Goal: Information Seeking & Learning: Learn about a topic

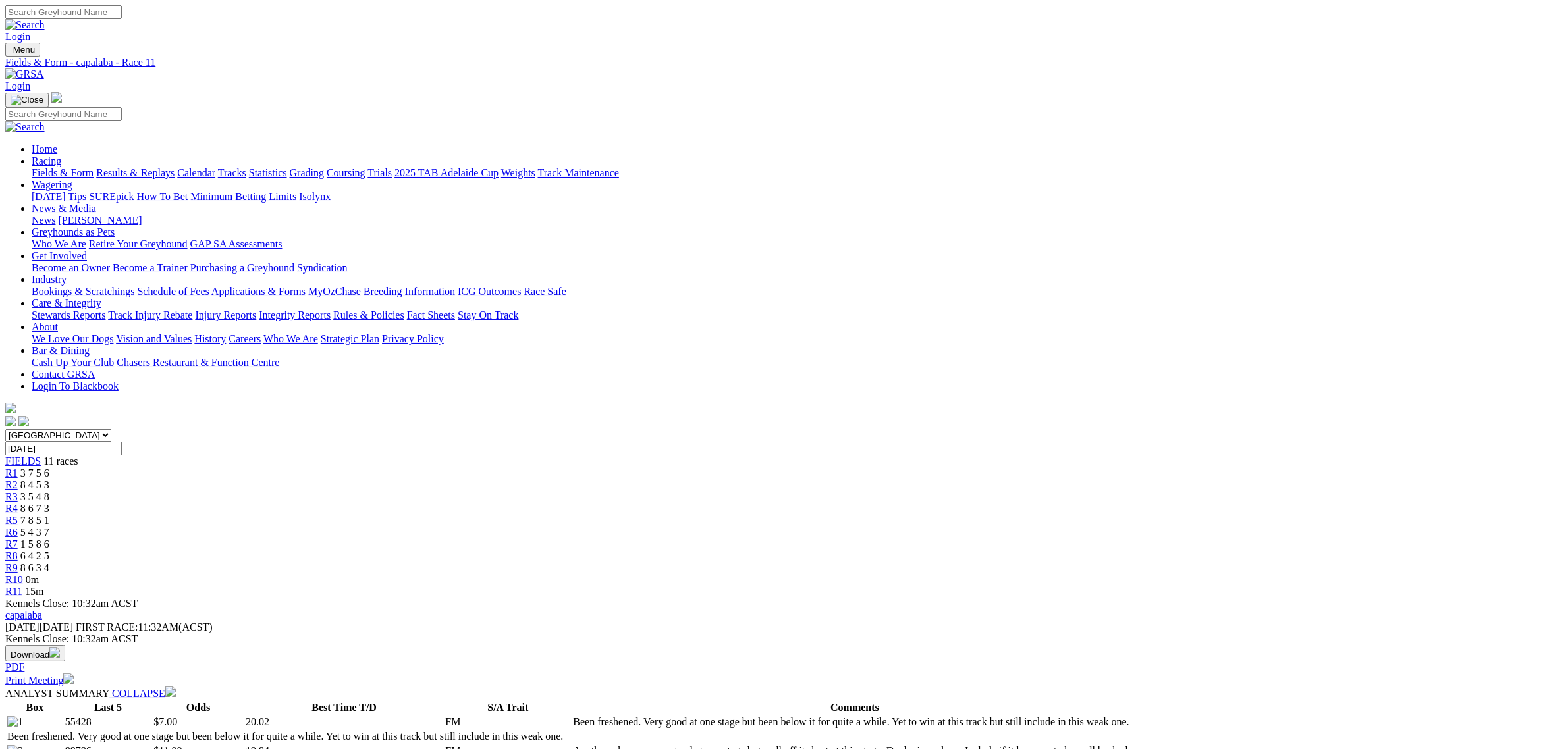
click at [93, 167] on link "Fields & Form" at bounding box center [62, 173] width 62 height 11
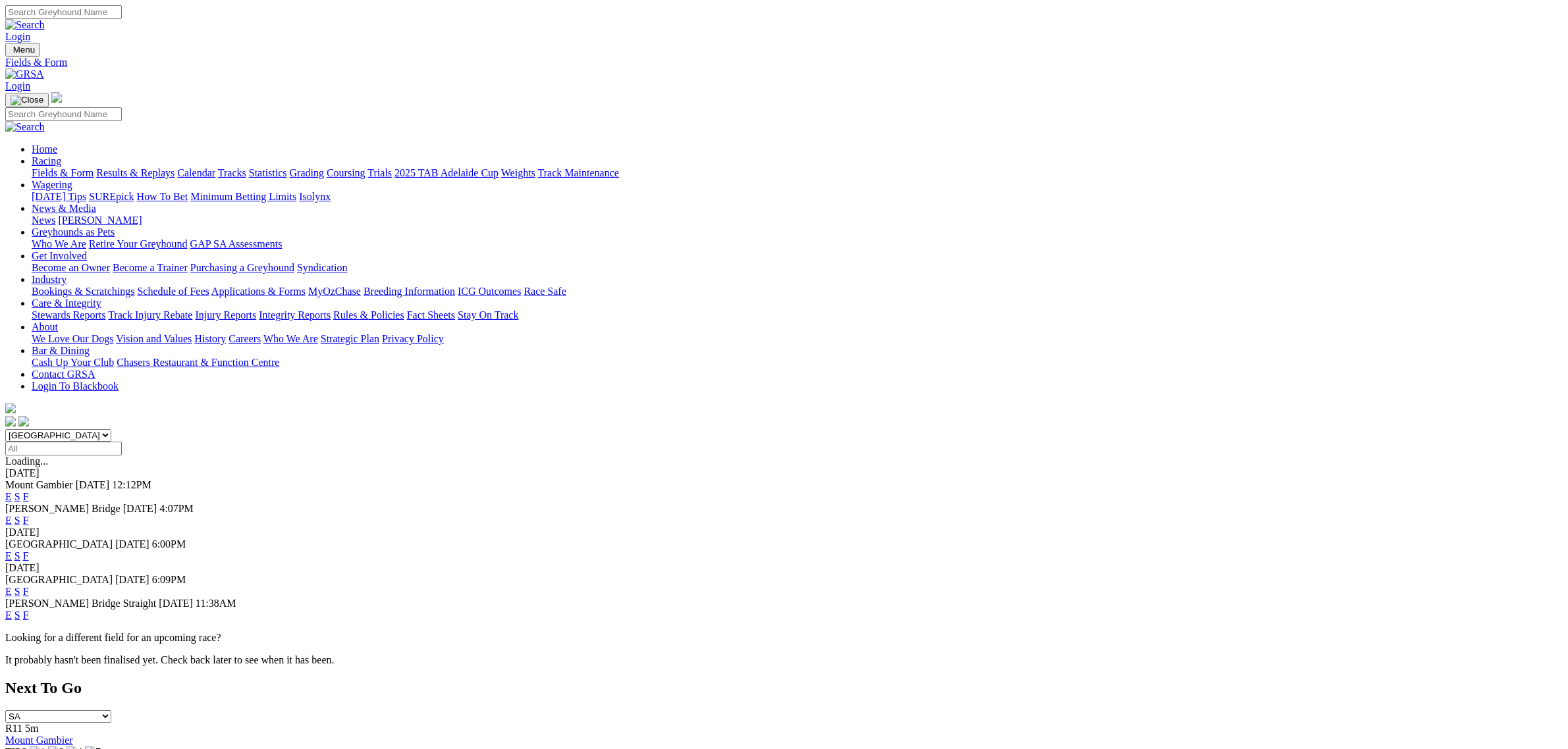
click at [111, 429] on select "South Australia New South Wales Northern Territory Queensland Tasmania Victoria…" at bounding box center [58, 436] width 106 height 13
select select "QLD"
click at [111, 429] on select "South Australia New South Wales Northern Territory Queensland Tasmania Victoria…" at bounding box center [58, 436] width 106 height 13
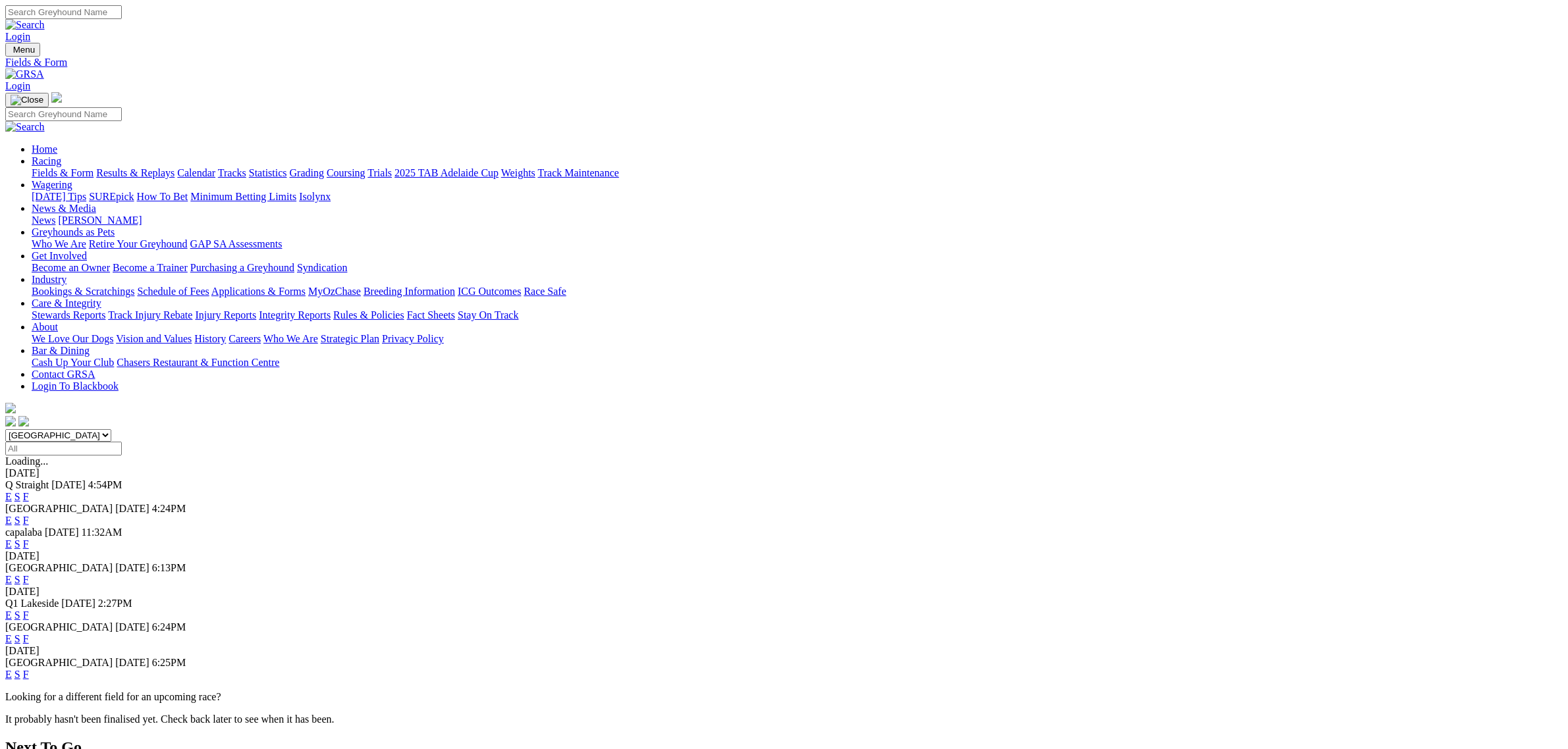
click at [12, 491] on link "E" at bounding box center [9, 497] width 6 height 11
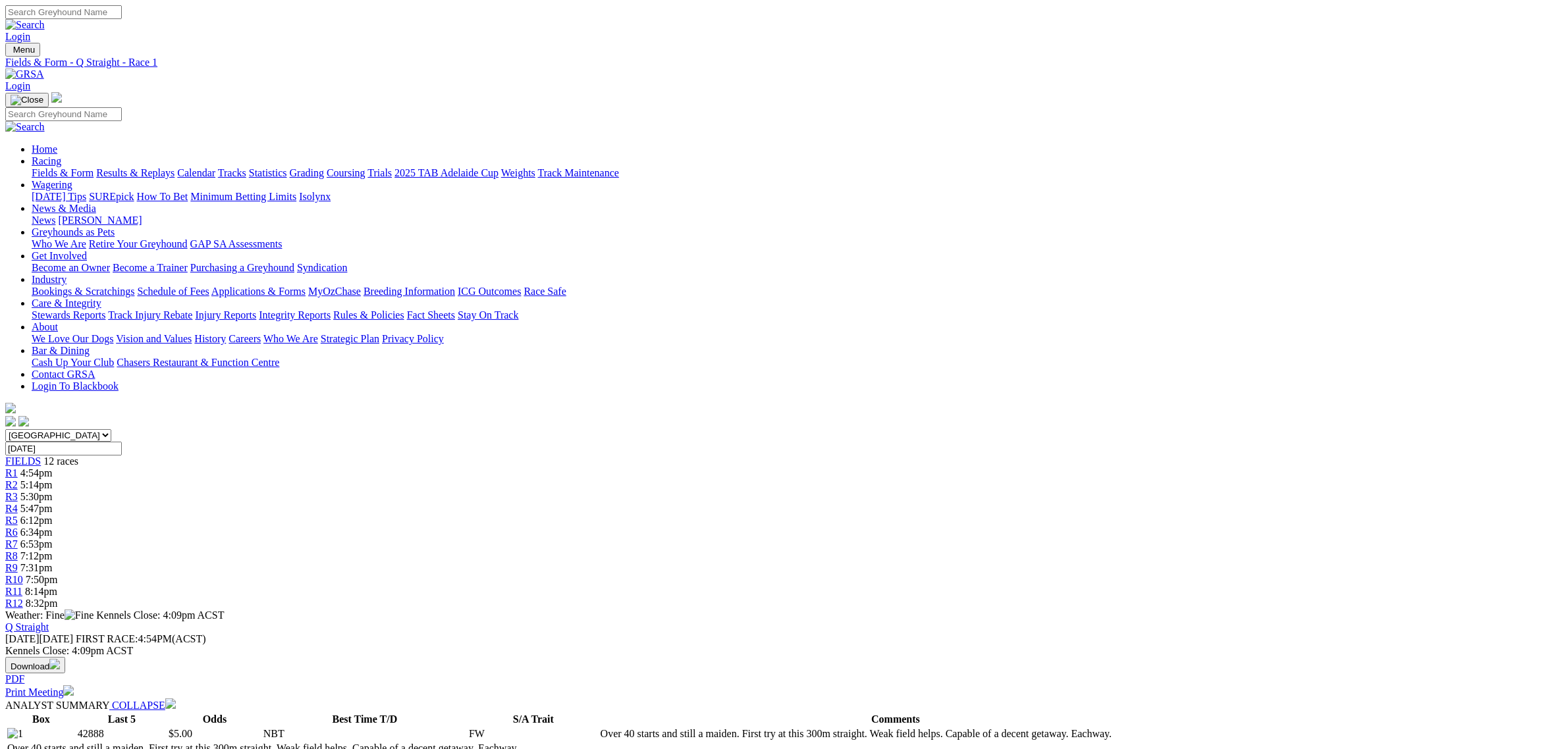
click at [543, 480] on div "R2 5:14pm" at bounding box center [784, 485] width 1557 height 12
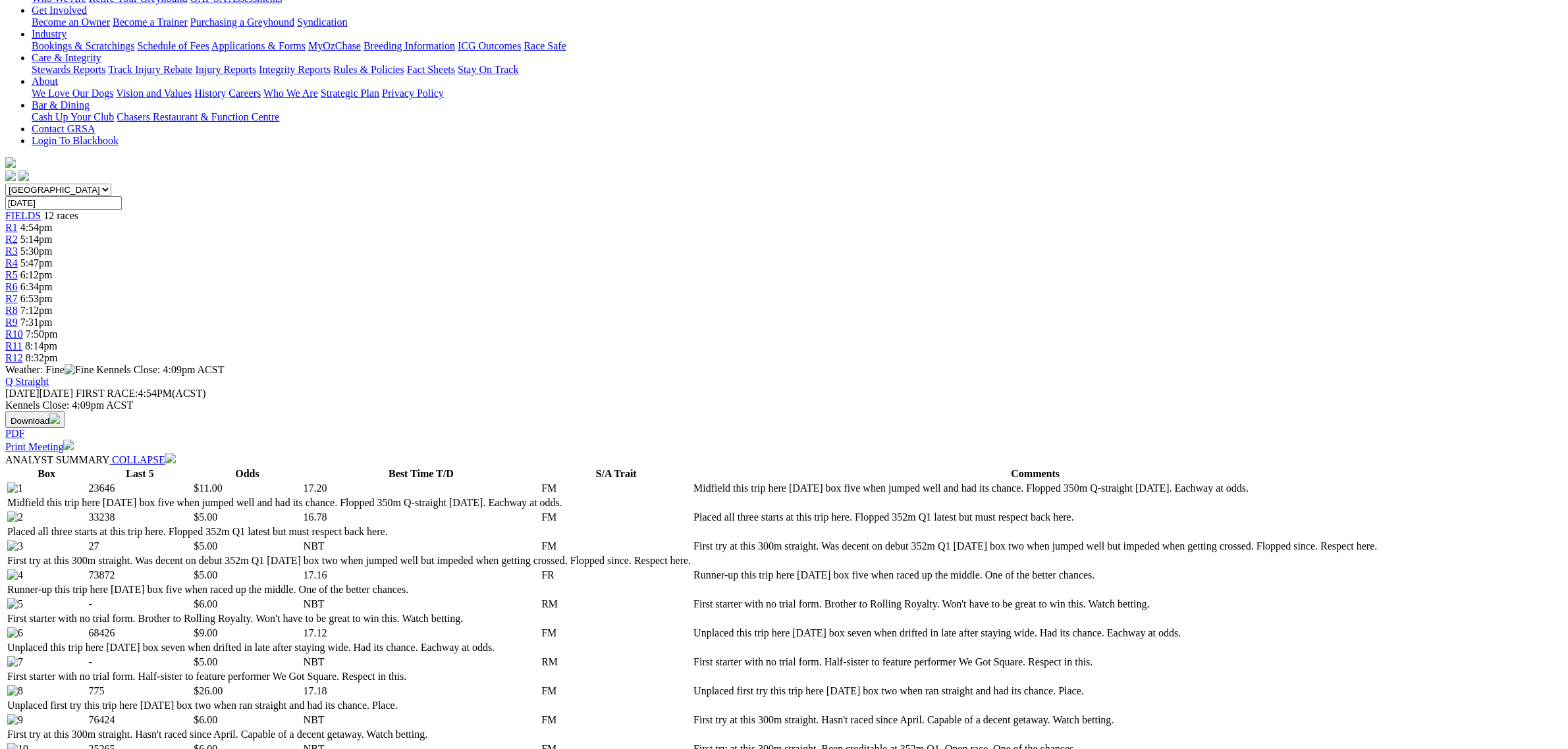
scroll to position [494, 0]
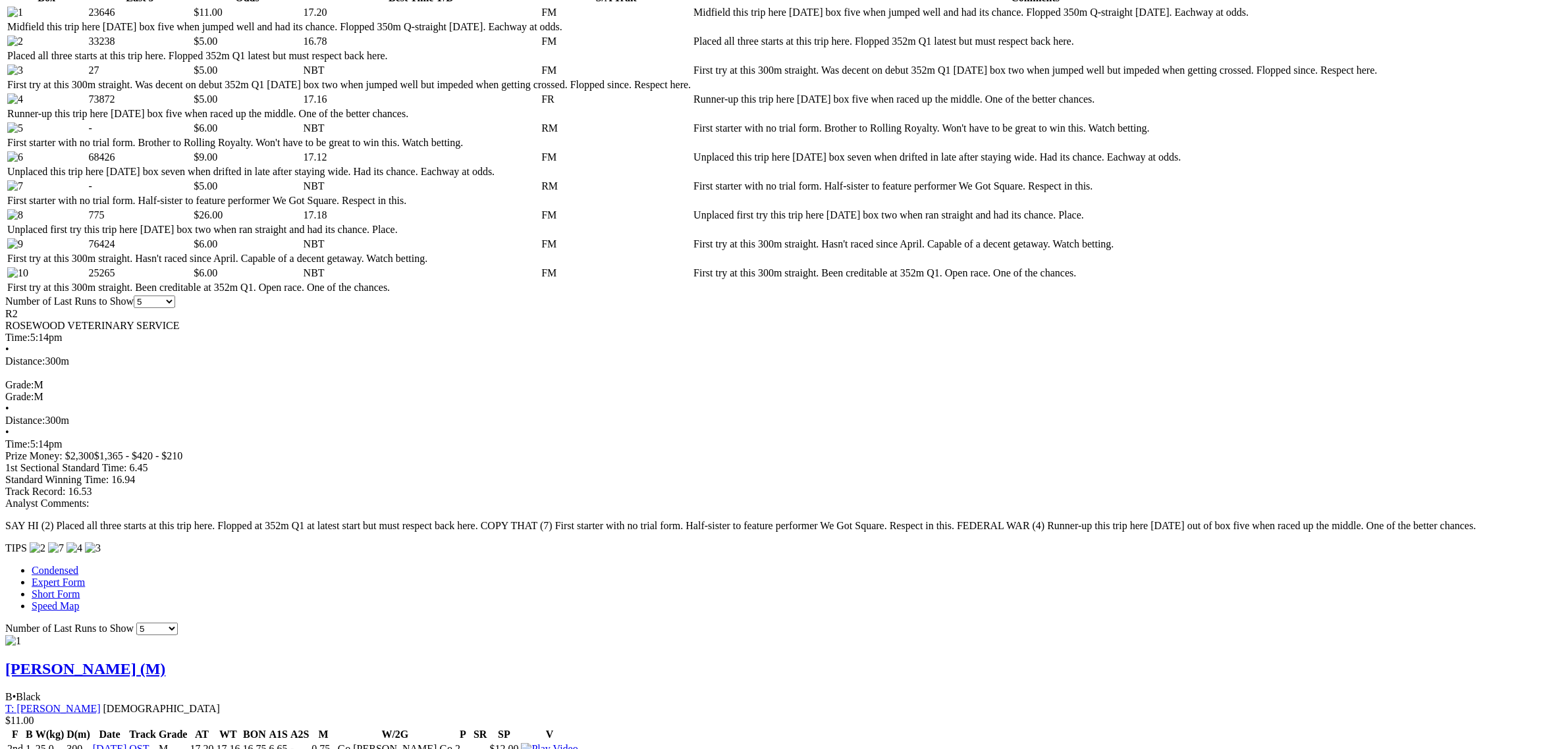
scroll to position [740, 0]
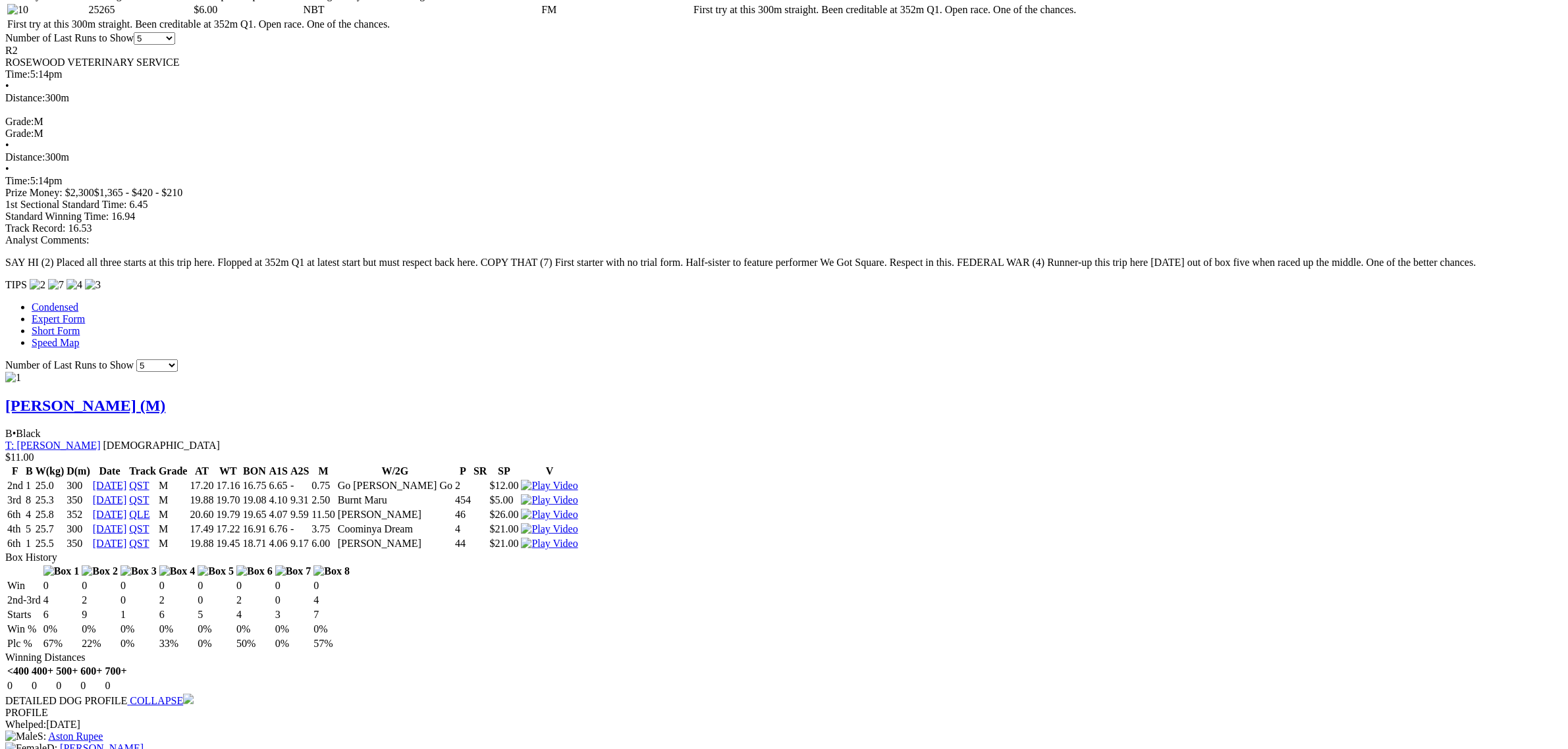
scroll to position [988, 0]
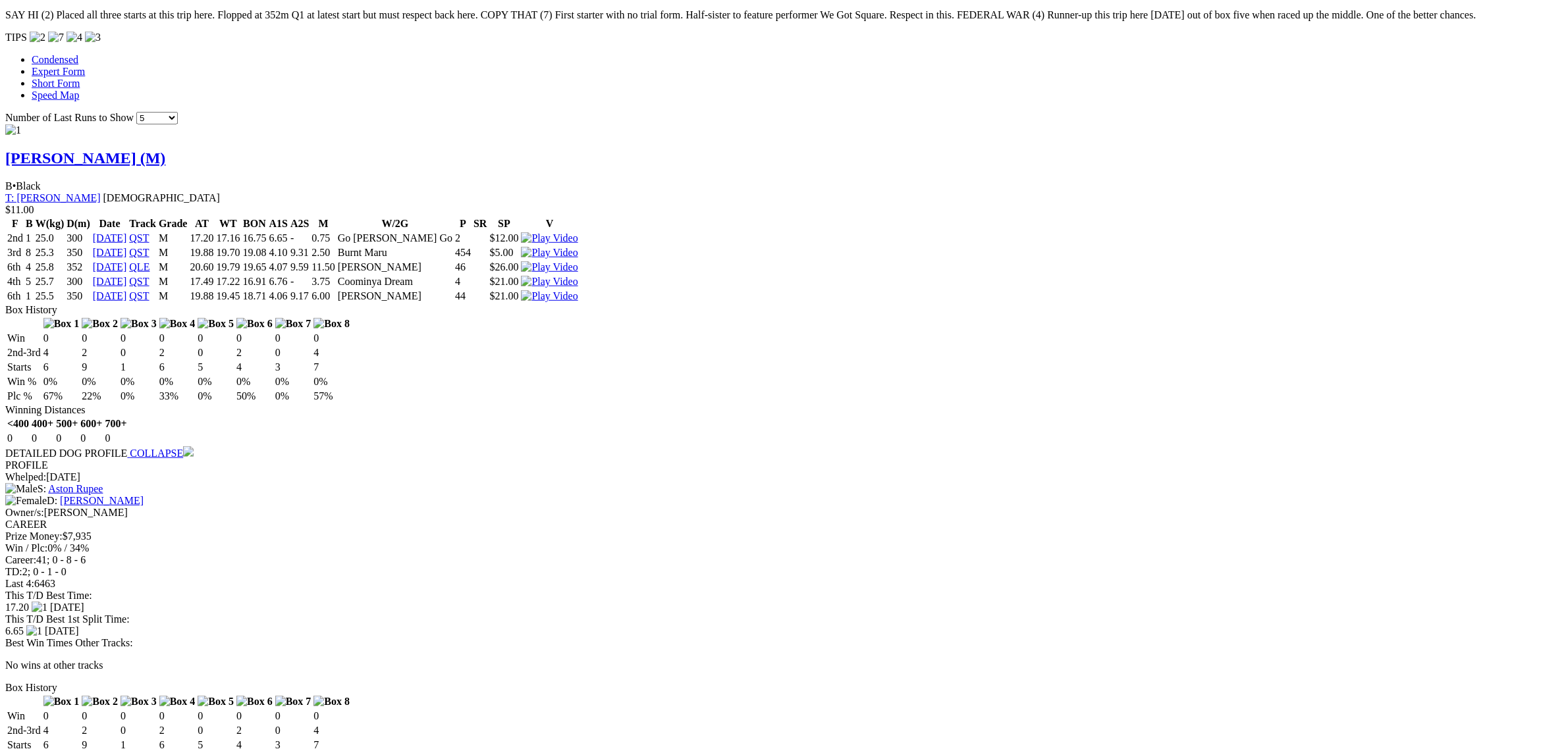
scroll to position [1234, 0]
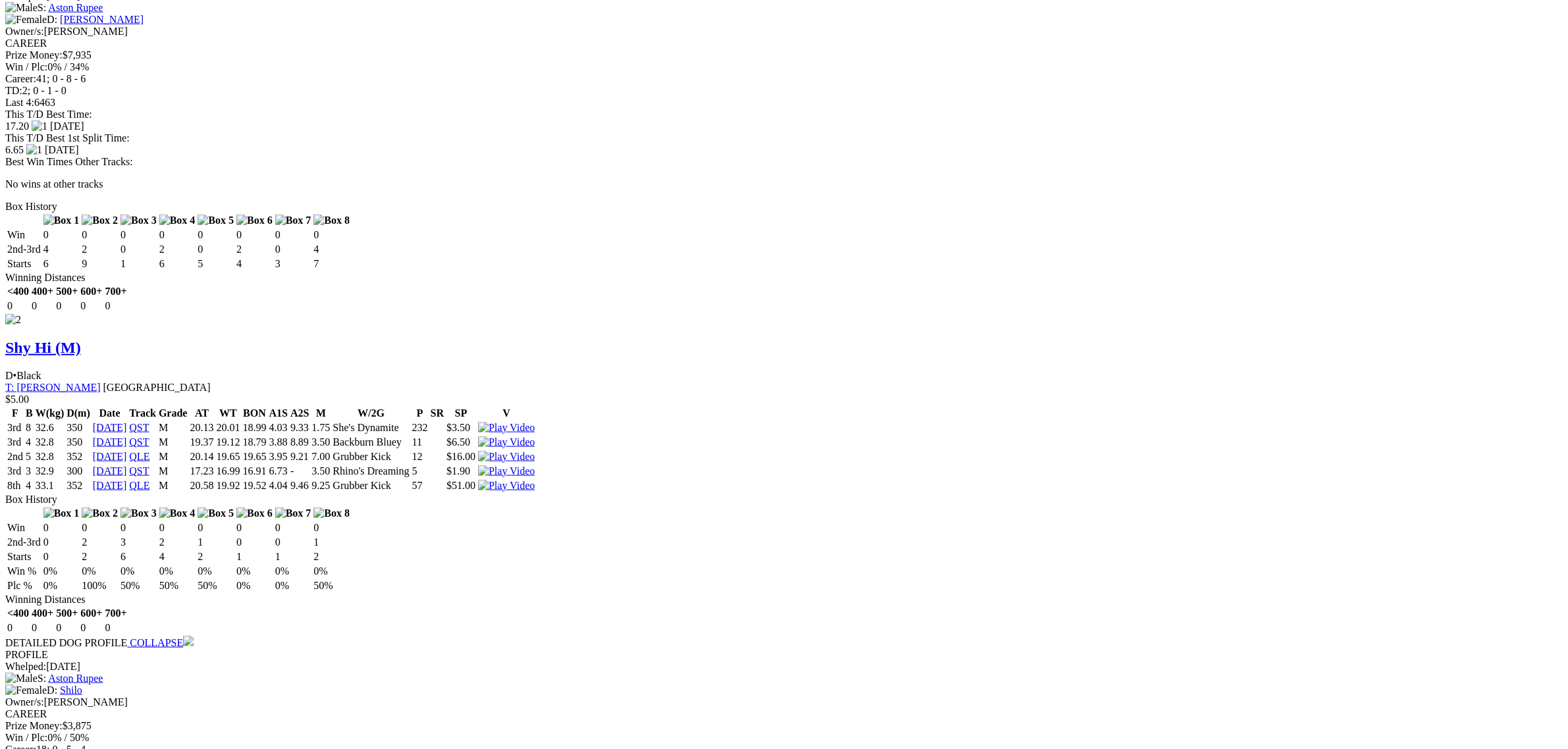
scroll to position [1728, 0]
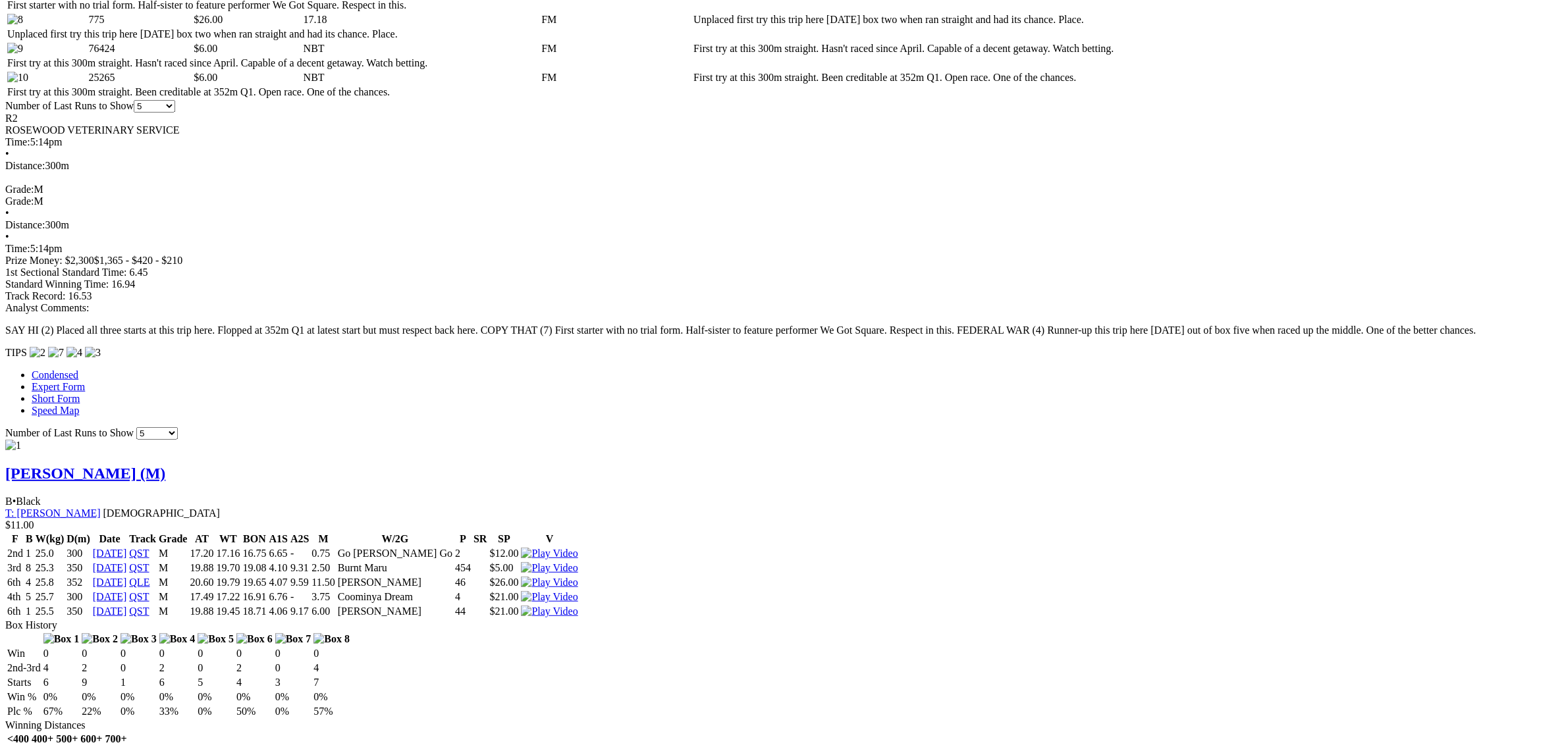
scroll to position [740, 0]
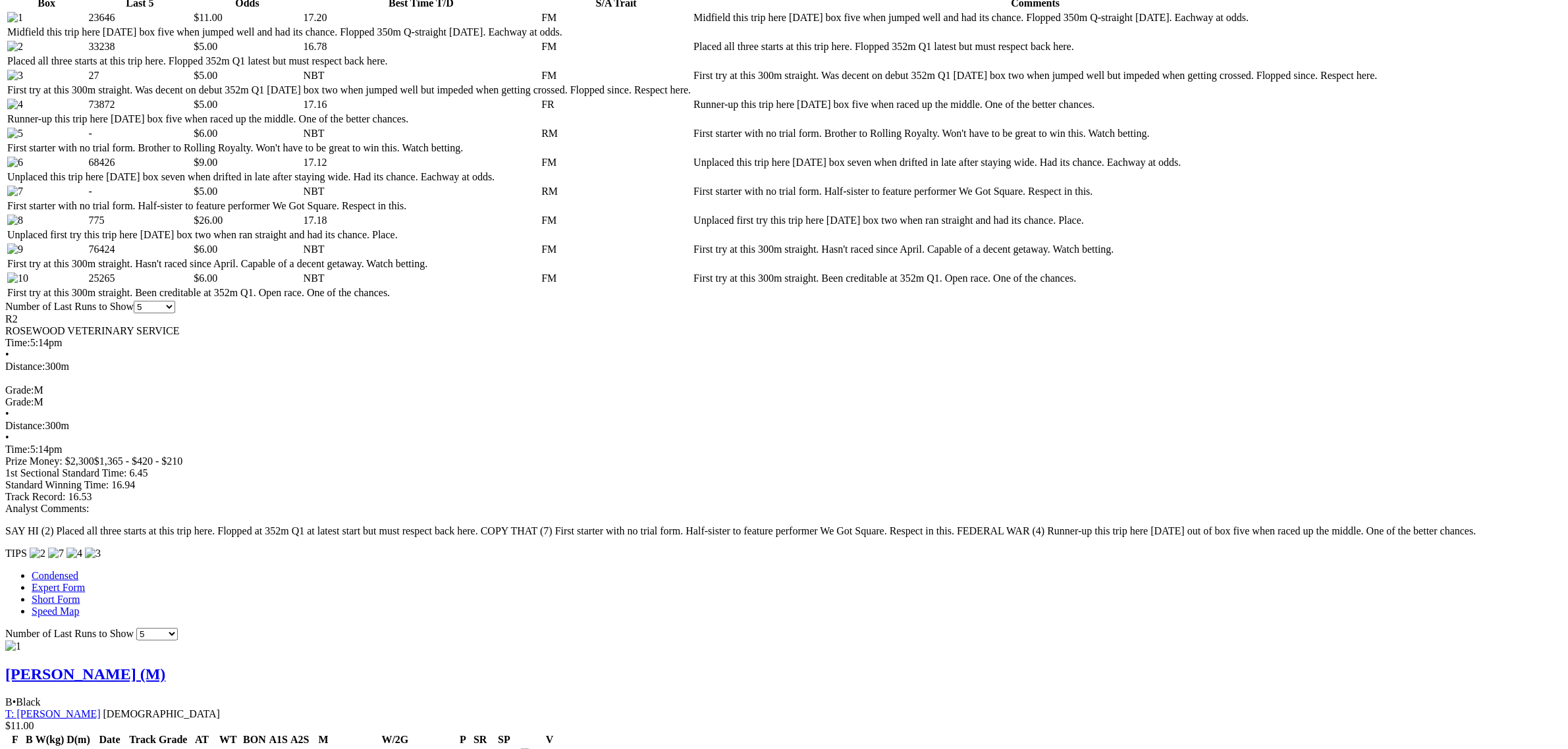
scroll to position [576, 0]
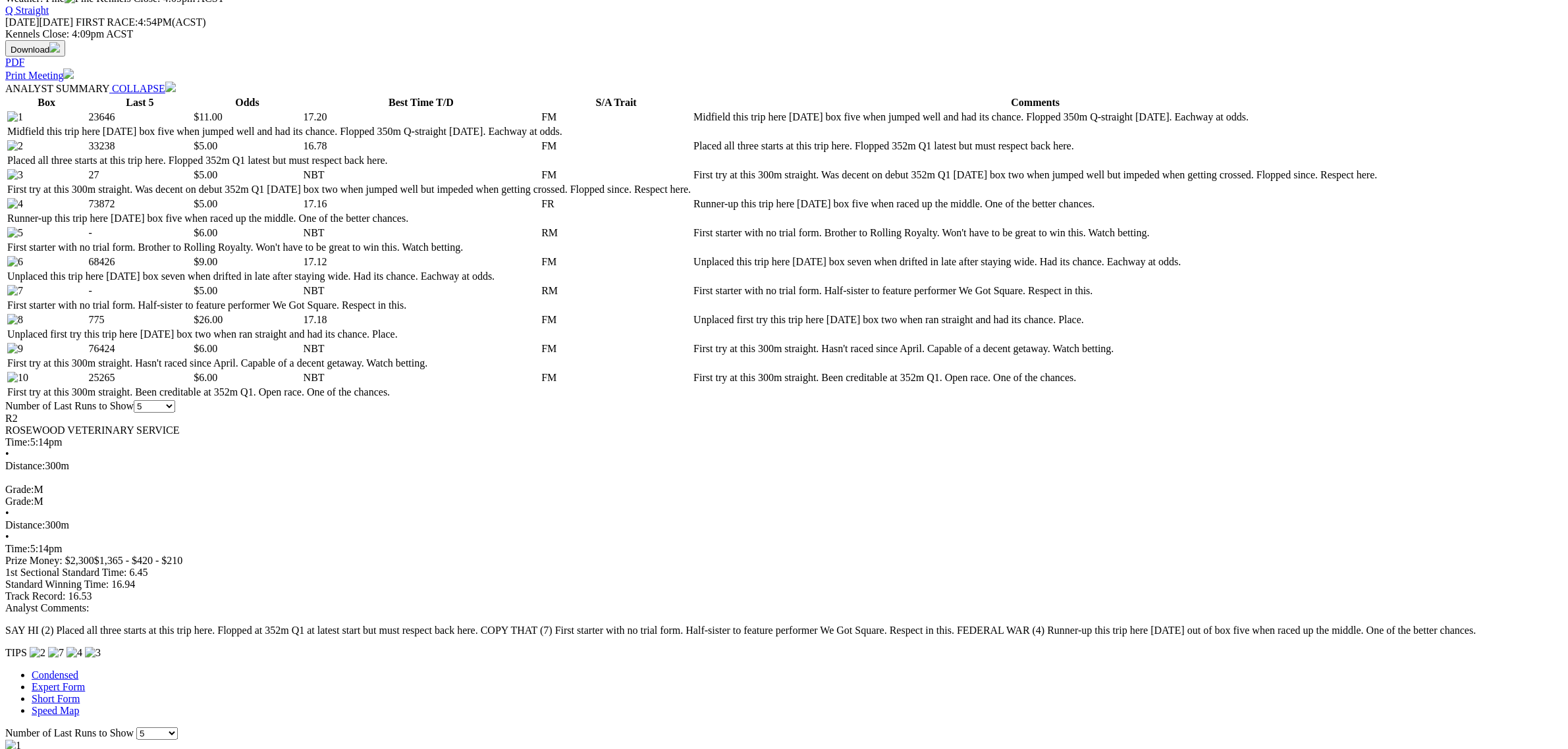
scroll to position [659, 0]
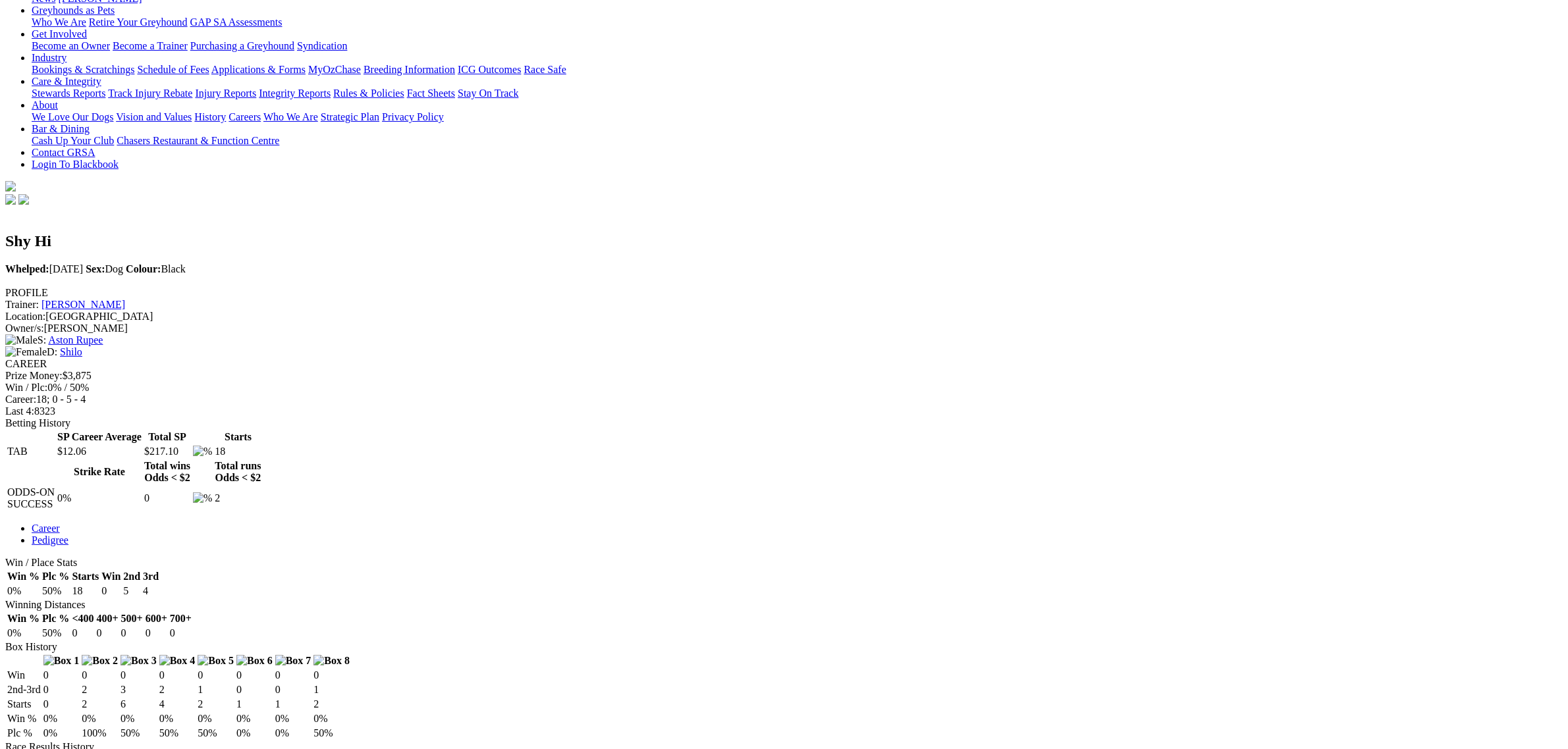
scroll to position [247, 0]
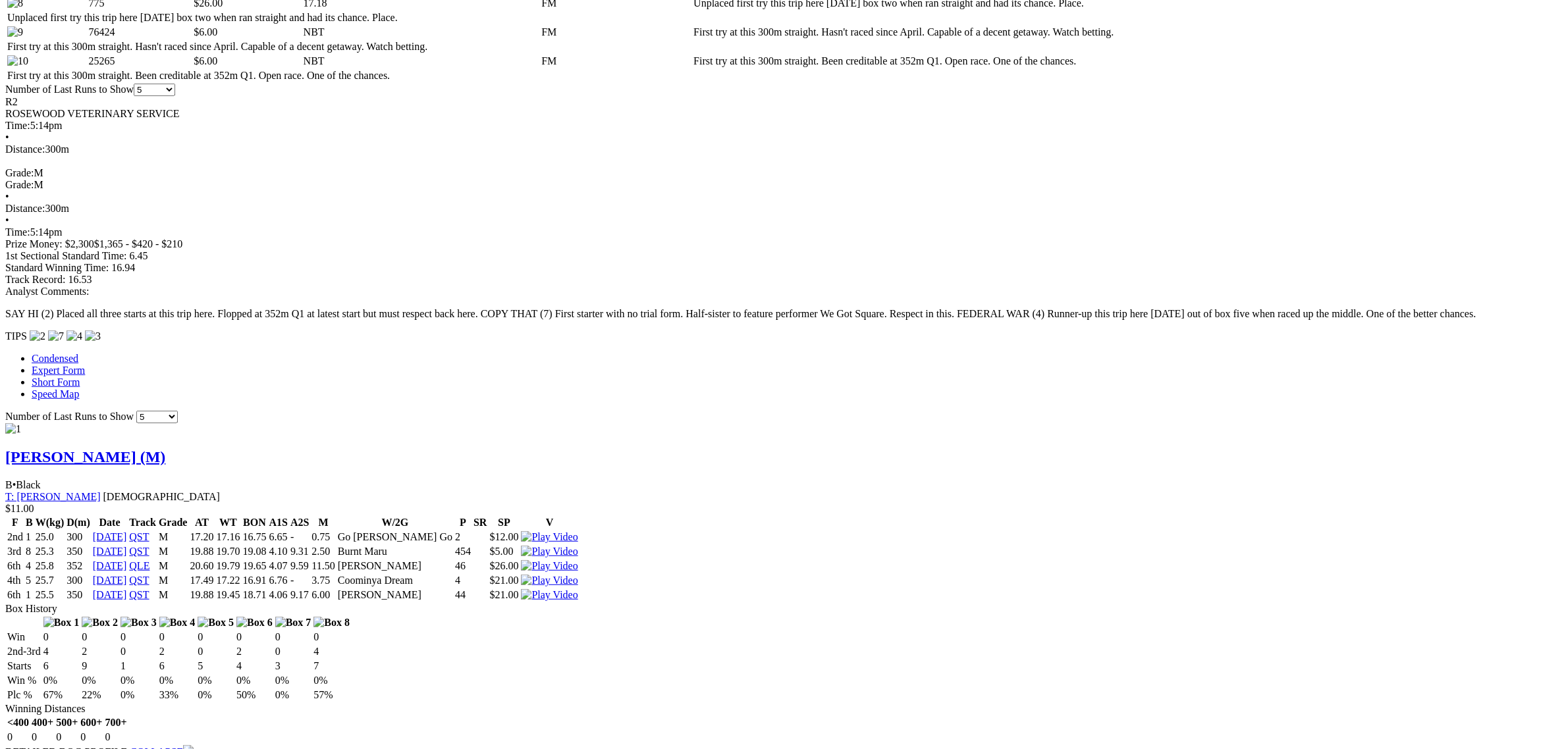
scroll to position [905, 0]
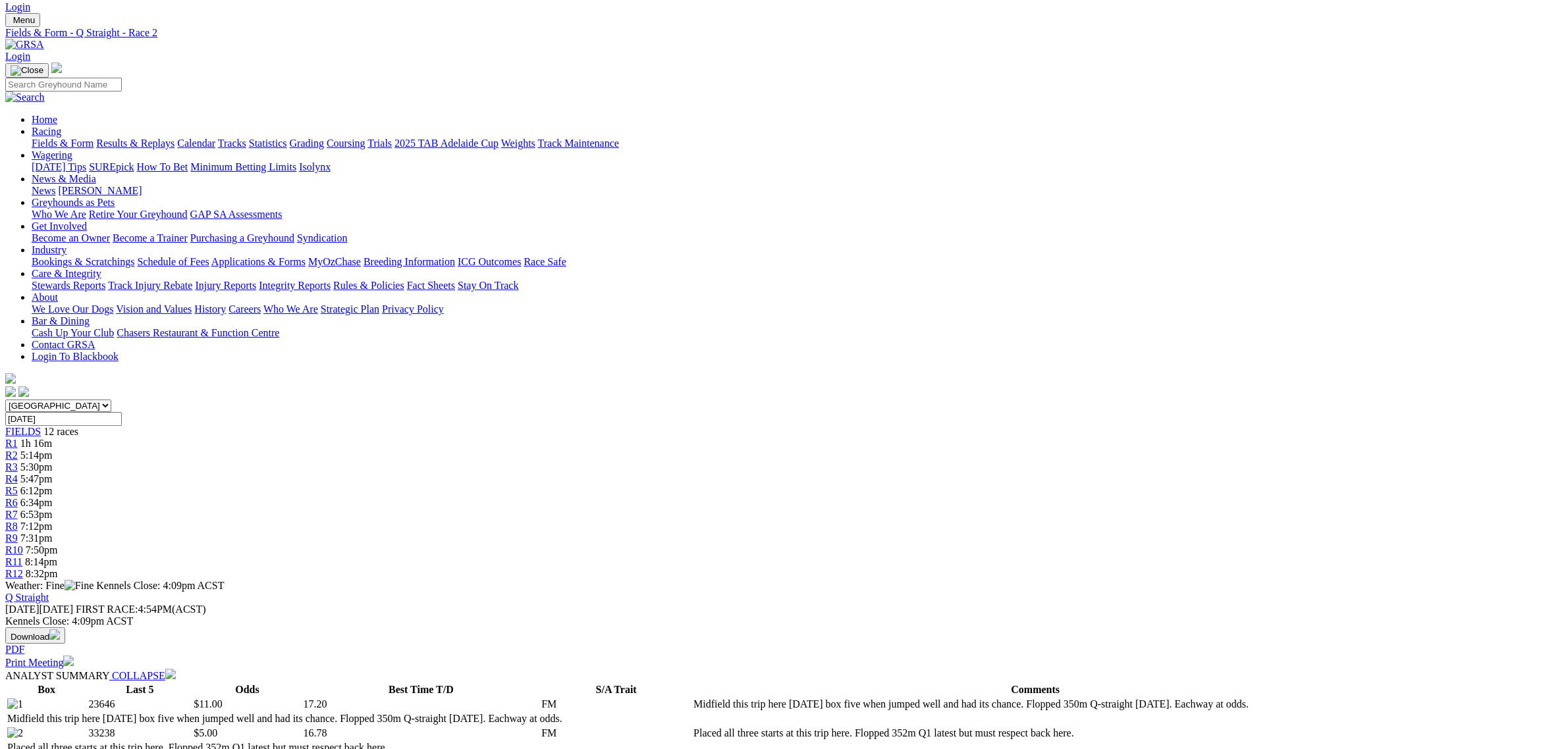
scroll to position [0, 0]
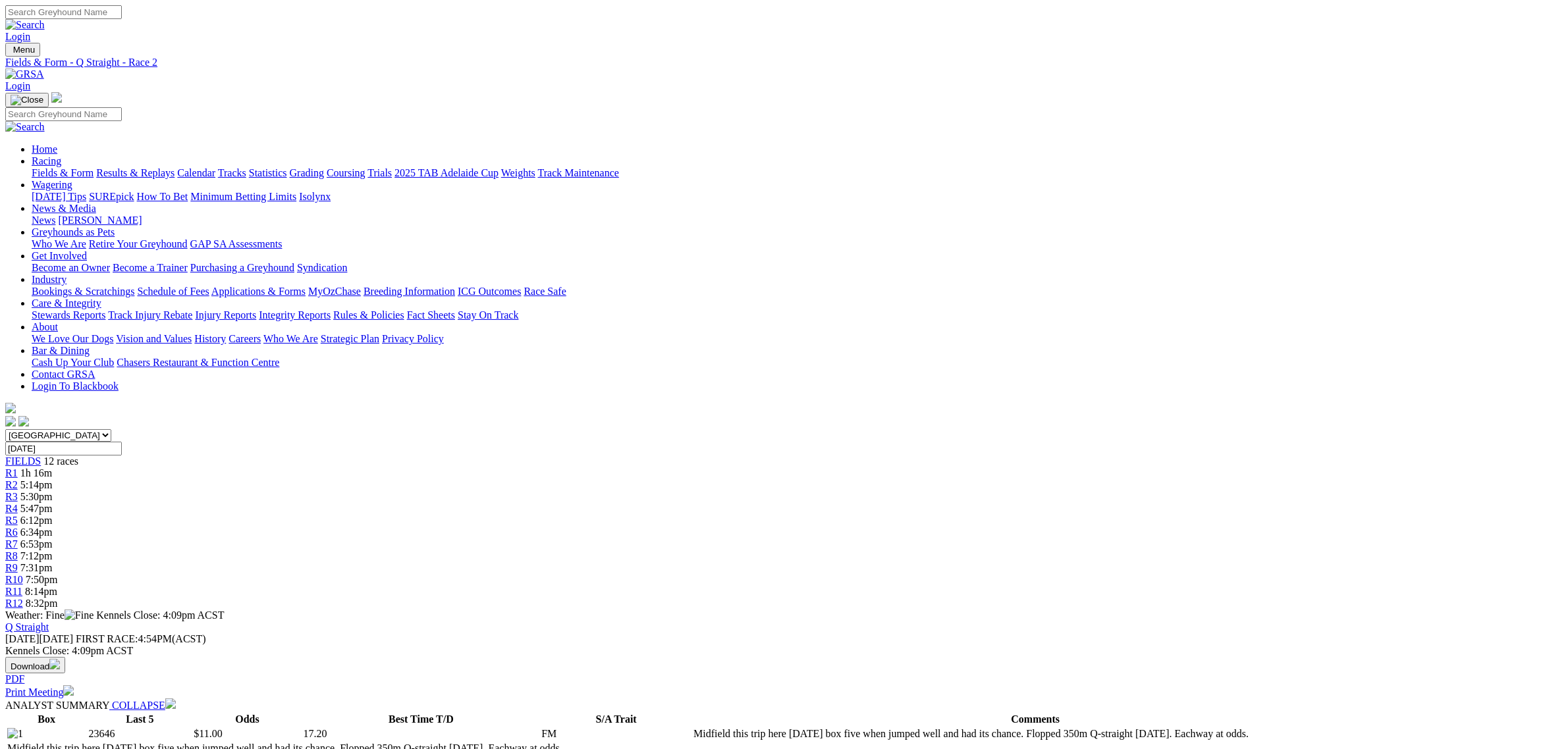
click at [53, 491] on span "5:30pm" at bounding box center [36, 497] width 32 height 11
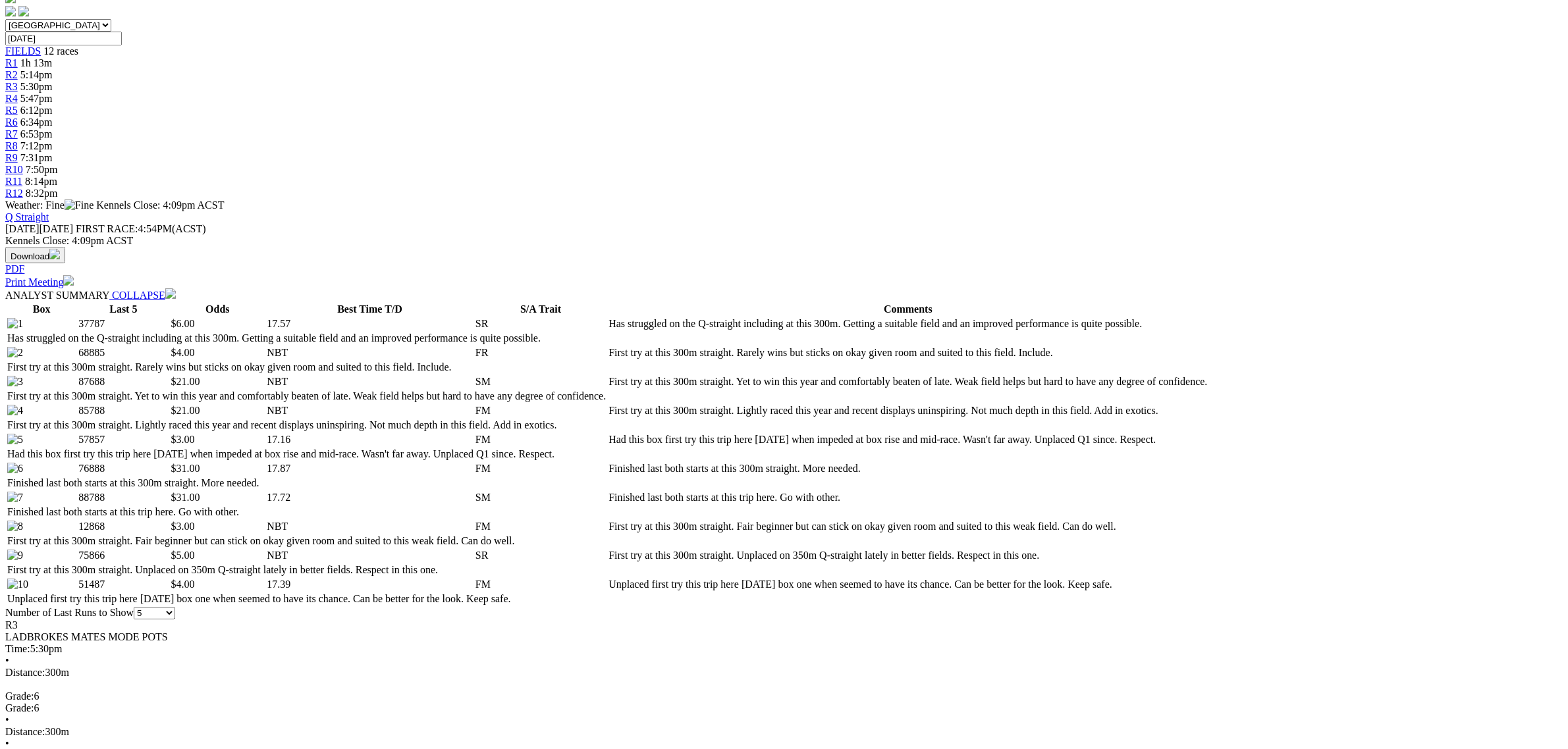
scroll to position [411, 0]
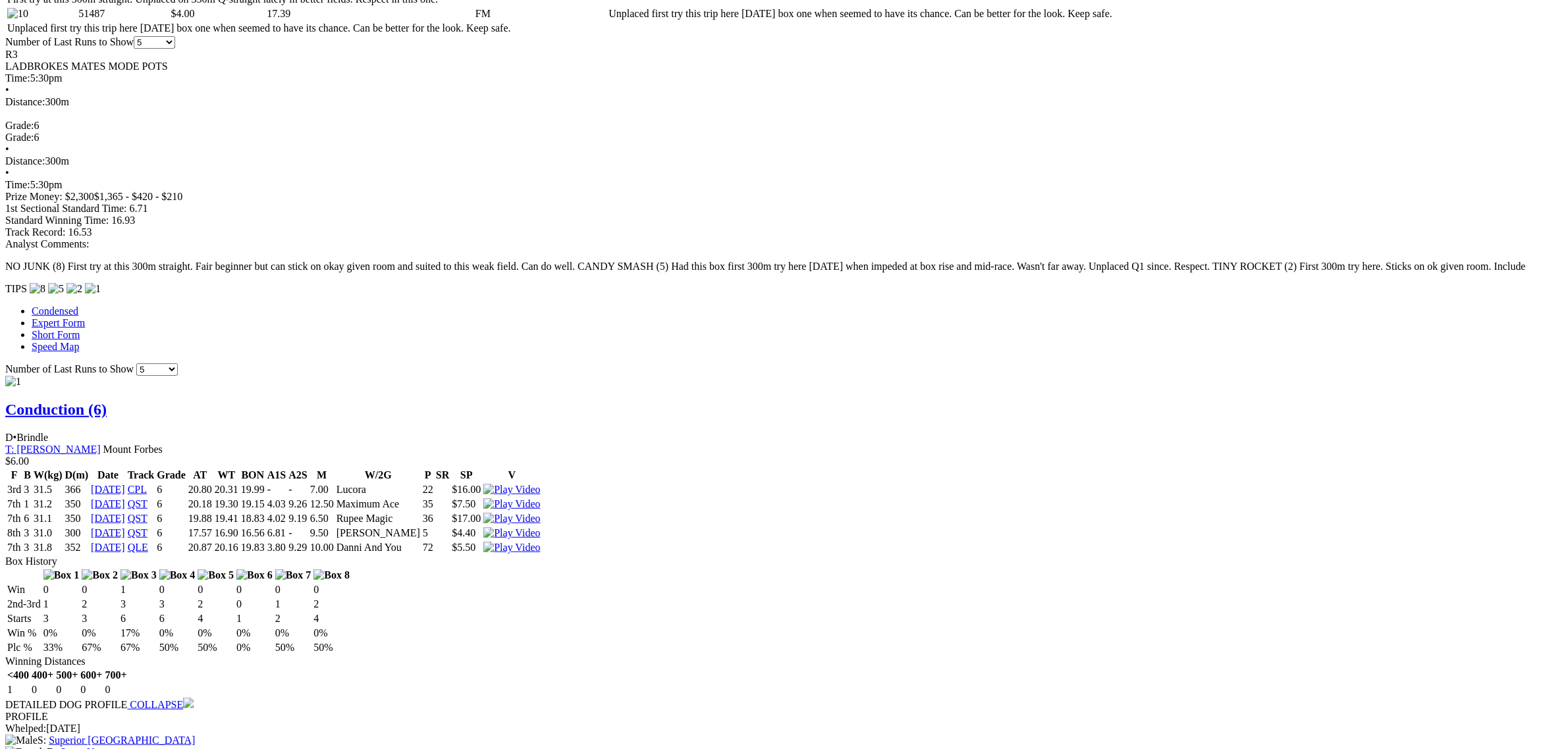
scroll to position [1317, 0]
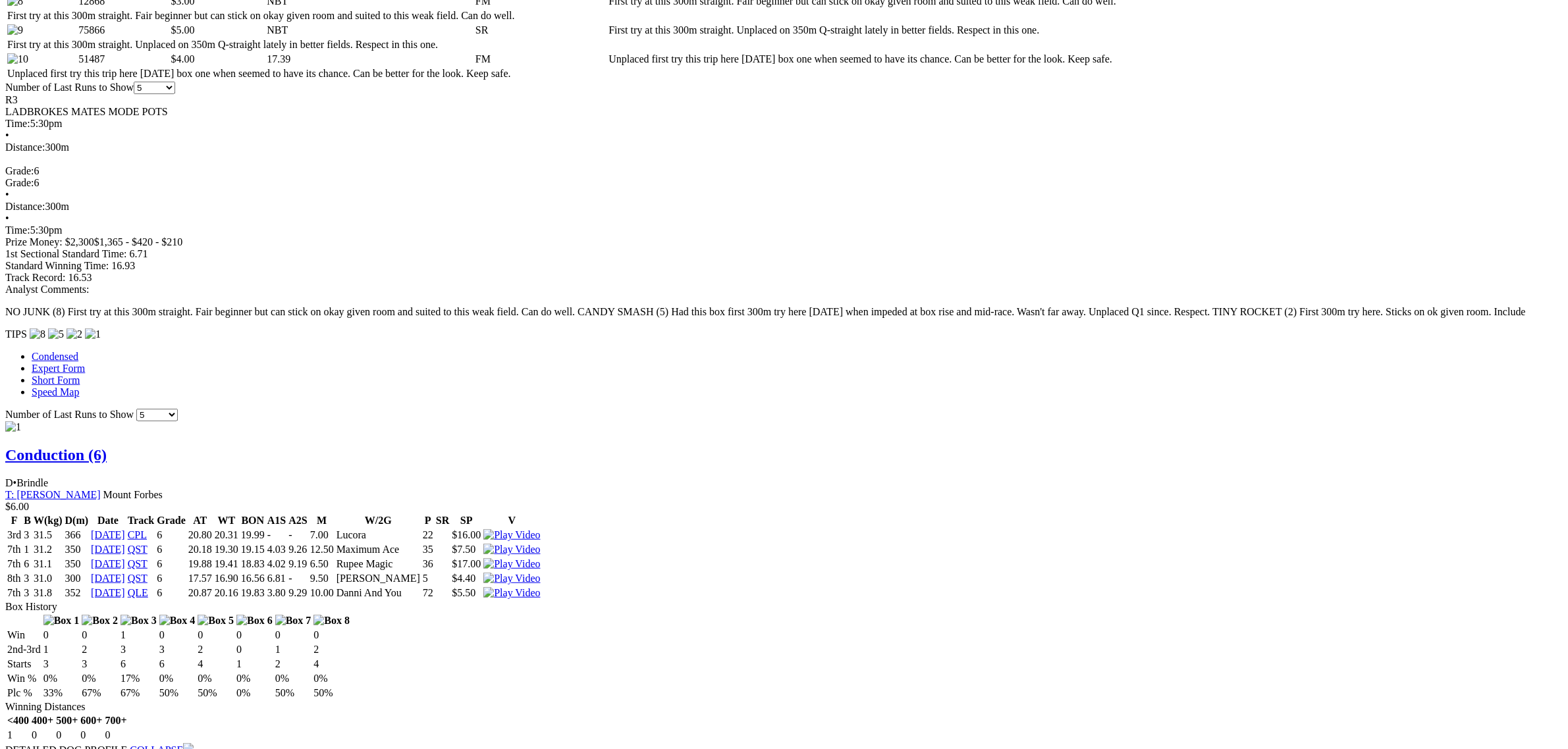
scroll to position [411, 0]
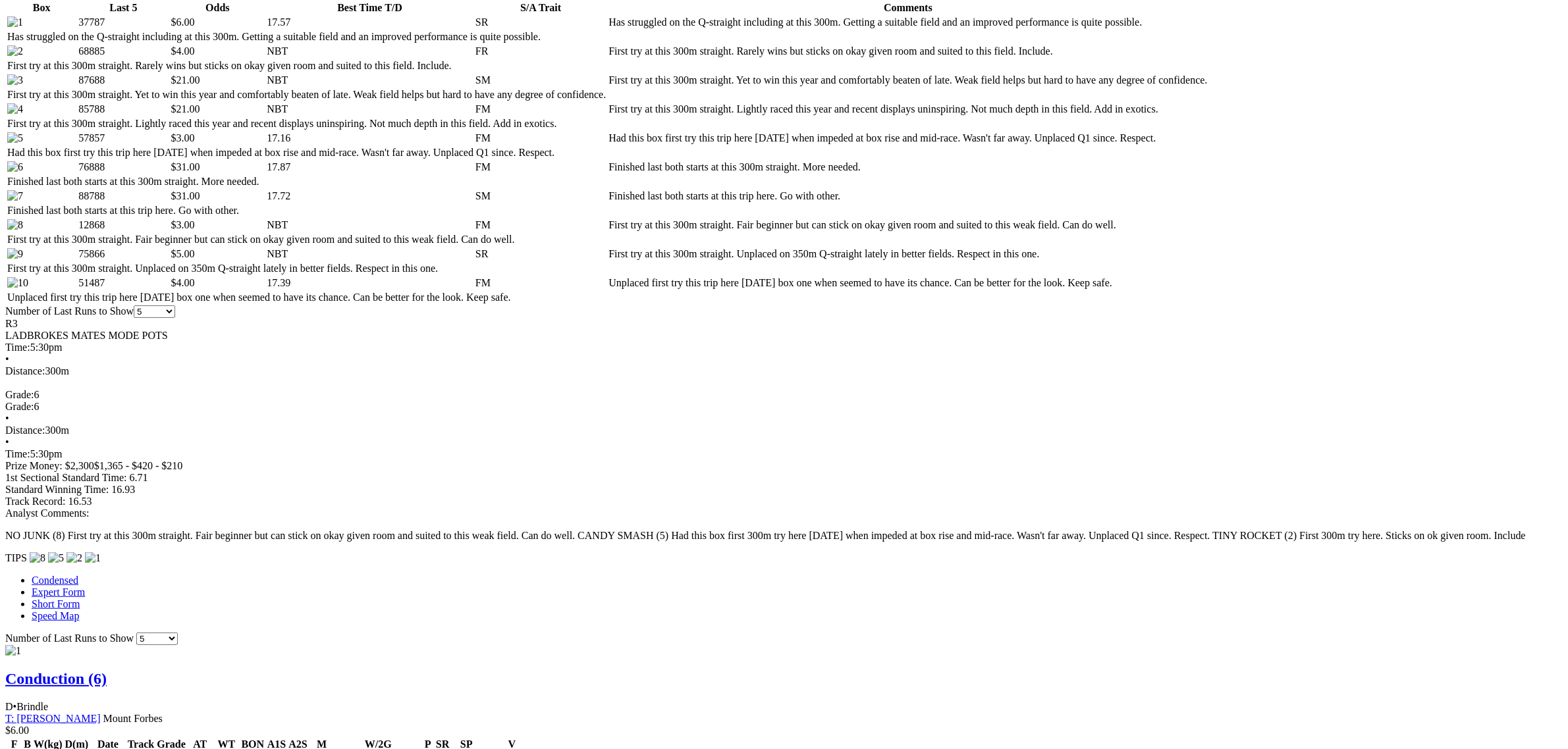
scroll to position [740, 0]
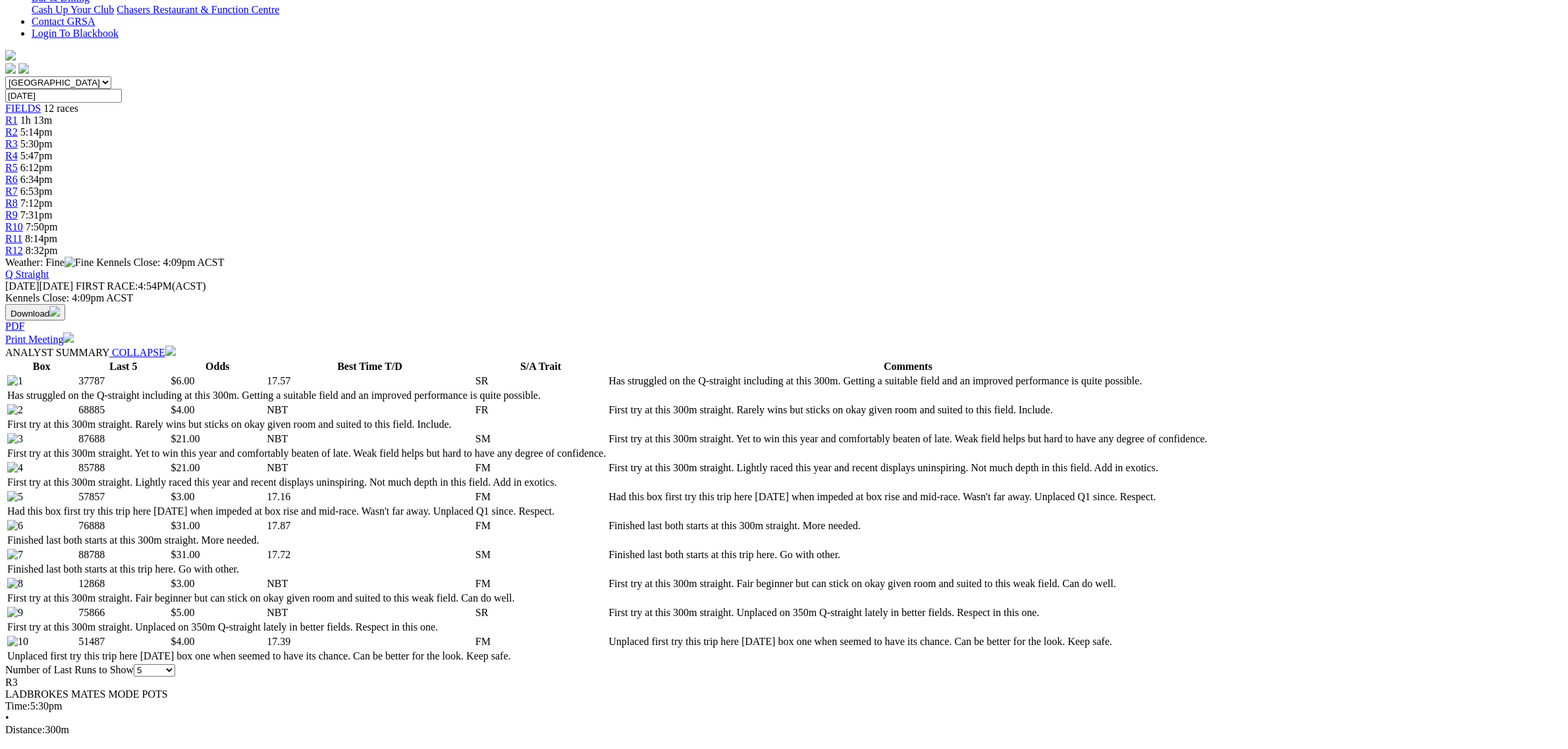
scroll to position [0, 0]
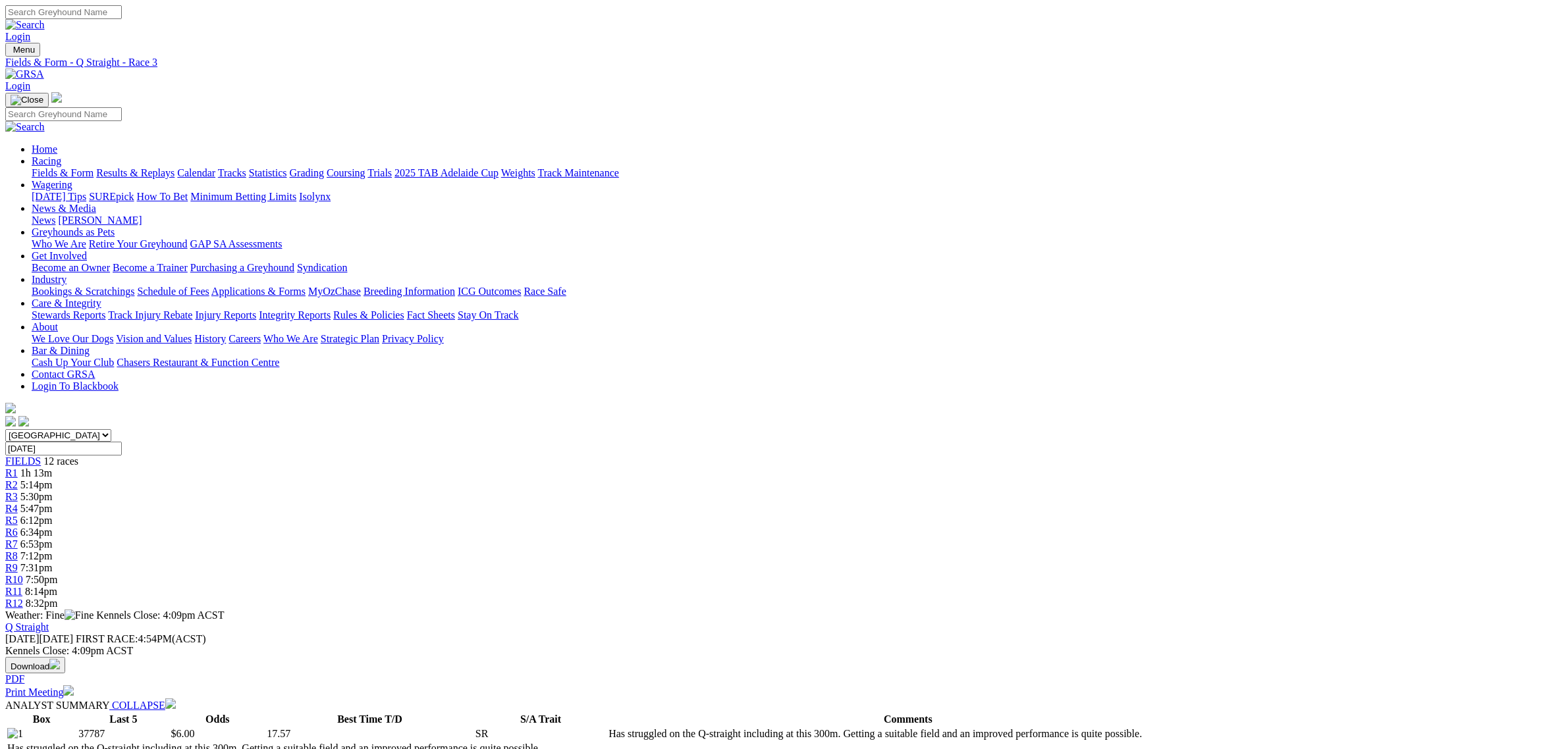
click at [93, 167] on link "Fields & Form" at bounding box center [62, 173] width 62 height 11
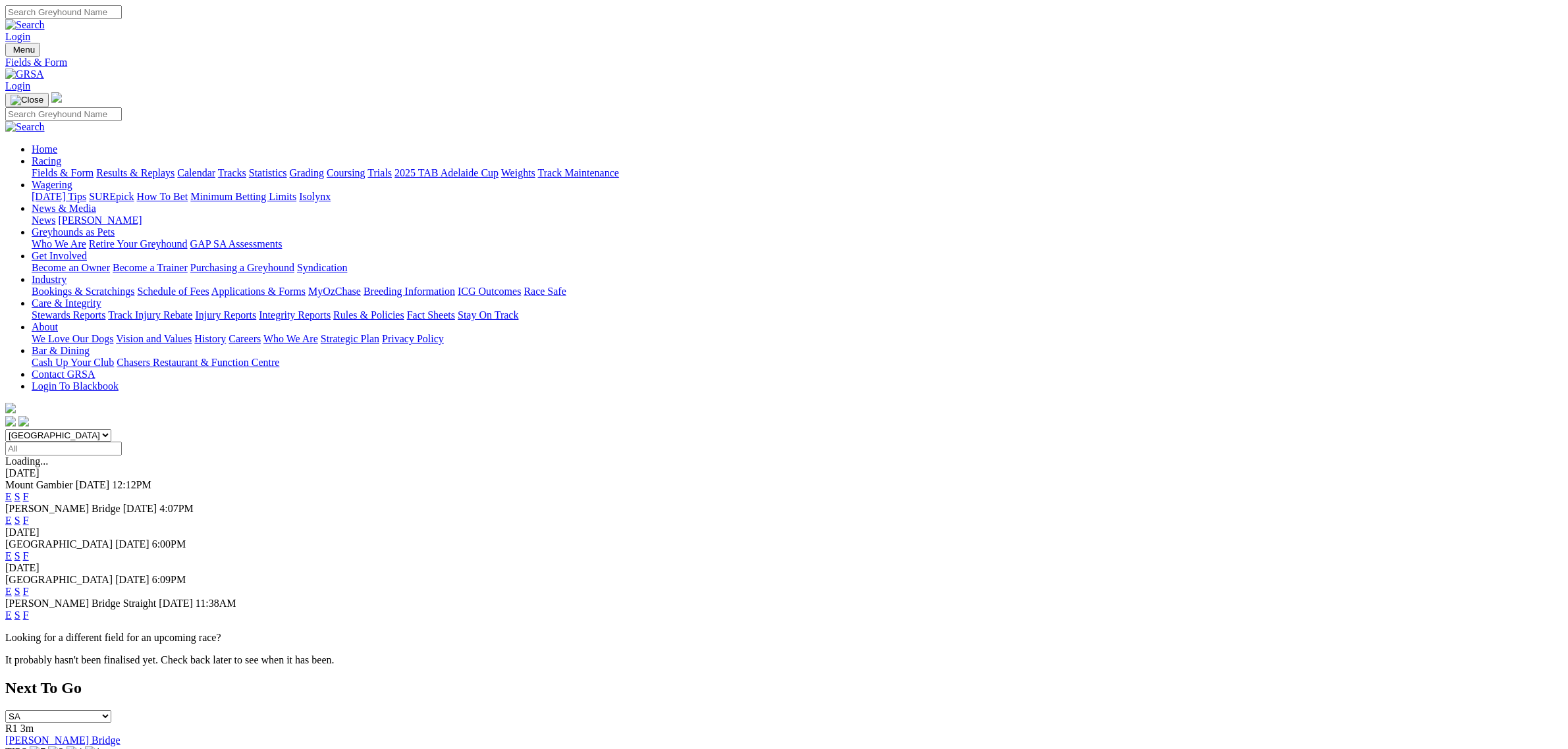
click at [111, 429] on select "[GEOGRAPHIC_DATA] [GEOGRAPHIC_DATA] [GEOGRAPHIC_DATA] [GEOGRAPHIC_DATA] [GEOGRA…" at bounding box center [58, 436] width 106 height 13
select select "QLD"
click at [111, 429] on select "South Australia New South Wales Northern Territory Queensland Tasmania Victoria…" at bounding box center [58, 436] width 106 height 13
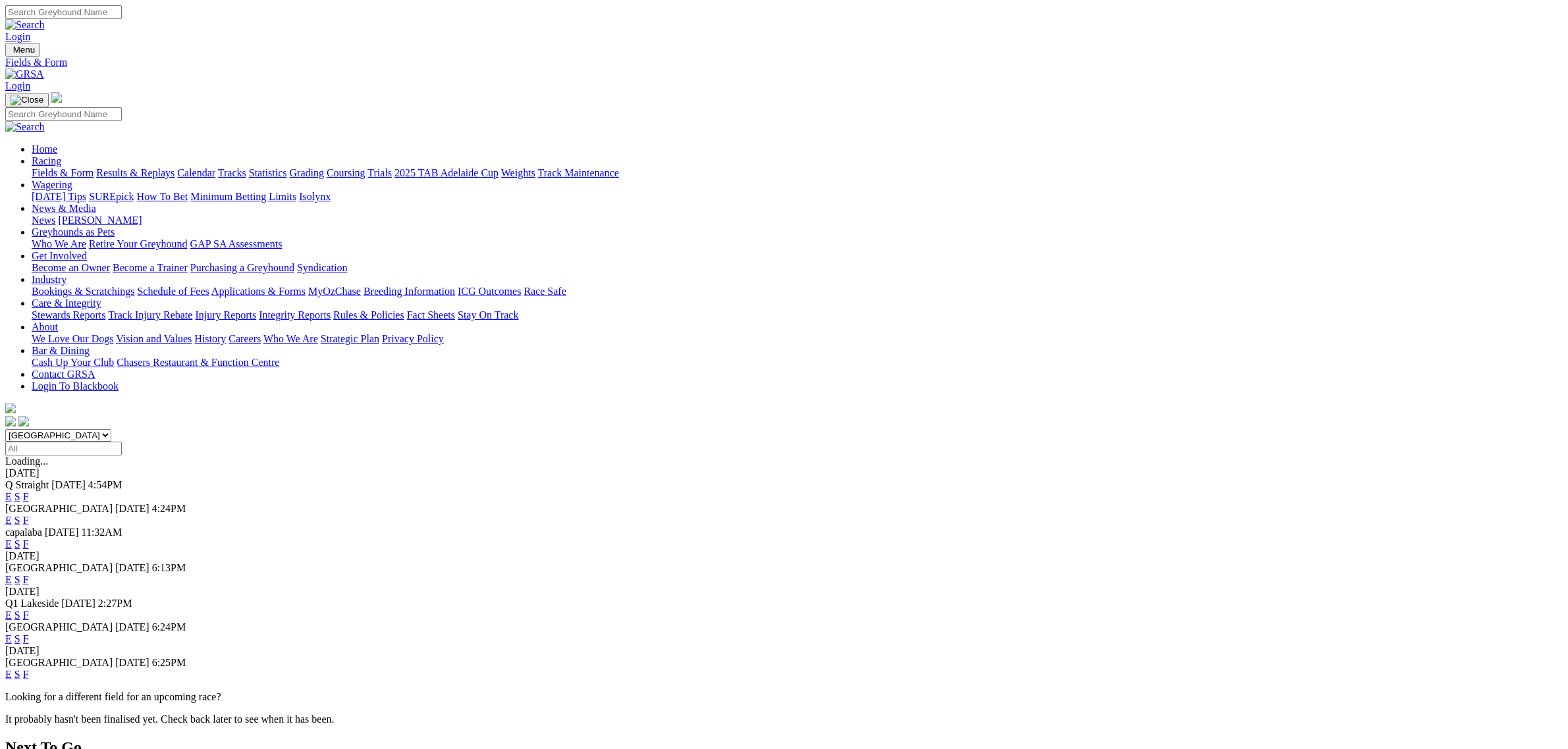
click at [12, 515] on link "E" at bounding box center [9, 521] width 6 height 11
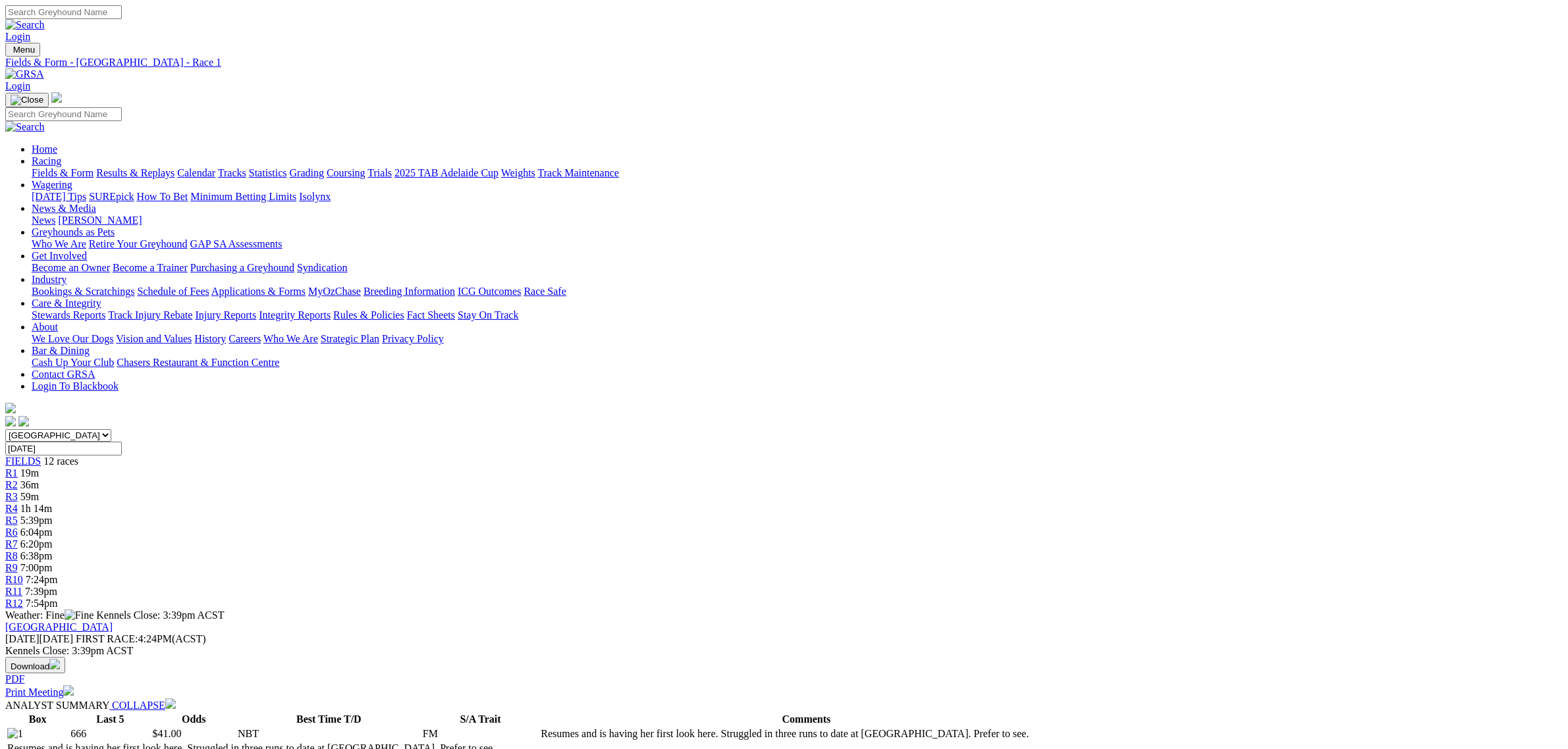
click at [38, 480] on span "36m" at bounding box center [29, 485] width 18 height 11
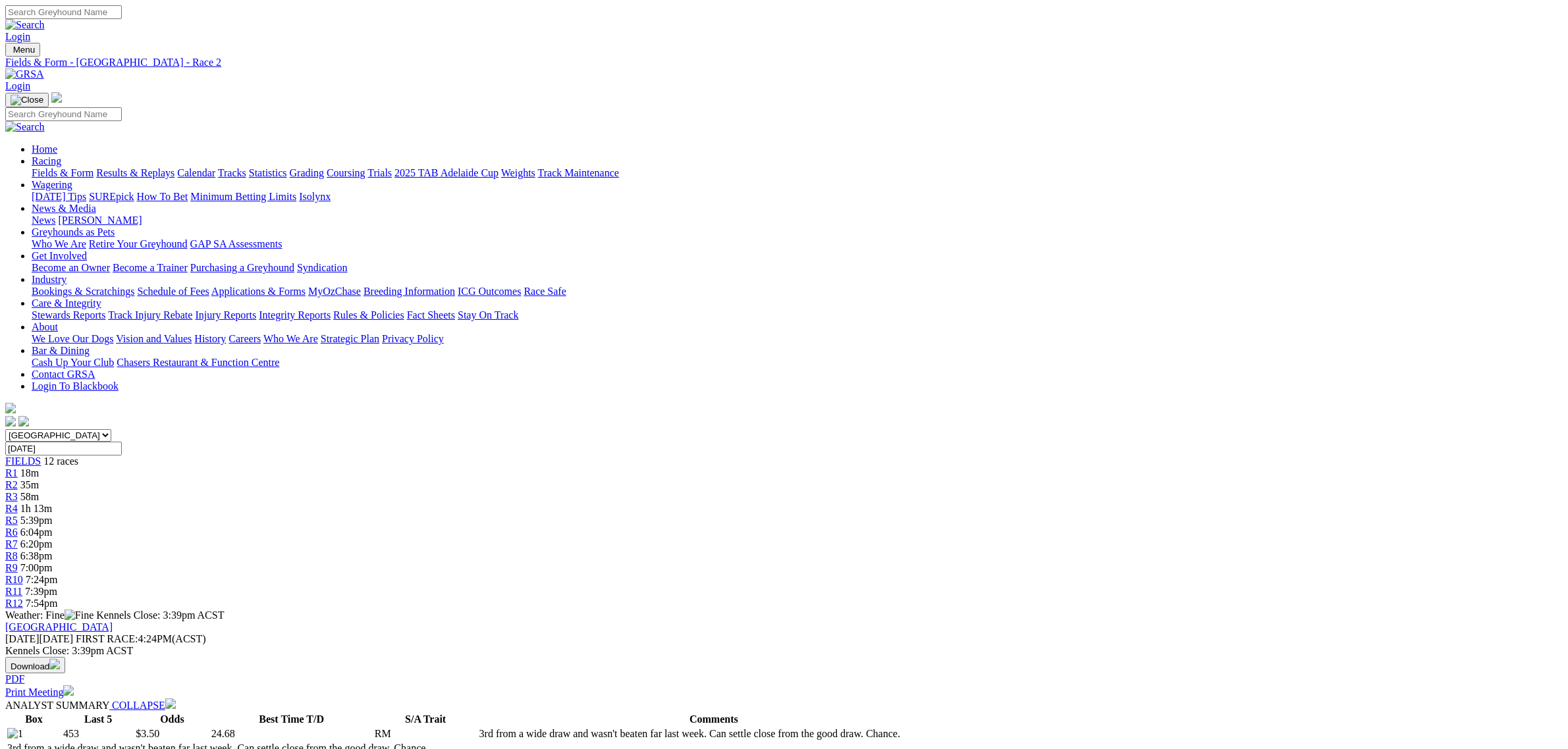
click at [93, 167] on link "Fields & Form" at bounding box center [62, 173] width 62 height 11
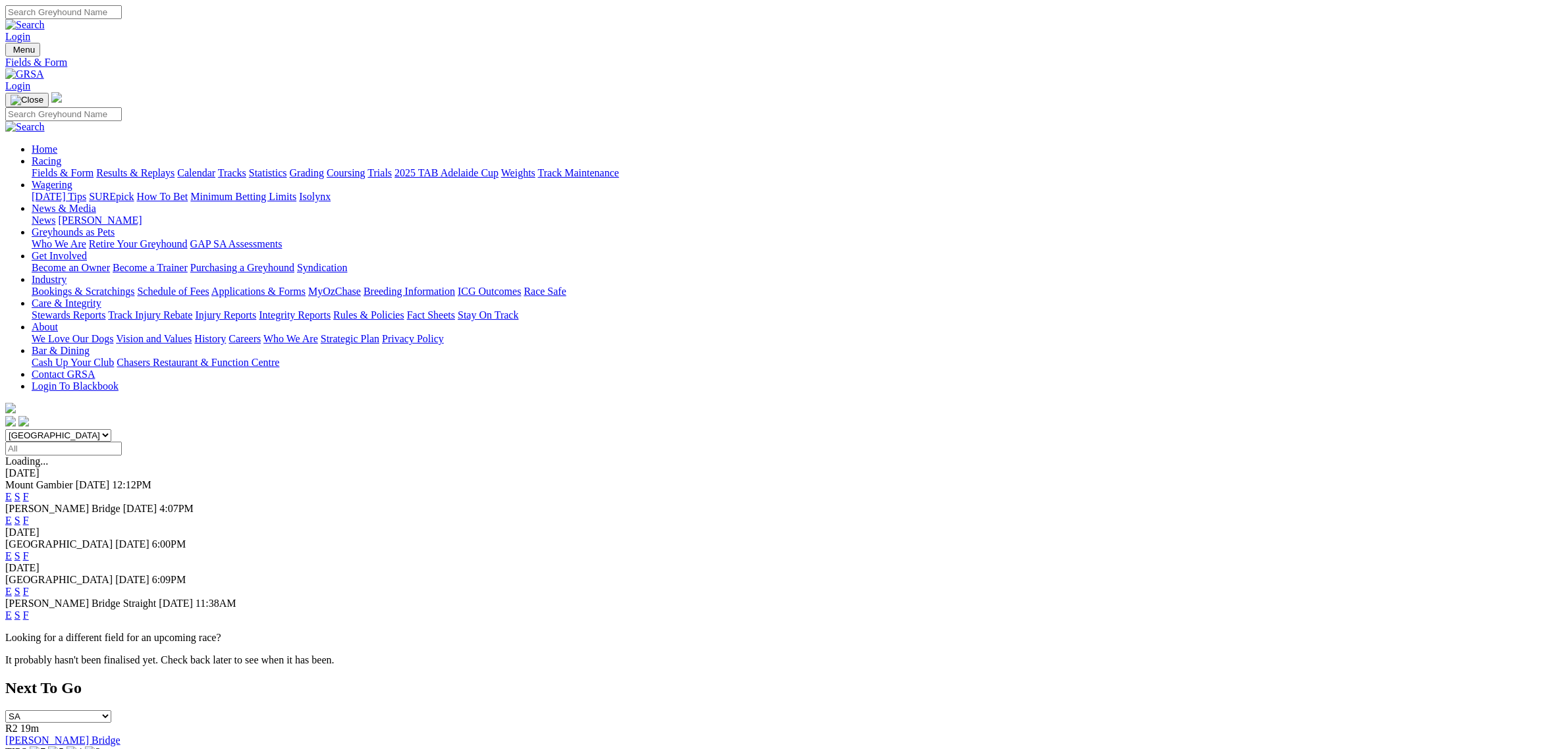
drag, startPoint x: 488, startPoint y: 159, endPoint x: 492, endPoint y: 165, distance: 7.2
click at [111, 429] on select "[GEOGRAPHIC_DATA] [GEOGRAPHIC_DATA] [GEOGRAPHIC_DATA] [GEOGRAPHIC_DATA] [GEOGRA…" at bounding box center [58, 436] width 106 height 13
select select "[GEOGRAPHIC_DATA]"
click at [111, 429] on select "[GEOGRAPHIC_DATA] [GEOGRAPHIC_DATA] [GEOGRAPHIC_DATA] [GEOGRAPHIC_DATA] [GEOGRA…" at bounding box center [58, 436] width 106 height 13
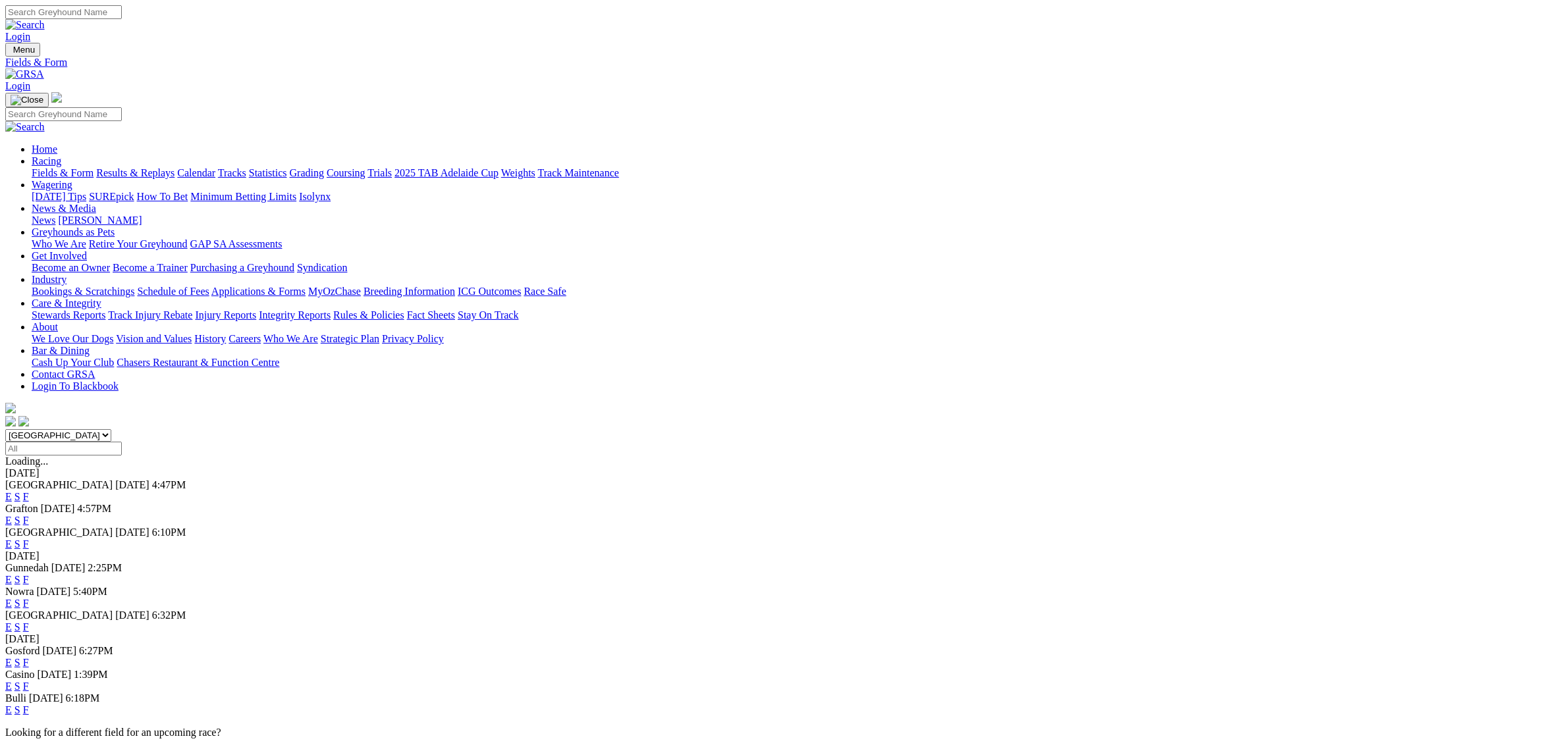
click at [12, 491] on link "E" at bounding box center [9, 497] width 6 height 11
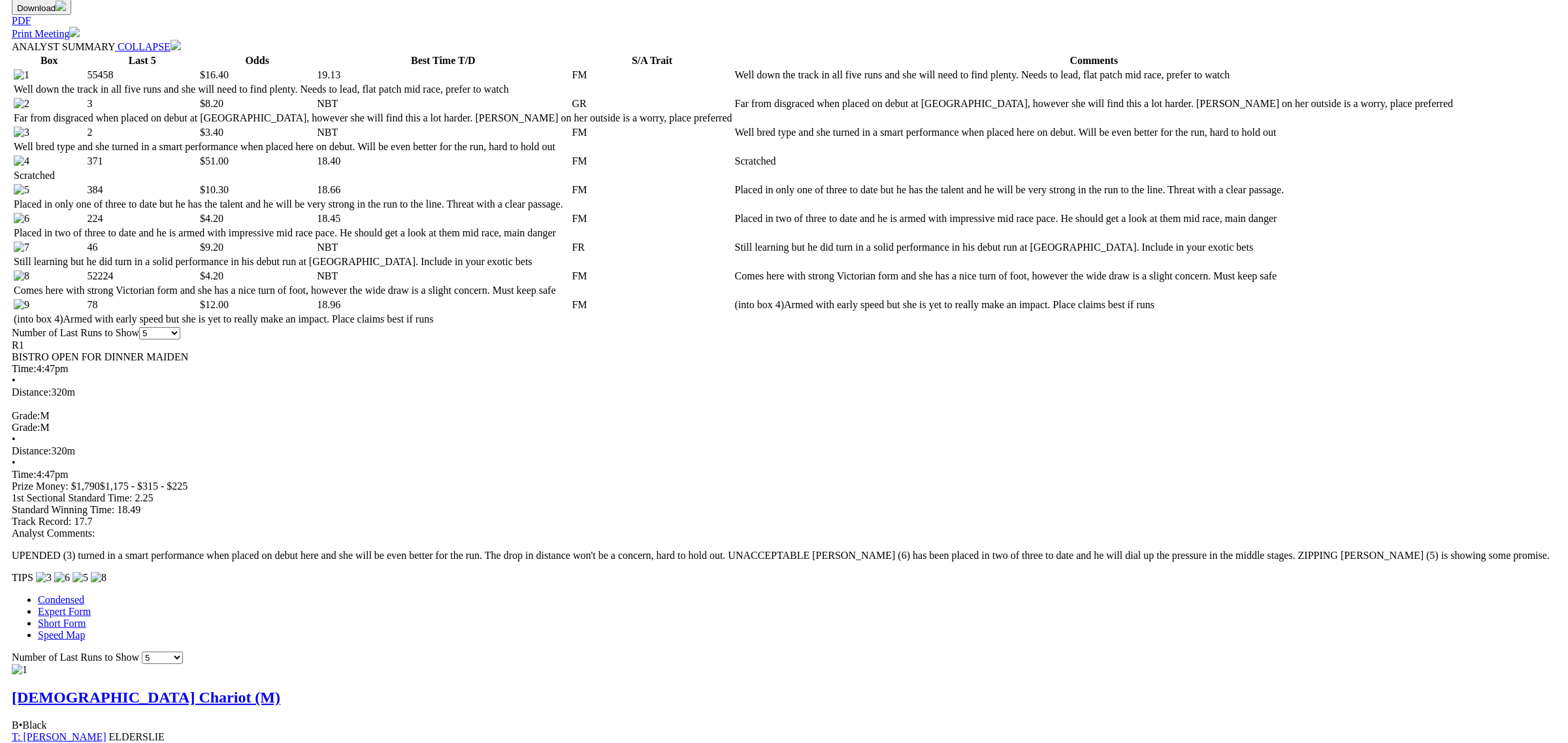
scroll to position [490, 0]
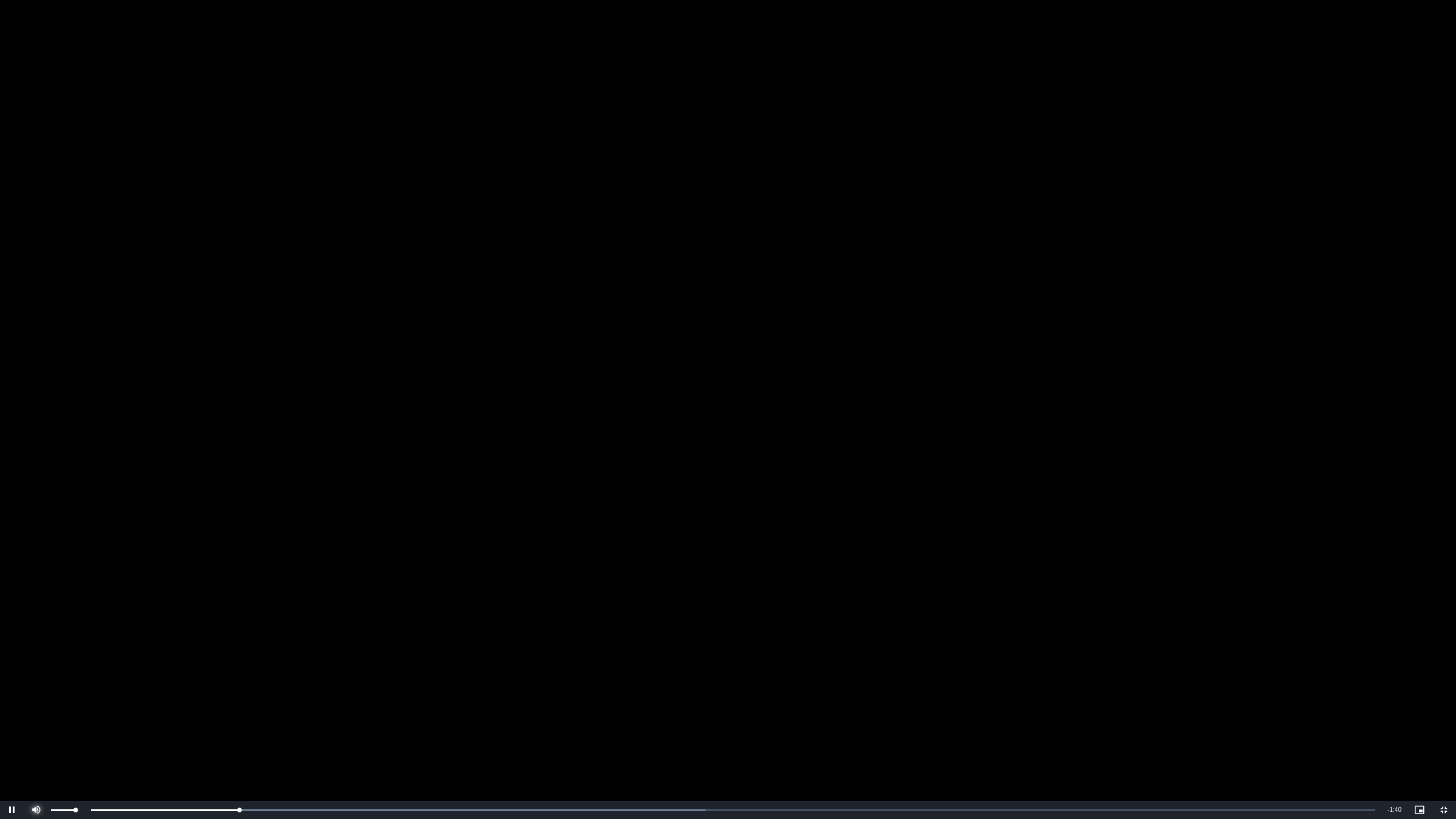
click at [43, 690] on span "Video Player" at bounding box center [37, 810] width 25 height 0
click at [252, 690] on div "Loaded : 53.15% 0:16 0:16" at bounding box center [715, 810] width 1333 height 18
click at [579, 468] on video "To view this video please enable JavaScript, and consider upgrading to a web br…" at bounding box center [728, 410] width 1456 height 819
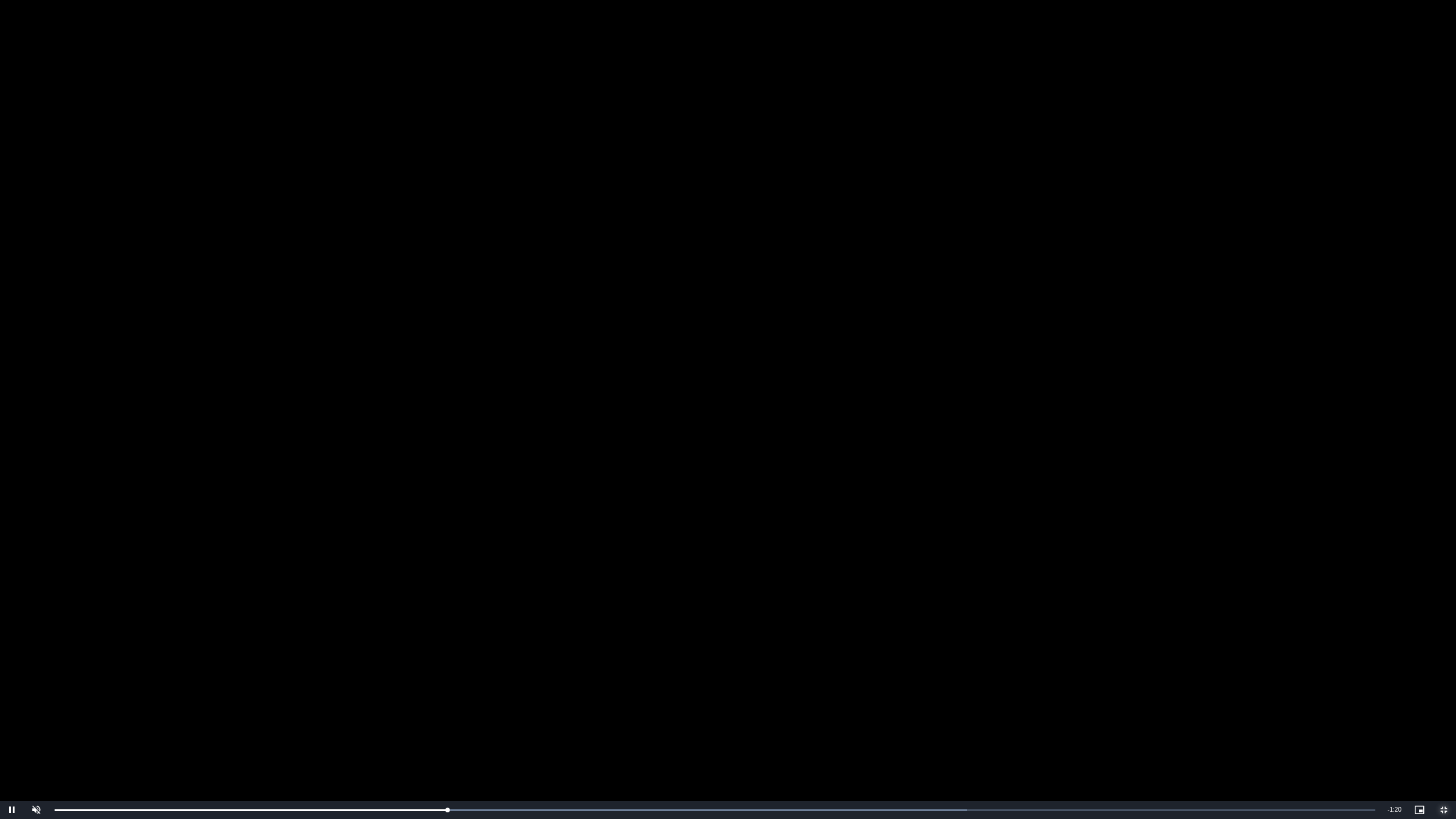
click at [1444, 690] on span "Video Player" at bounding box center [1444, 810] width 25 height 0
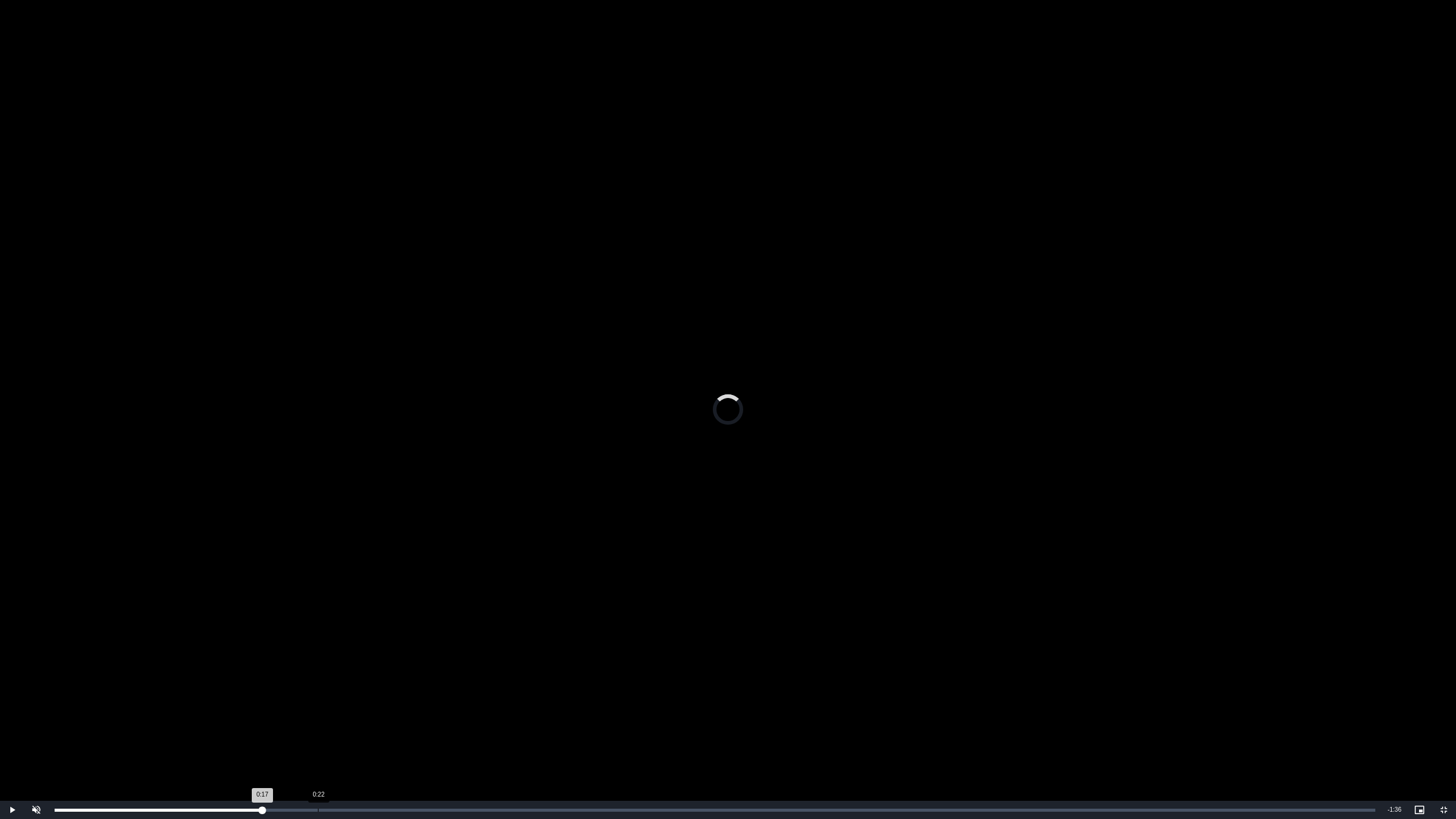
click at [318, 690] on div "Loaded : 0.00% 0:22 0:17" at bounding box center [715, 810] width 1333 height 18
click at [407, 690] on div "Loaded : 69.10% 0:30 0:23" at bounding box center [715, 810] width 1333 height 18
click at [383, 690] on div "Loaded : 74.41% 0:28 0:28" at bounding box center [715, 810] width 1333 height 18
click at [459, 619] on video "To view this video please enable JavaScript, and consider upgrading to a web br…" at bounding box center [728, 410] width 1456 height 819
click at [610, 491] on video "To view this video please enable JavaScript, and consider upgrading to a web br…" at bounding box center [728, 410] width 1456 height 819
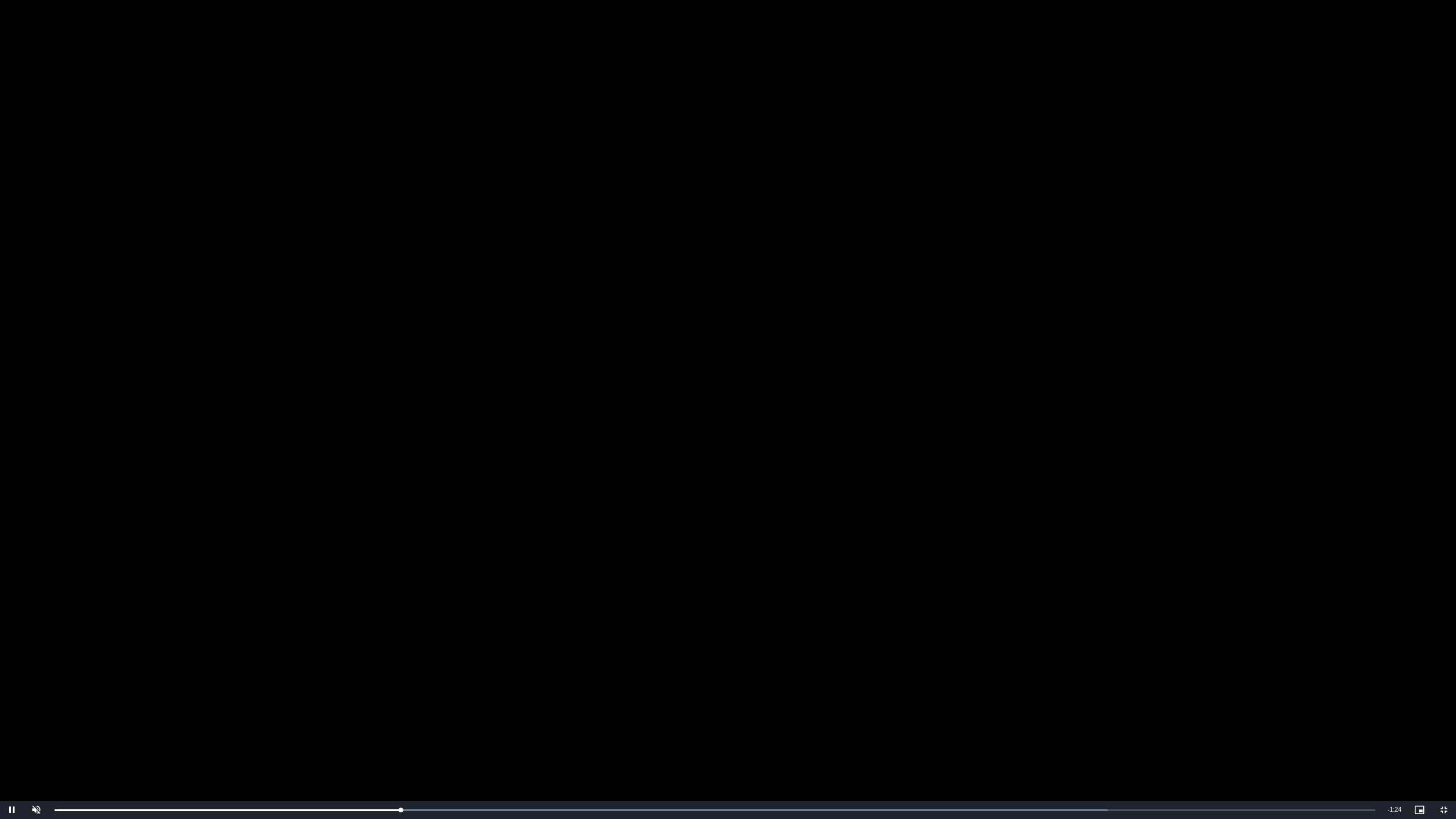
click at [616, 493] on video "To view this video please enable JavaScript, and consider upgrading to a web br…" at bounding box center [728, 410] width 1456 height 819
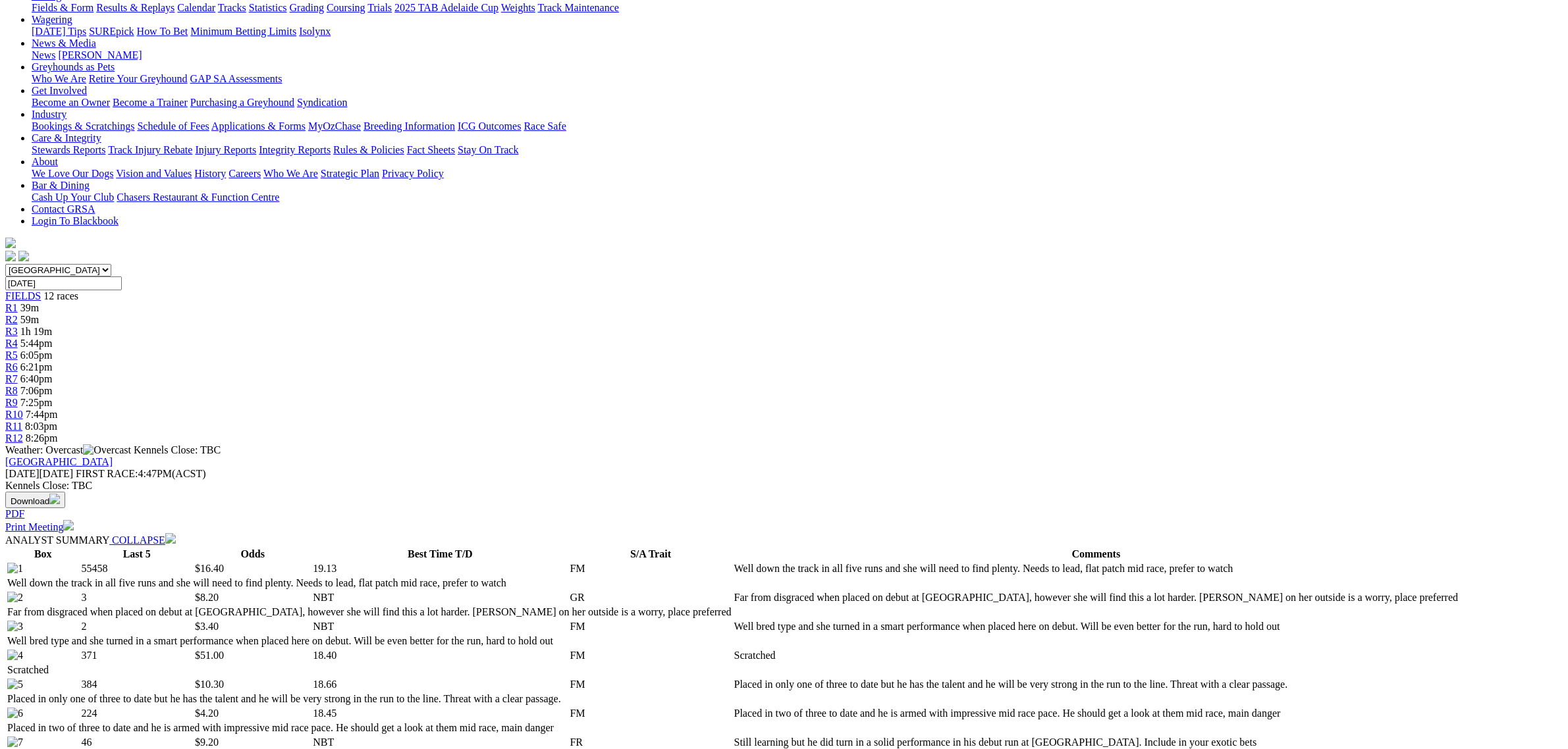
scroll to position [165, 0]
click at [537, 265] on div "South Australia New South Wales Northern Territory Queensland Tasmania Victoria…" at bounding box center [784, 355] width 1557 height 181
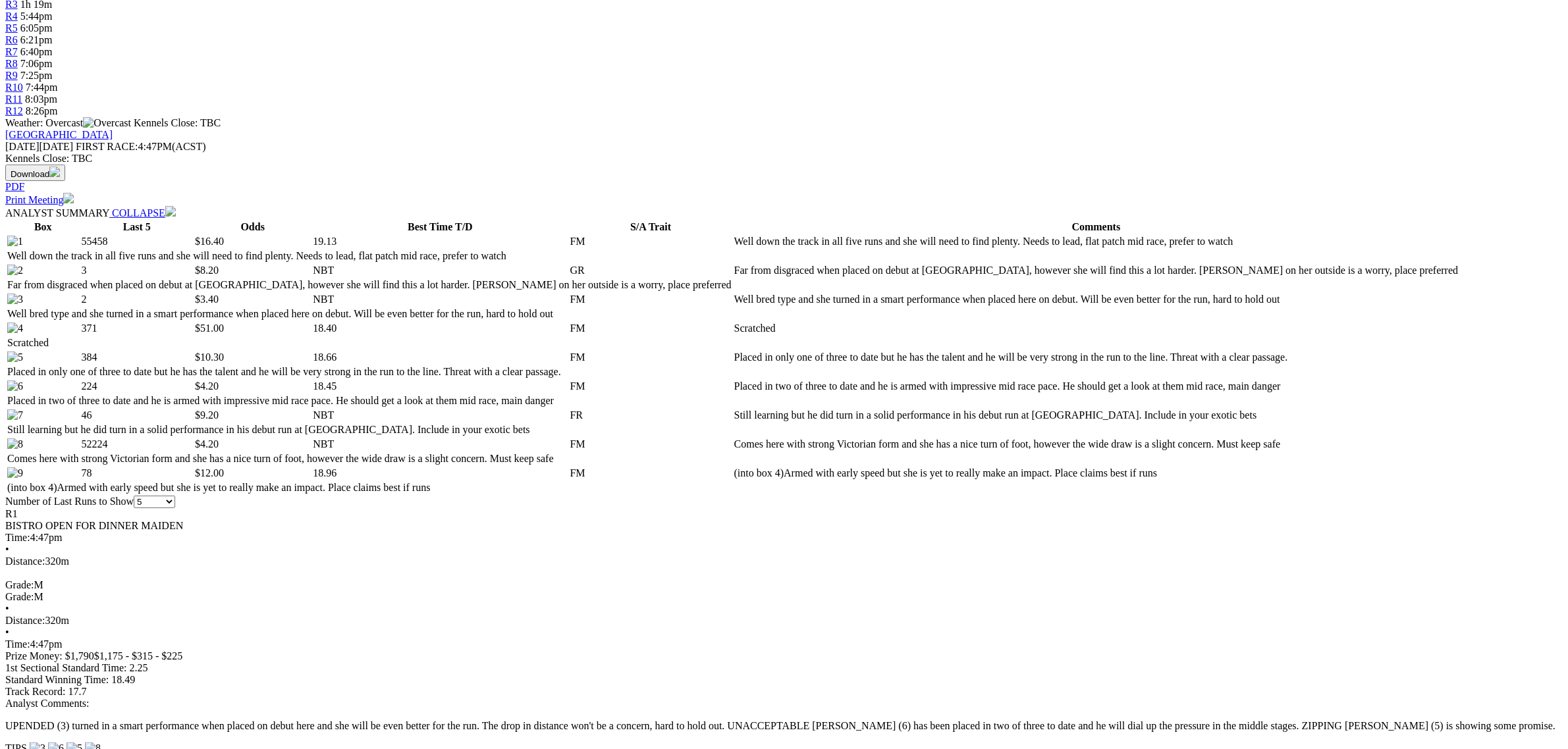
scroll to position [494, 0]
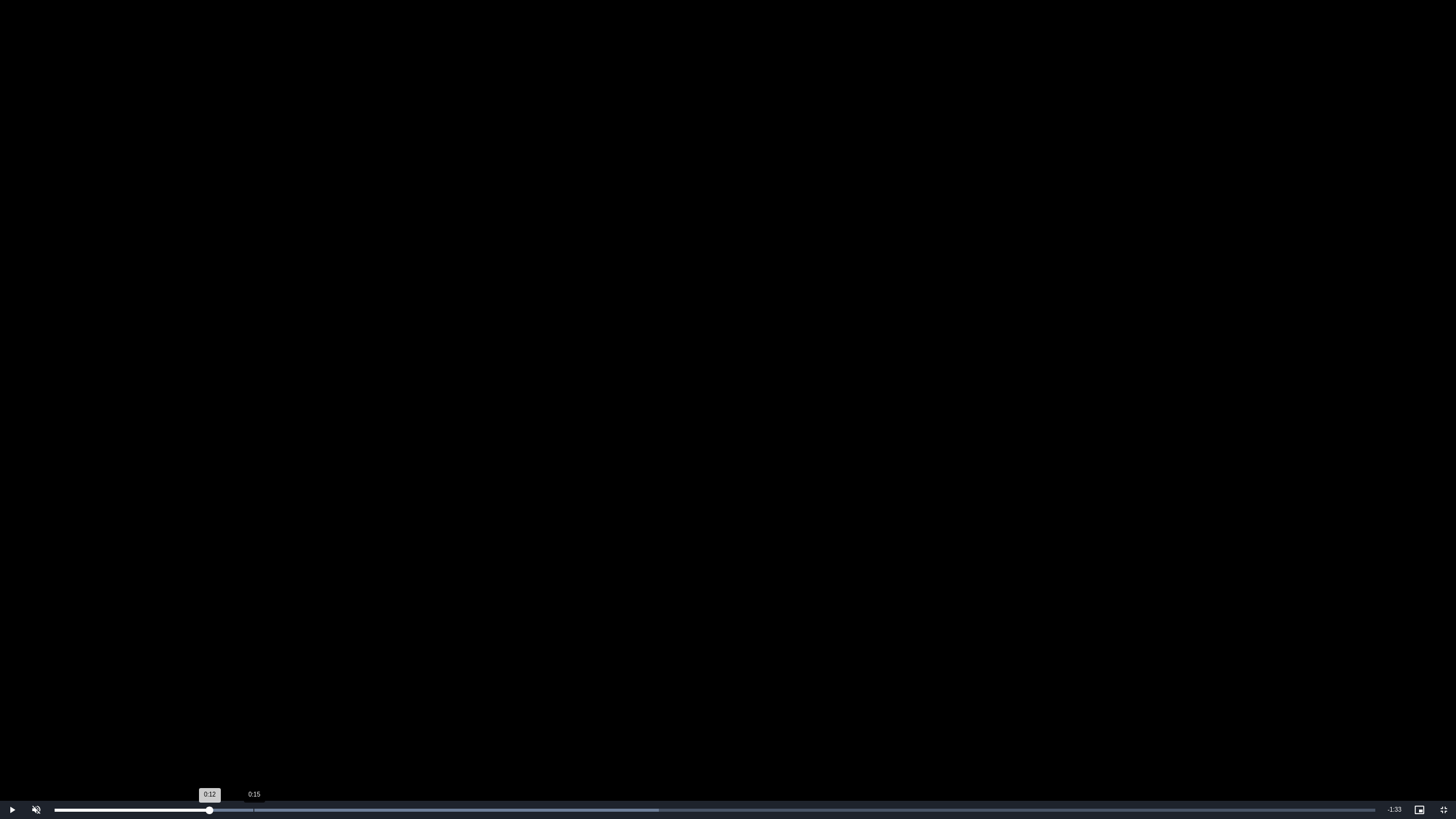
drag, startPoint x: 253, startPoint y: 818, endPoint x: 128, endPoint y: 803, distance: 125.9
click at [253, 690] on div "Loaded : 45.76% 0:15 0:12" at bounding box center [715, 810] width 1333 height 18
click at [318, 690] on div "Loaded : 57.20% 0:21 0:17" at bounding box center [715, 810] width 1333 height 18
click at [323, 690] on div "Loaded : 68.64% 0:21 0:21" at bounding box center [715, 810] width 1333 height 18
click at [311, 690] on div "Loaded : 74.36% 0:21 0:22" at bounding box center [715, 810] width 1333 height 18
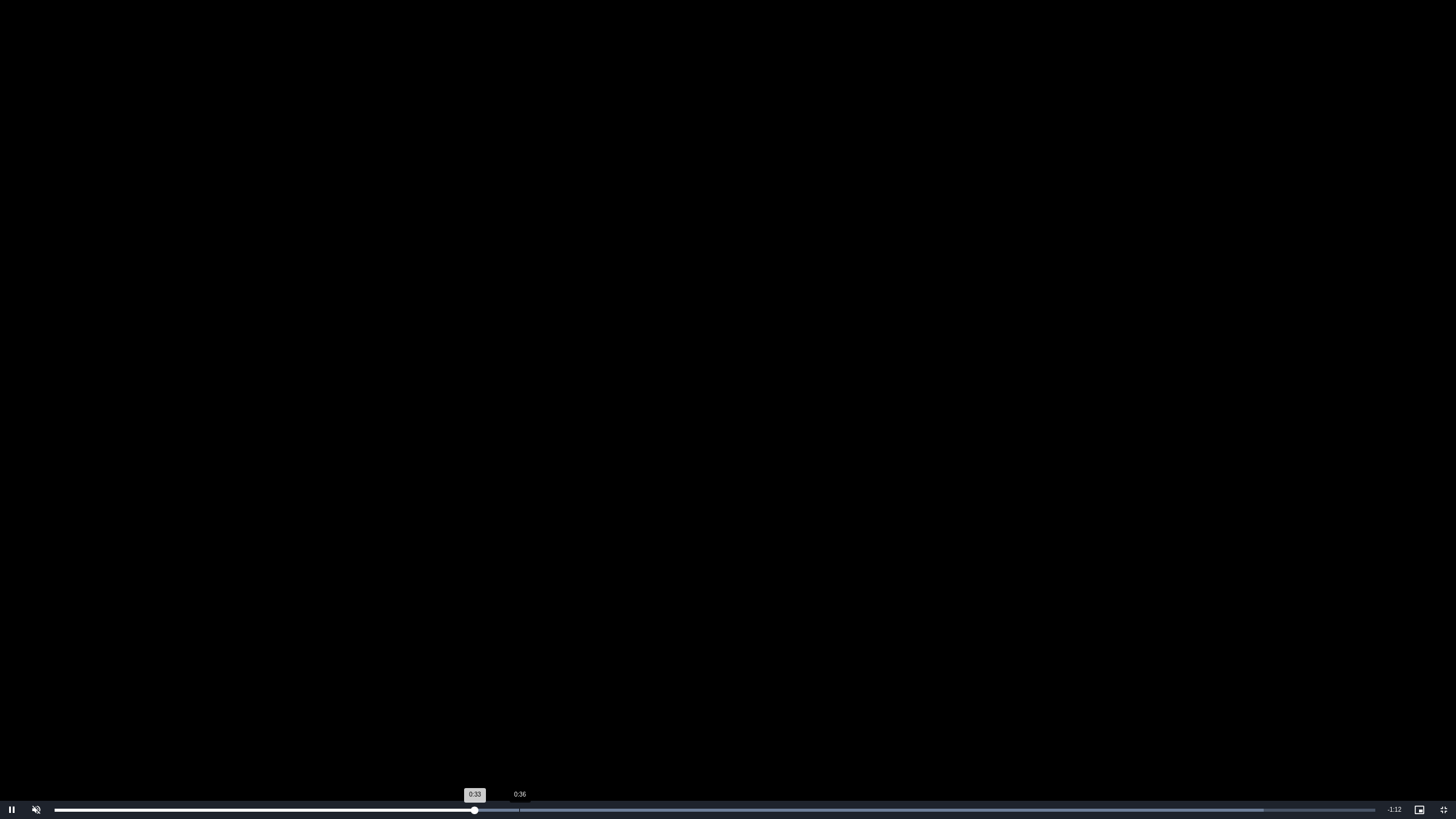
click at [520, 690] on div "Progress Bar" at bounding box center [697, 810] width 1133 height 3
click at [587, 690] on div "Progress Bar" at bounding box center [753, 810] width 1171 height 3
drag, startPoint x: 607, startPoint y: 810, endPoint x: 644, endPoint y: 810, distance: 37.0
click at [607, 690] on div "Loaded : 97.24% 0:43 0:42" at bounding box center [715, 810] width 1321 height 3
click at [646, 690] on div "0:46" at bounding box center [646, 810] width 1 height 3
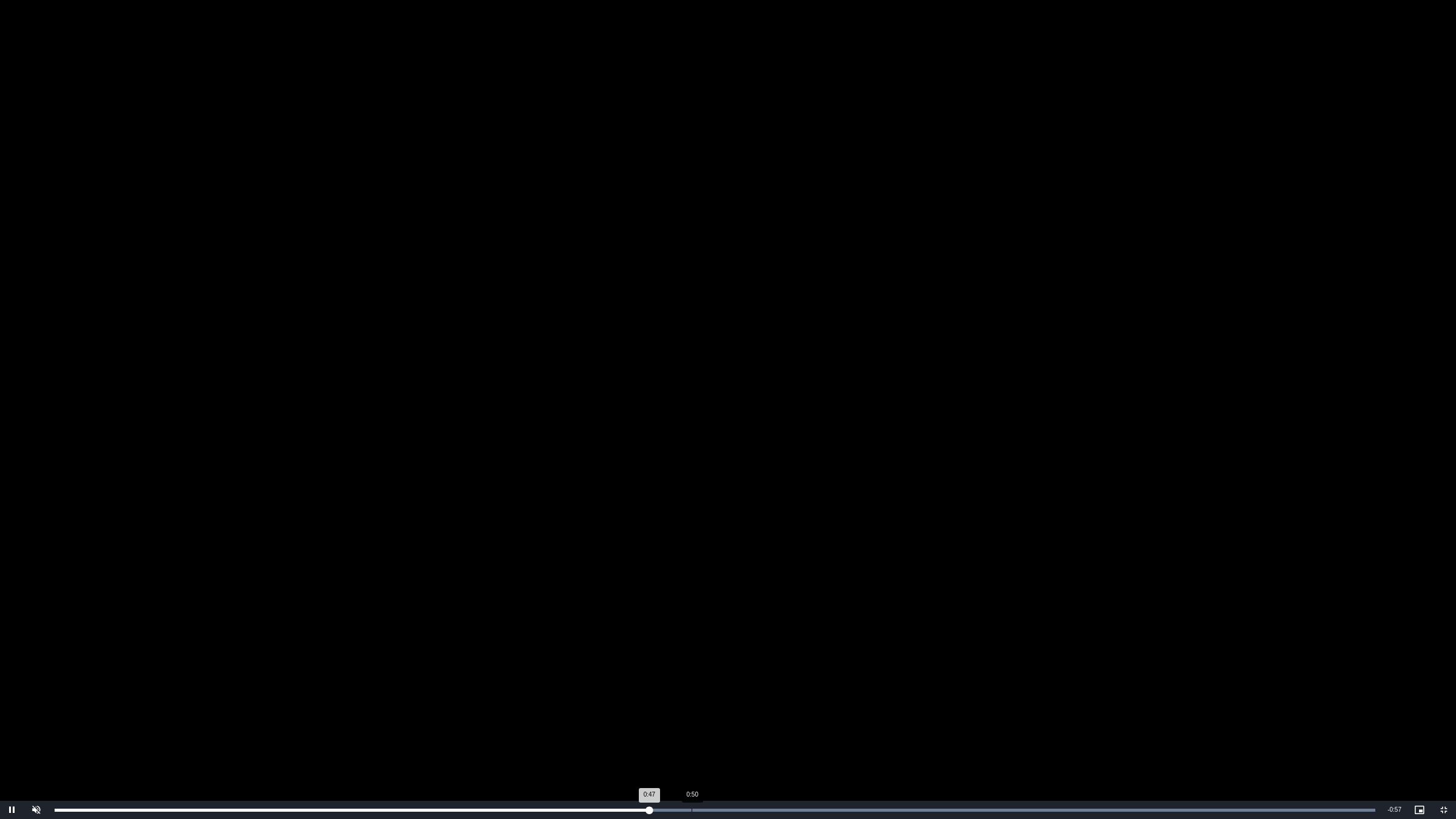
click at [692, 690] on div "Loaded : 100.00% 0:50 0:47" at bounding box center [715, 810] width 1333 height 18
click at [736, 690] on div "Loaded : 100.00% 0:53 0:50" at bounding box center [715, 810] width 1333 height 18
click at [777, 690] on div "Loaded : 100.00% 0:57 0:54" at bounding box center [715, 810] width 1333 height 18
click at [806, 690] on div "Loaded : 100.00% 0:59 0:57" at bounding box center [715, 810] width 1333 height 18
click at [872, 690] on div "Loaded : 100.00% 1:04 1:04" at bounding box center [715, 810] width 1333 height 18
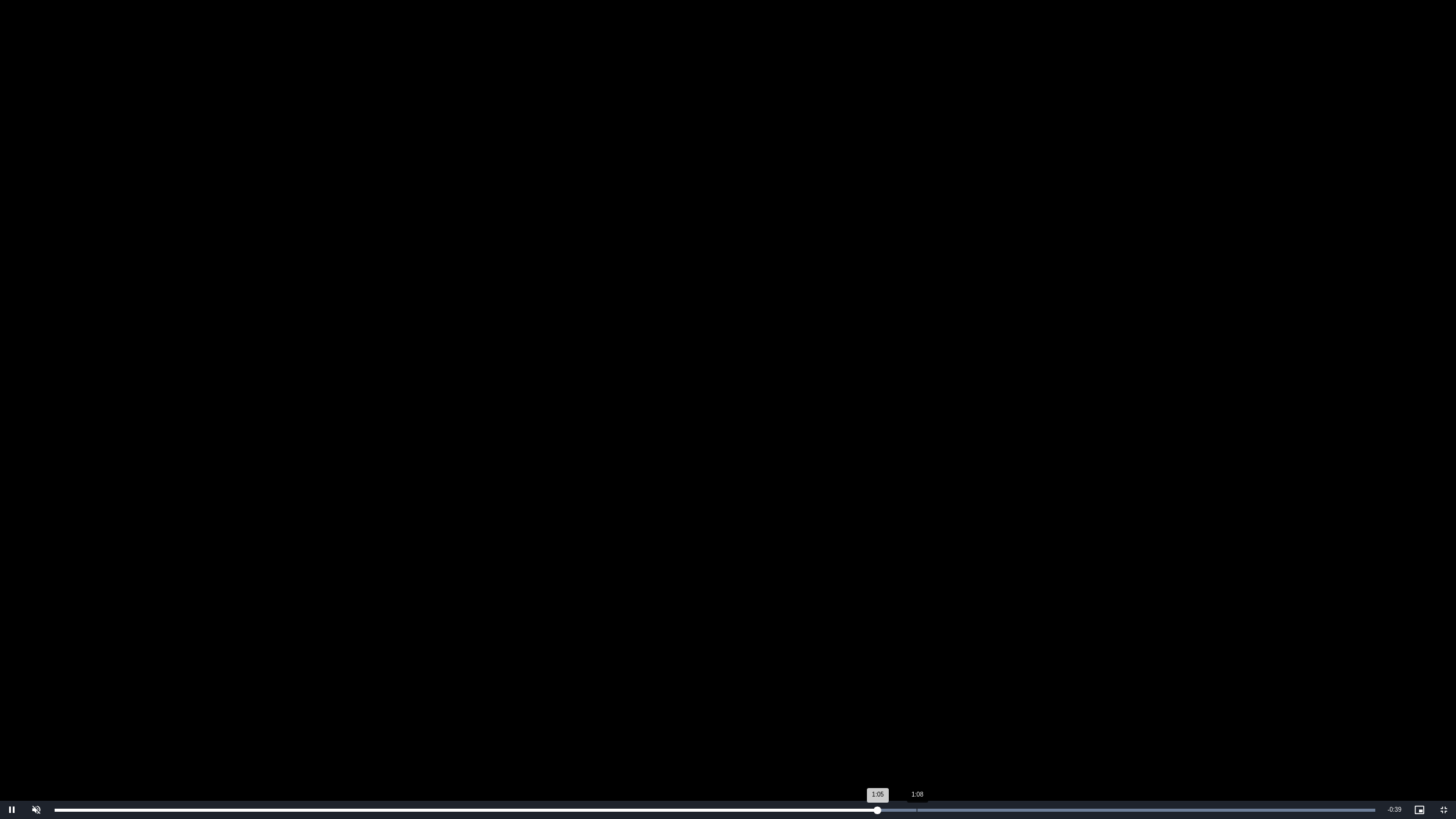
click at [916, 690] on div "Loaded : 100.00% 1:08 1:05" at bounding box center [715, 810] width 1333 height 18
click at [948, 690] on div "Loaded : 100.00% 1:10 1:08" at bounding box center [715, 810] width 1321 height 3
click at [972, 690] on div "Progress Bar" at bounding box center [809, 810] width 1131 height 3
click at [1013, 690] on div "1:16" at bounding box center [1013, 810] width 1 height 3
click at [1055, 690] on div "1:19" at bounding box center [1055, 810] width 1 height 3
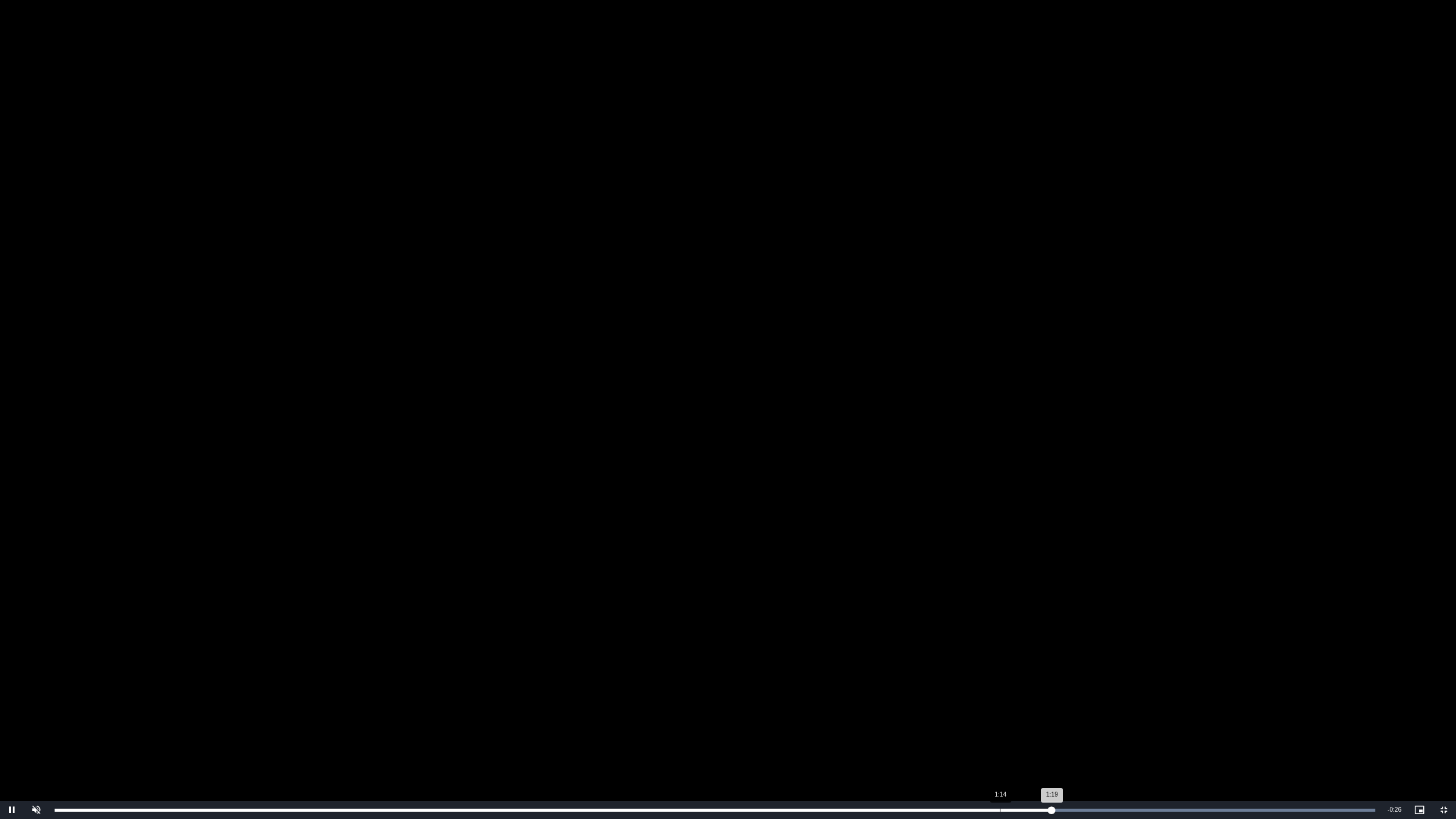
click at [997, 690] on div "Loaded : 100.00% 1:14 1:19" at bounding box center [715, 810] width 1333 height 18
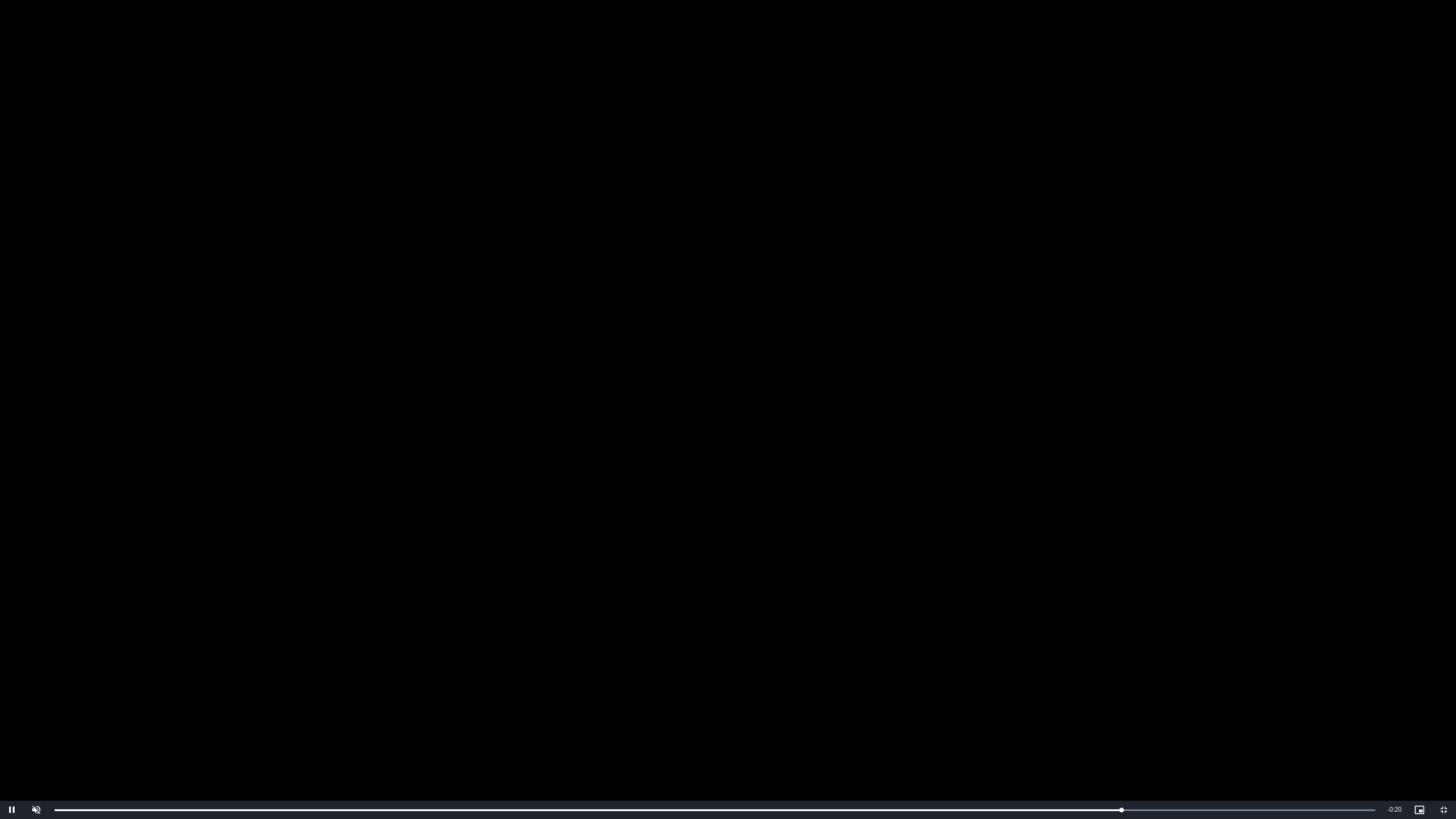
click at [825, 348] on video "To view this video please enable JavaScript, and consider upgrading to a web br…" at bounding box center [728, 410] width 1456 height 819
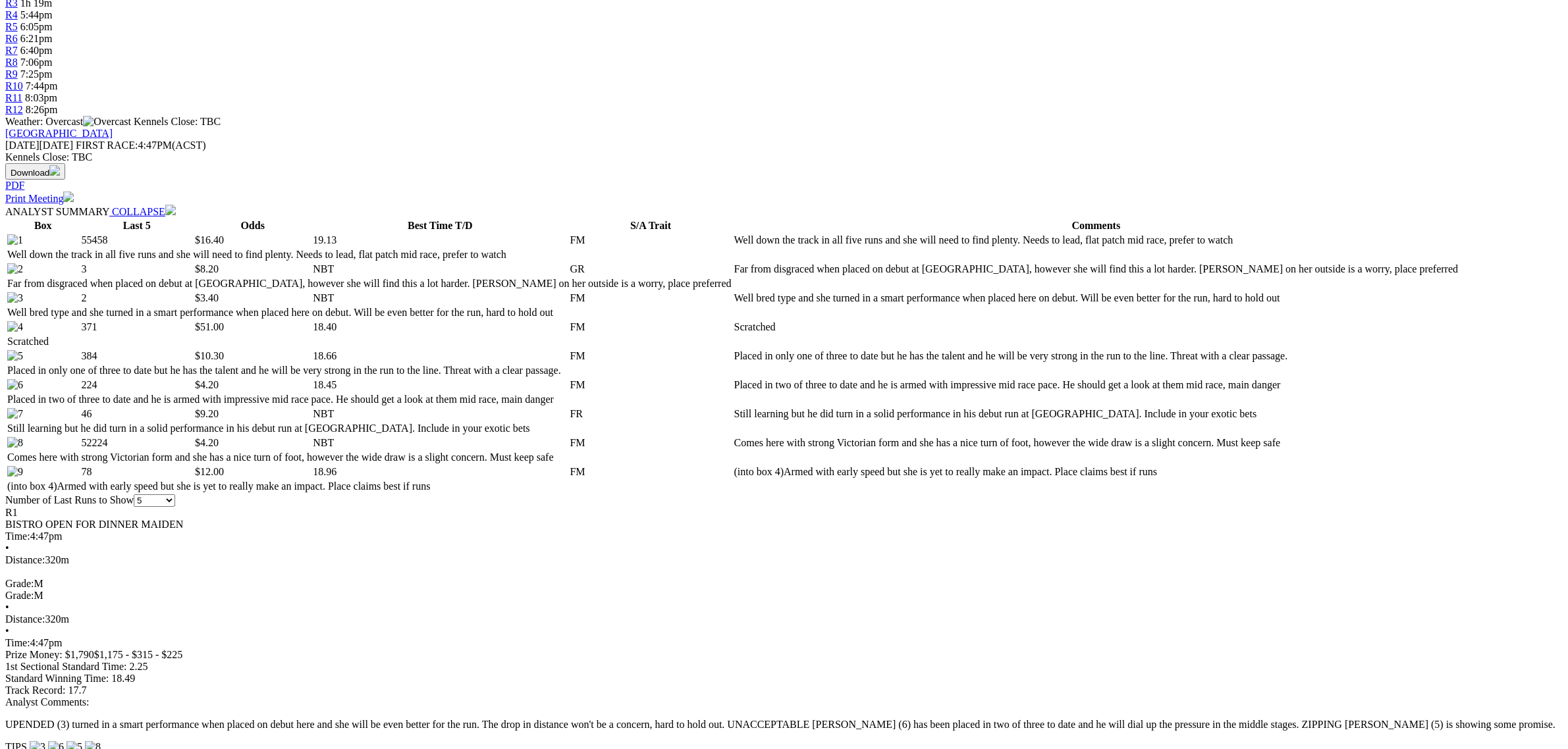
scroll to position [576, 0]
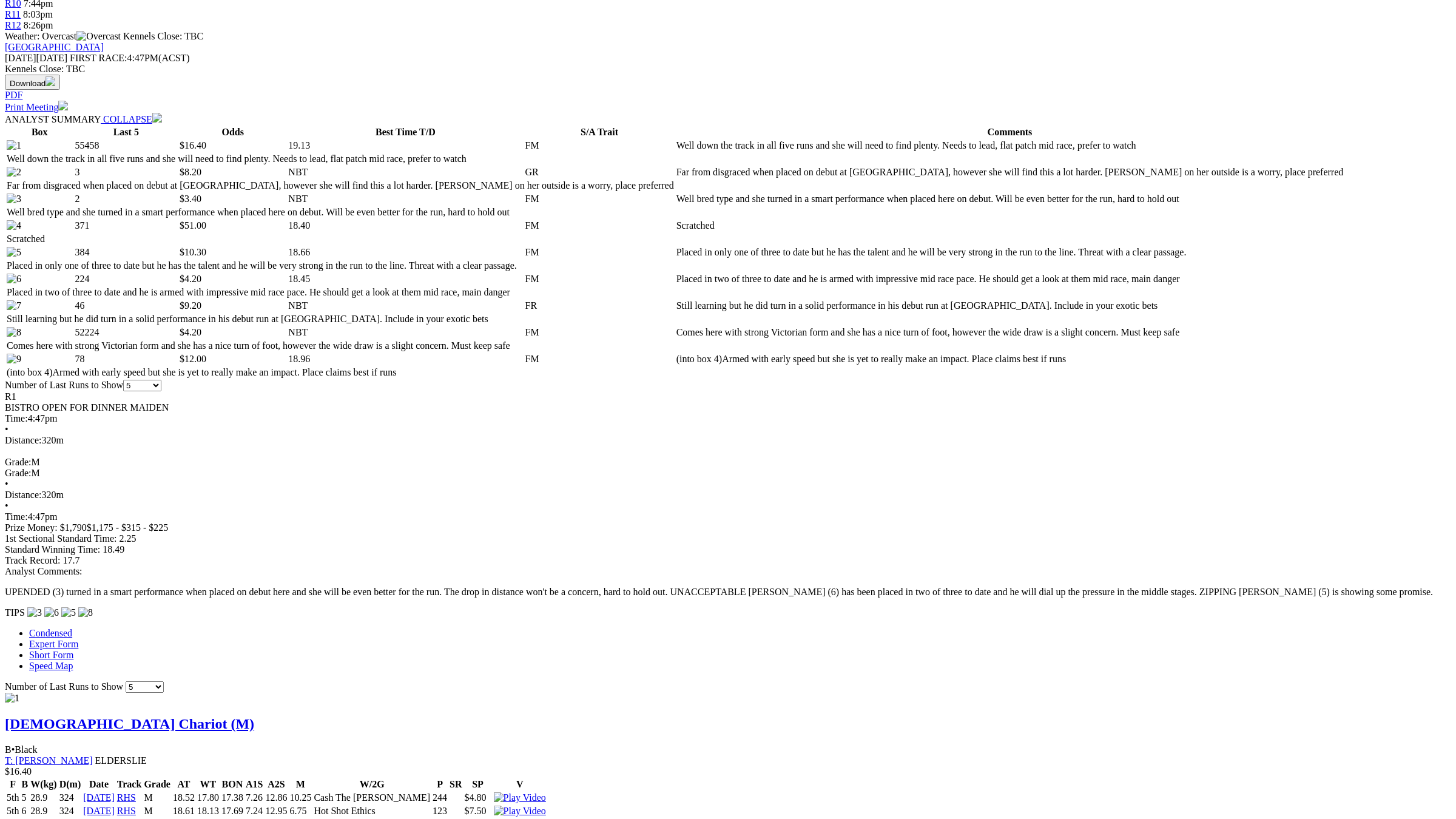
drag, startPoint x: 293, startPoint y: 810, endPoint x: 97, endPoint y: 813, distance: 196.0
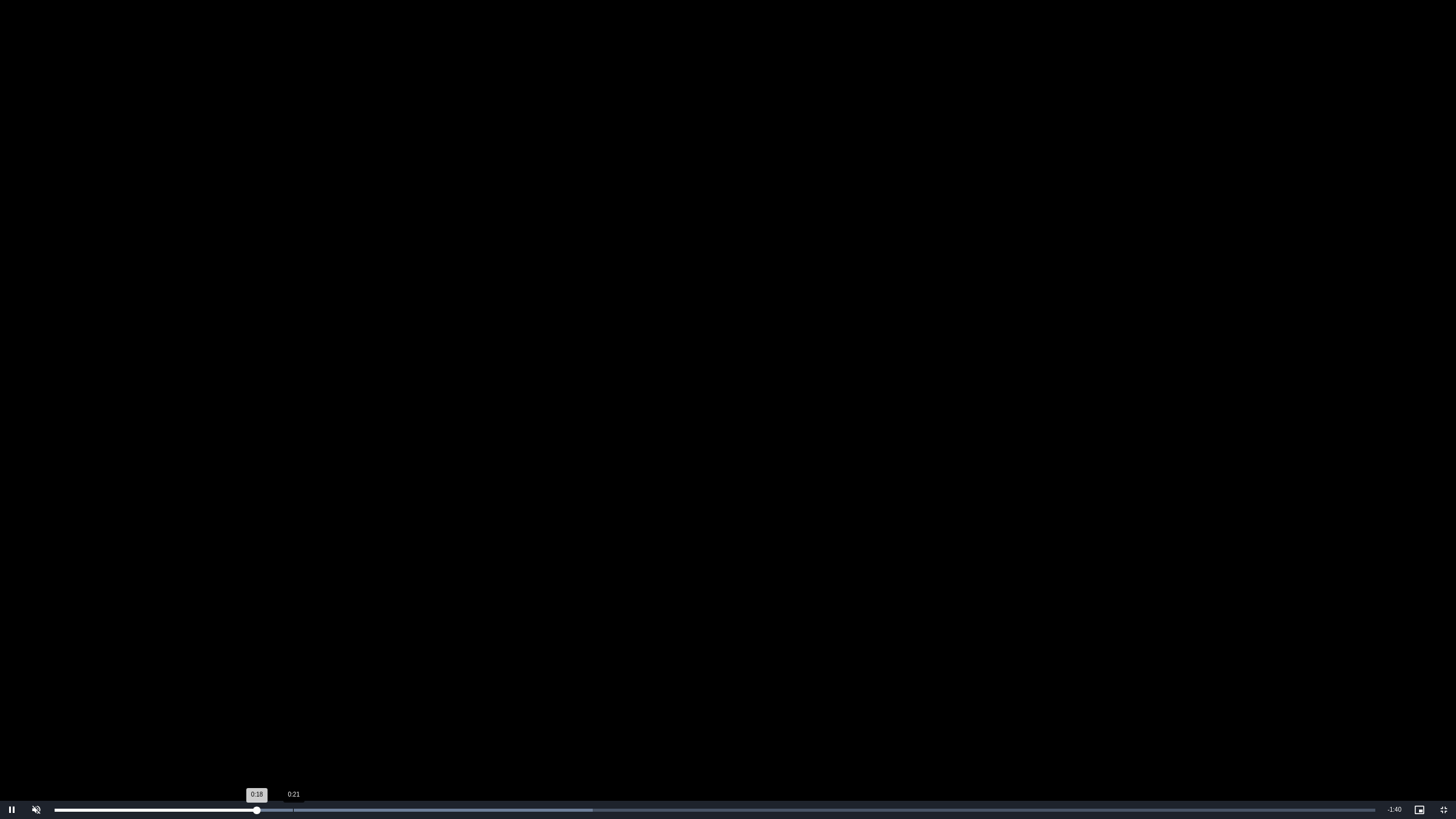
click at [293, 690] on div "Loaded : 40.72% 0:21 0:18" at bounding box center [715, 810] width 1321 height 3
click at [335, 690] on div "Loaded : 50.90% 0:25 0:23" at bounding box center [715, 810] width 1333 height 18
click at [326, 690] on div "Loaded : 55.99% 0:24 0:26" at bounding box center [715, 810] width 1333 height 18
click at [326, 690] on div "Loaded : 66.17% 0:24 0:25" at bounding box center [715, 810] width 1333 height 18
click at [321, 690] on div "Loaded : 71.26% 0:23 0:24" at bounding box center [715, 810] width 1333 height 18
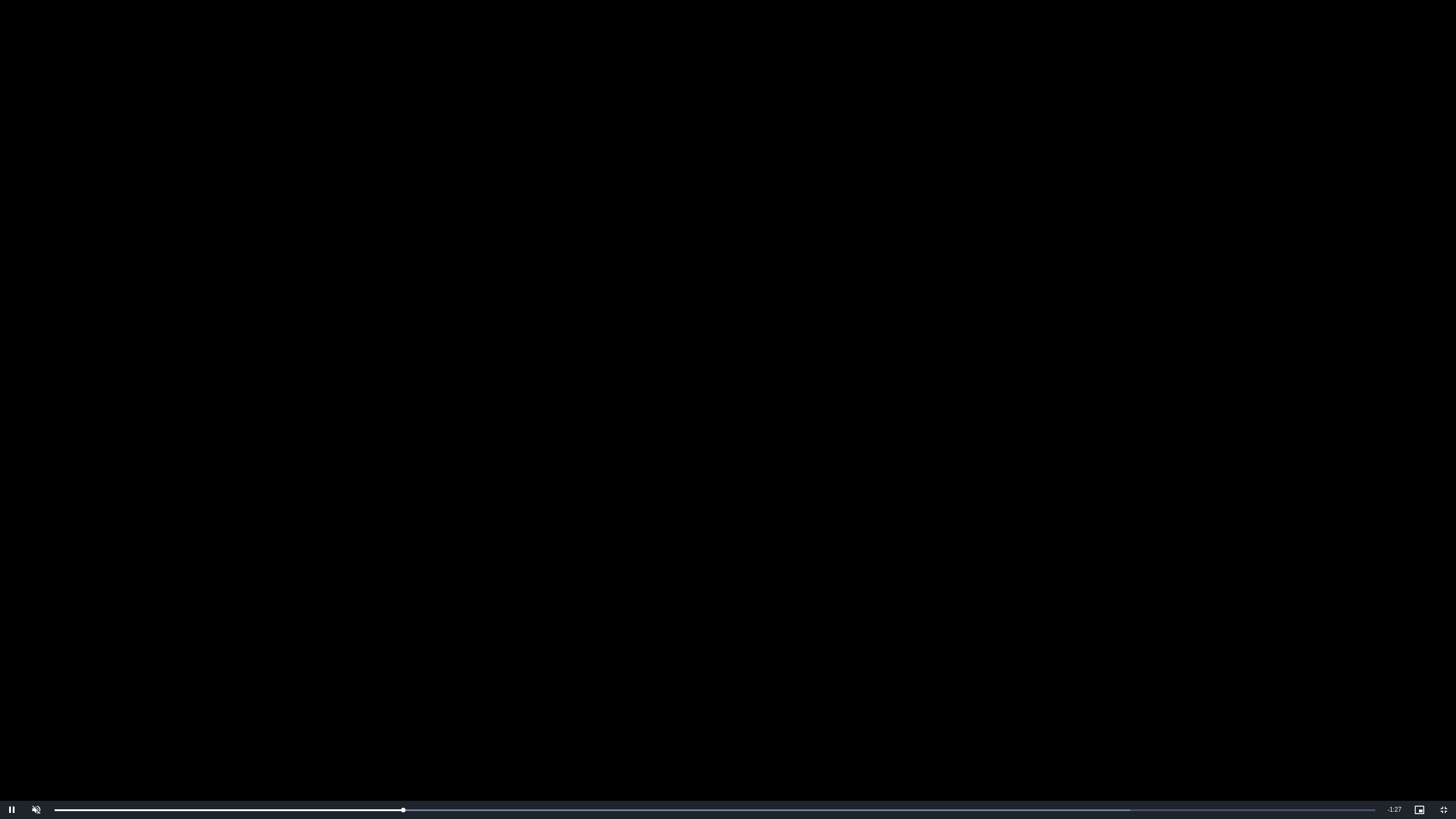
click at [445, 645] on video "To view this video please enable JavaScript, and consider upgrading to a web br…" at bounding box center [728, 410] width 1456 height 819
click at [662, 514] on video "To view this video please enable JavaScript, and consider upgrading to a web br…" at bounding box center [728, 410] width 1456 height 819
click at [267, 690] on div "0:18" at bounding box center [267, 810] width 1 height 3
click at [36, 690] on span "Video Player" at bounding box center [37, 810] width 25 height 0
click at [1444, 610] on video "To view this video please enable JavaScript, and consider upgrading to a web br…" at bounding box center [728, 410] width 1456 height 819
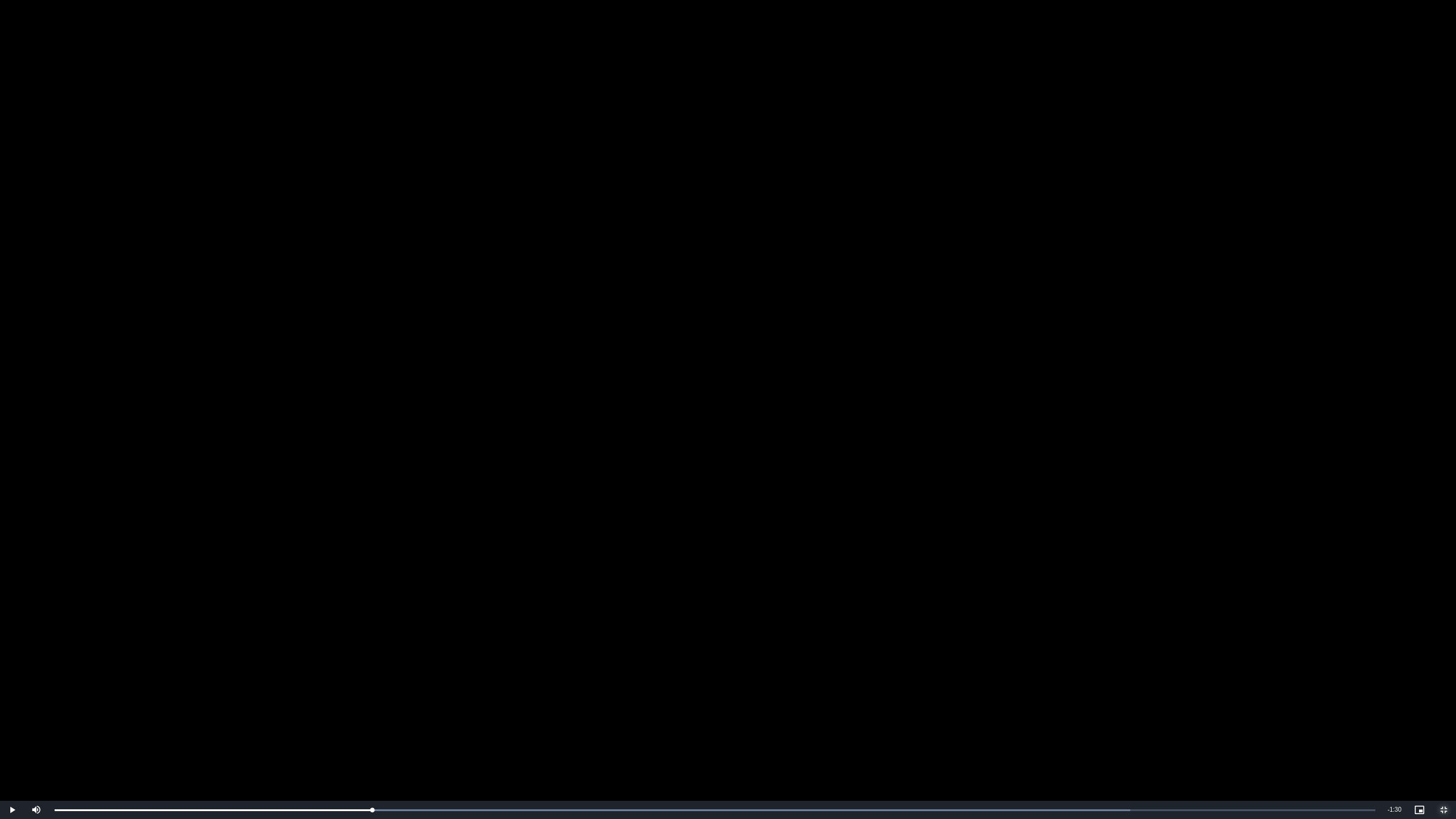
click at [1444, 690] on span "Video Player" at bounding box center [1444, 810] width 25 height 0
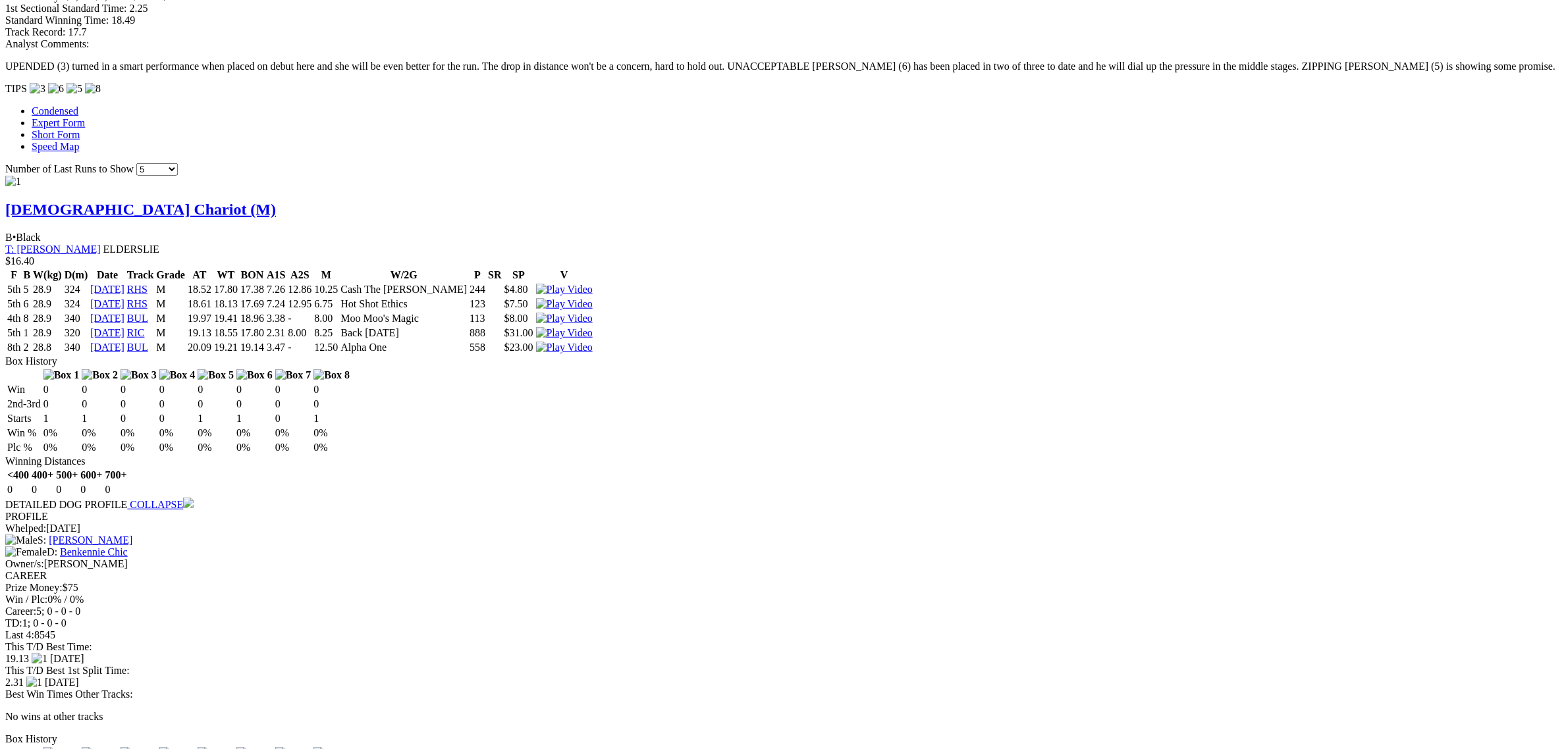
scroll to position [1234, 0]
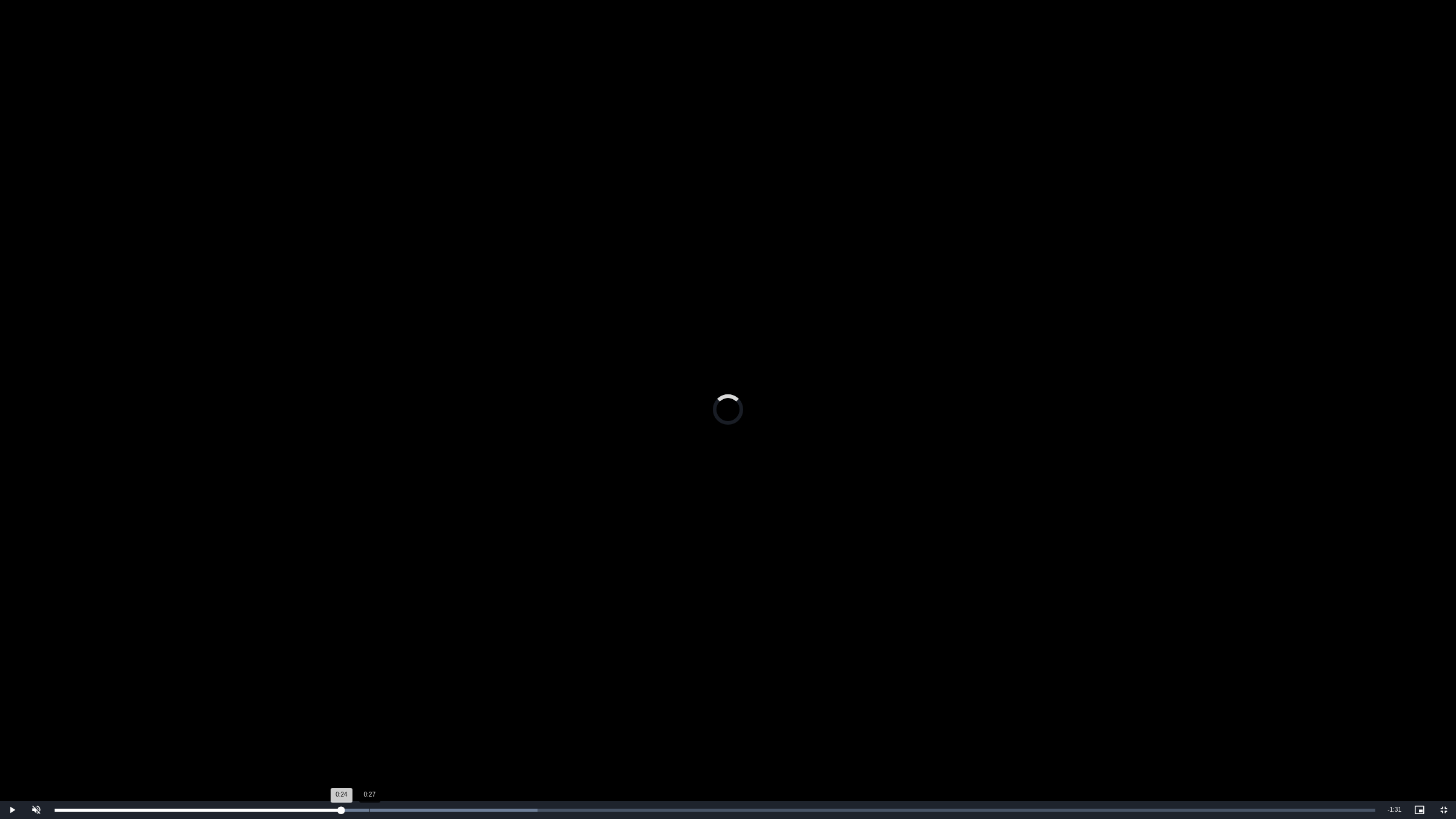
click at [369, 690] on div "Loaded : 36.56% 0:27 0:24" at bounding box center [715, 810] width 1333 height 18
click at [379, 690] on div "0:28" at bounding box center [378, 810] width 1 height 3
click at [407, 690] on div "Loaded : 41.78% 0:30 0:29" at bounding box center [715, 810] width 1333 height 18
click at [547, 557] on video "To view this video please enable JavaScript, and consider upgrading to a web br…" at bounding box center [728, 410] width 1456 height 819
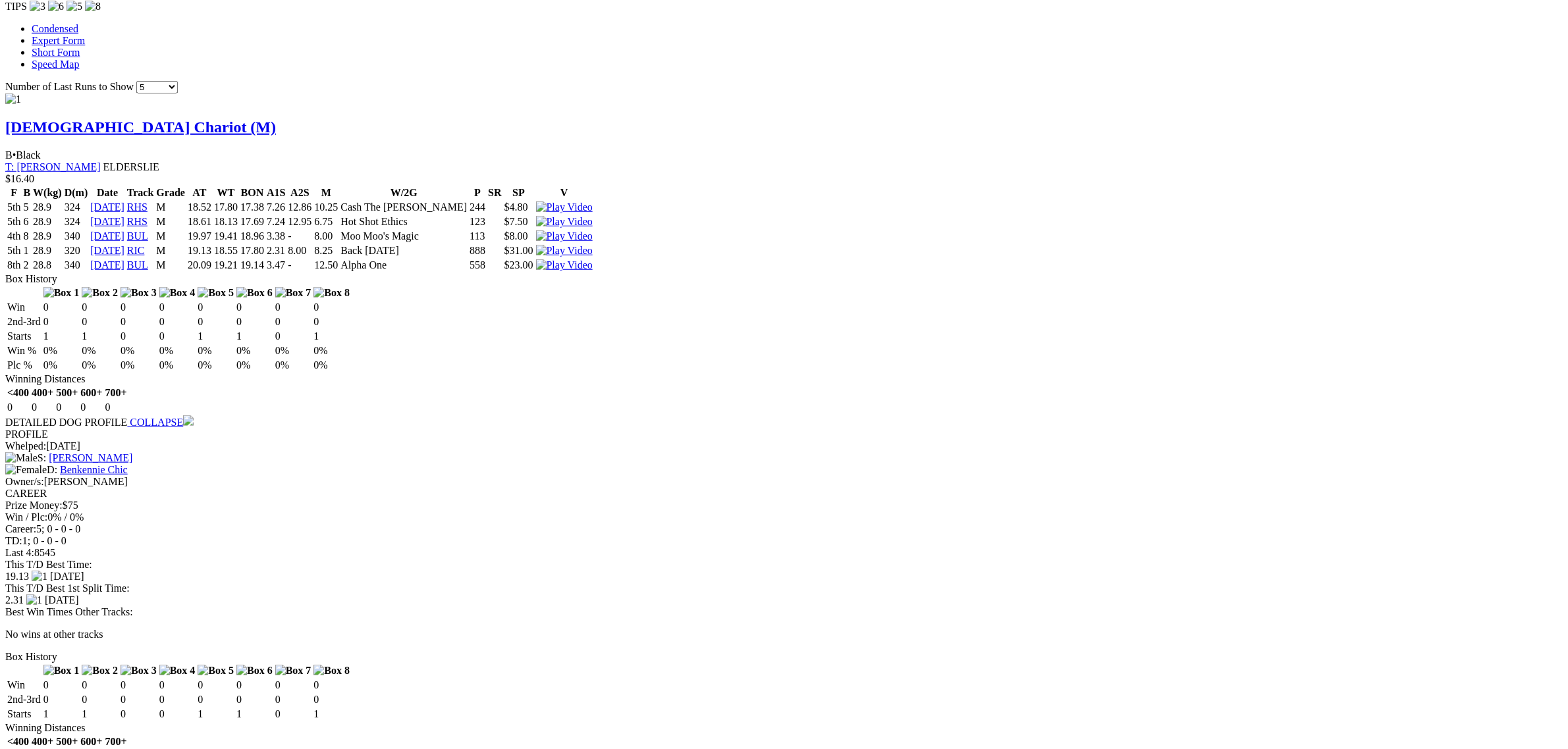
drag, startPoint x: 923, startPoint y: 262, endPoint x: 924, endPoint y: 362, distance: 100.0
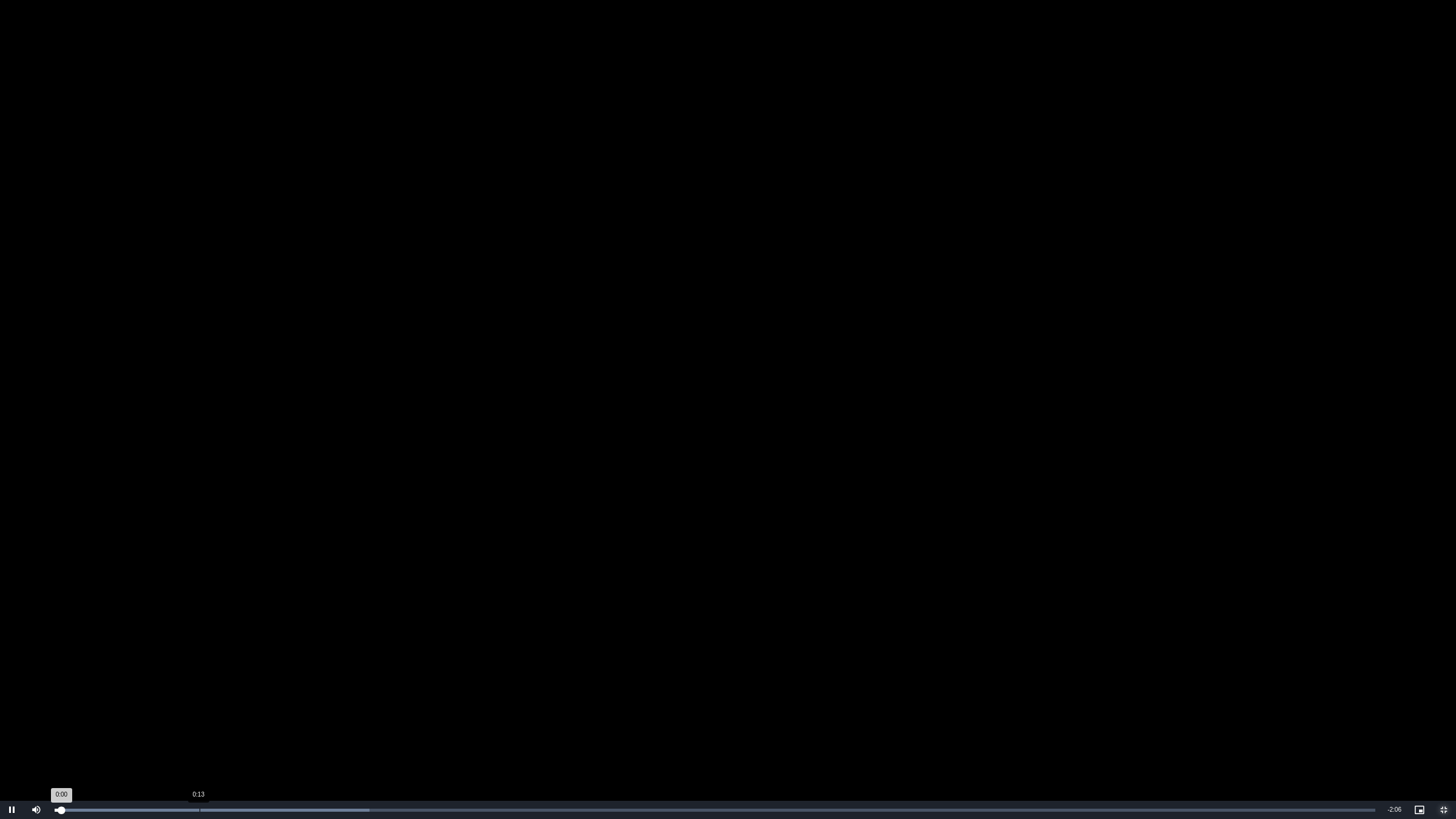
click at [198, 690] on div "Loaded : 23.83% 0:13 0:00" at bounding box center [715, 810] width 1333 height 18
click at [265, 690] on div "Loaded : 23.83% 0:18 0:13" at bounding box center [715, 810] width 1333 height 18
click at [297, 690] on div "Loaded : 28.60% 0:23 0:20" at bounding box center [715, 810] width 1333 height 18
click at [320, 690] on div "Loaded : 28.60% 0:25 0:25" at bounding box center [715, 810] width 1333 height 18
click at [340, 690] on div "Loaded : 33.37% 0:25 0:25" at bounding box center [715, 810] width 1333 height 18
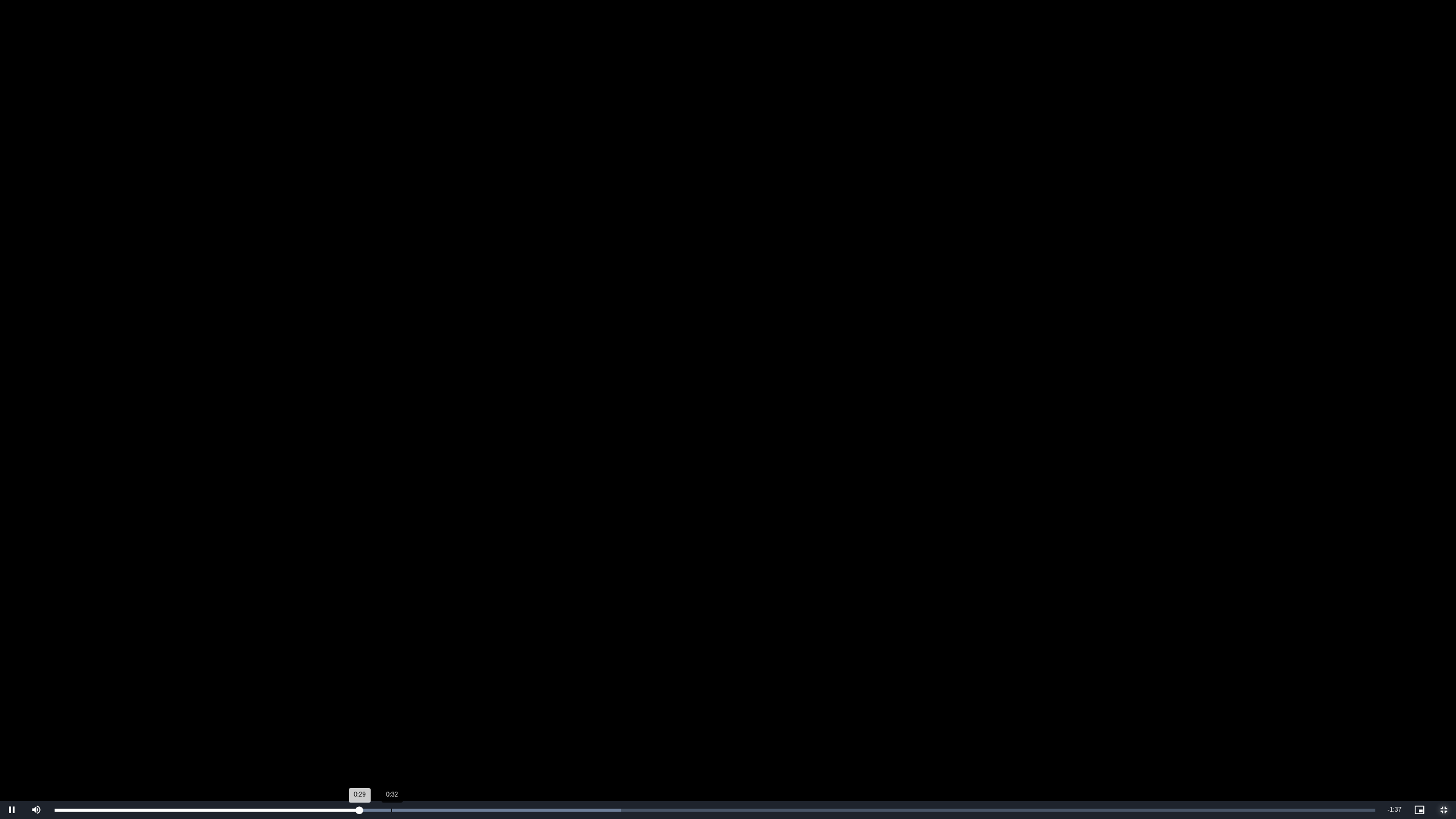
click at [394, 690] on div "Loaded : 42.90% 0:32 0:29" at bounding box center [715, 810] width 1333 height 18
click at [438, 690] on div "Loaded : 47.67% 0:36 0:32" at bounding box center [715, 810] width 1333 height 18
click at [493, 690] on div "Loaded : 47.67% 0:41 0:36" at bounding box center [715, 810] width 1333 height 18
click at [443, 690] on div "0:37" at bounding box center [443, 810] width 1 height 3
click at [462, 690] on div "Loaded : 57.20% 0:38 0:37" at bounding box center [715, 810] width 1333 height 18
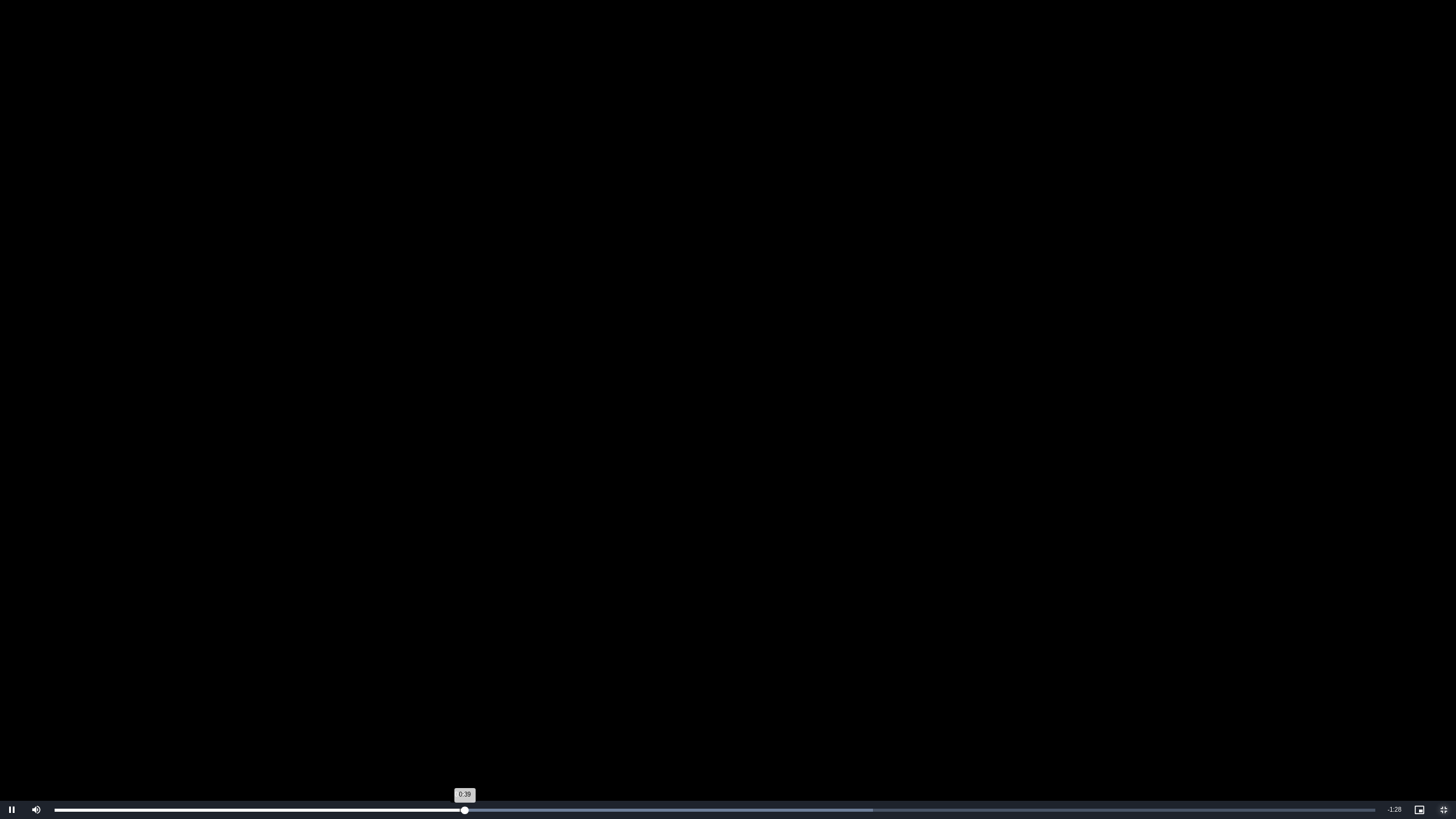
click at [453, 690] on div "Loaded : 61.97% 0:38 0:39" at bounding box center [715, 810] width 1333 height 18
click at [568, 690] on div "Progress Bar" at bounding box center [699, 810] width 976 height 3
click at [608, 690] on div "0:52" at bounding box center [607, 810] width 1 height 3
click at [677, 690] on div "Loaded : 90.57% 0:59 0:53" at bounding box center [715, 810] width 1333 height 18
click at [729, 690] on div "Loaded : 90.57% 1:04 0:59" at bounding box center [715, 810] width 1333 height 18
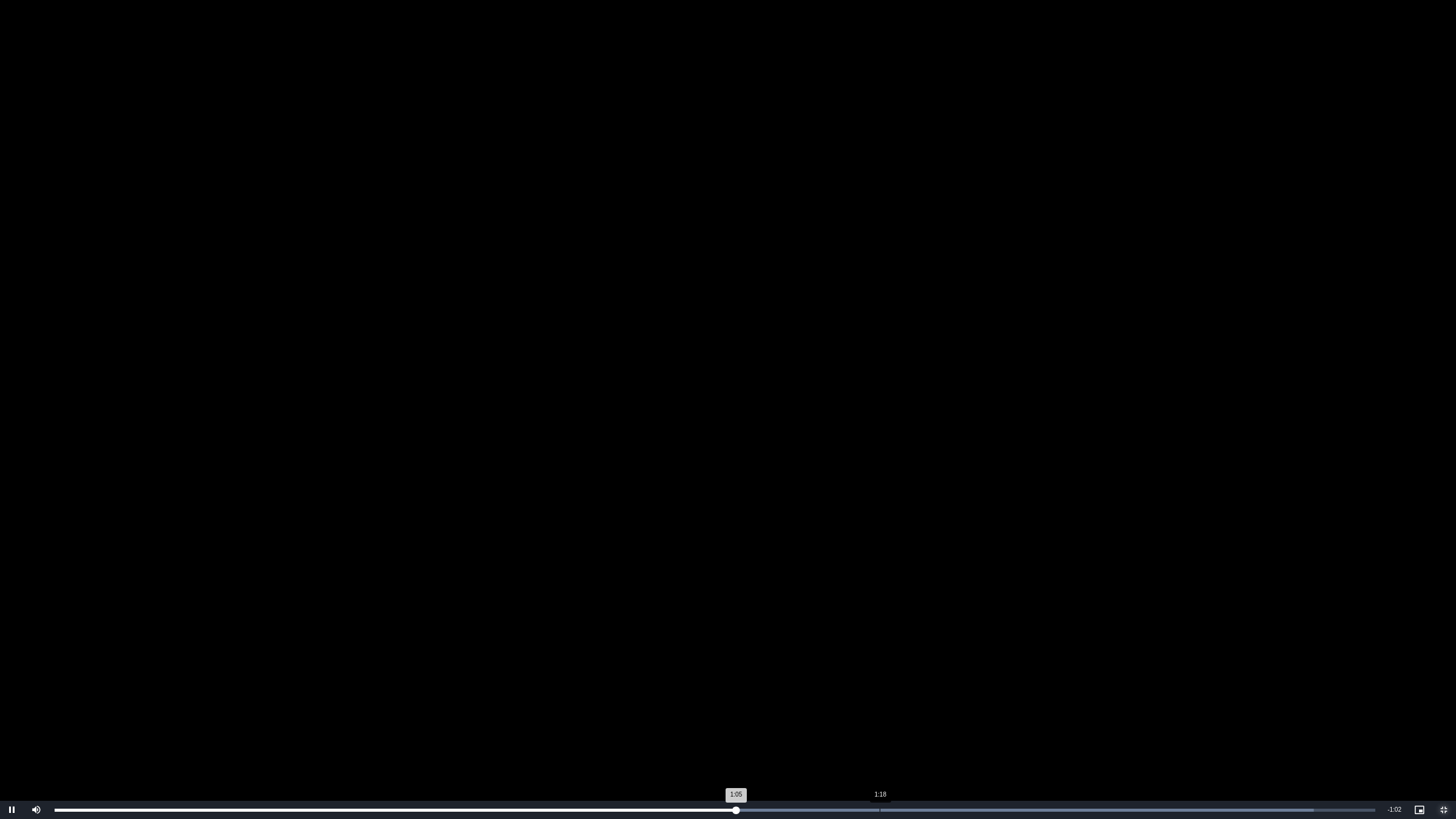
click at [880, 690] on div "Loaded : 95.33% 1:18 1:05" at bounding box center [715, 810] width 1333 height 18
click at [929, 690] on div "Loaded : 100.00% 1:22 1:18" at bounding box center [715, 810] width 1333 height 18
click at [974, 690] on div "Loaded : 100.00% 1:24 1:22" at bounding box center [715, 810] width 1333 height 18
click at [1036, 690] on div "Loaded : 100.00% 1:27 1:27" at bounding box center [715, 810] width 1333 height 18
click at [1099, 690] on div "Loaded : 100.00% 1:33 1:33" at bounding box center [715, 810] width 1333 height 18
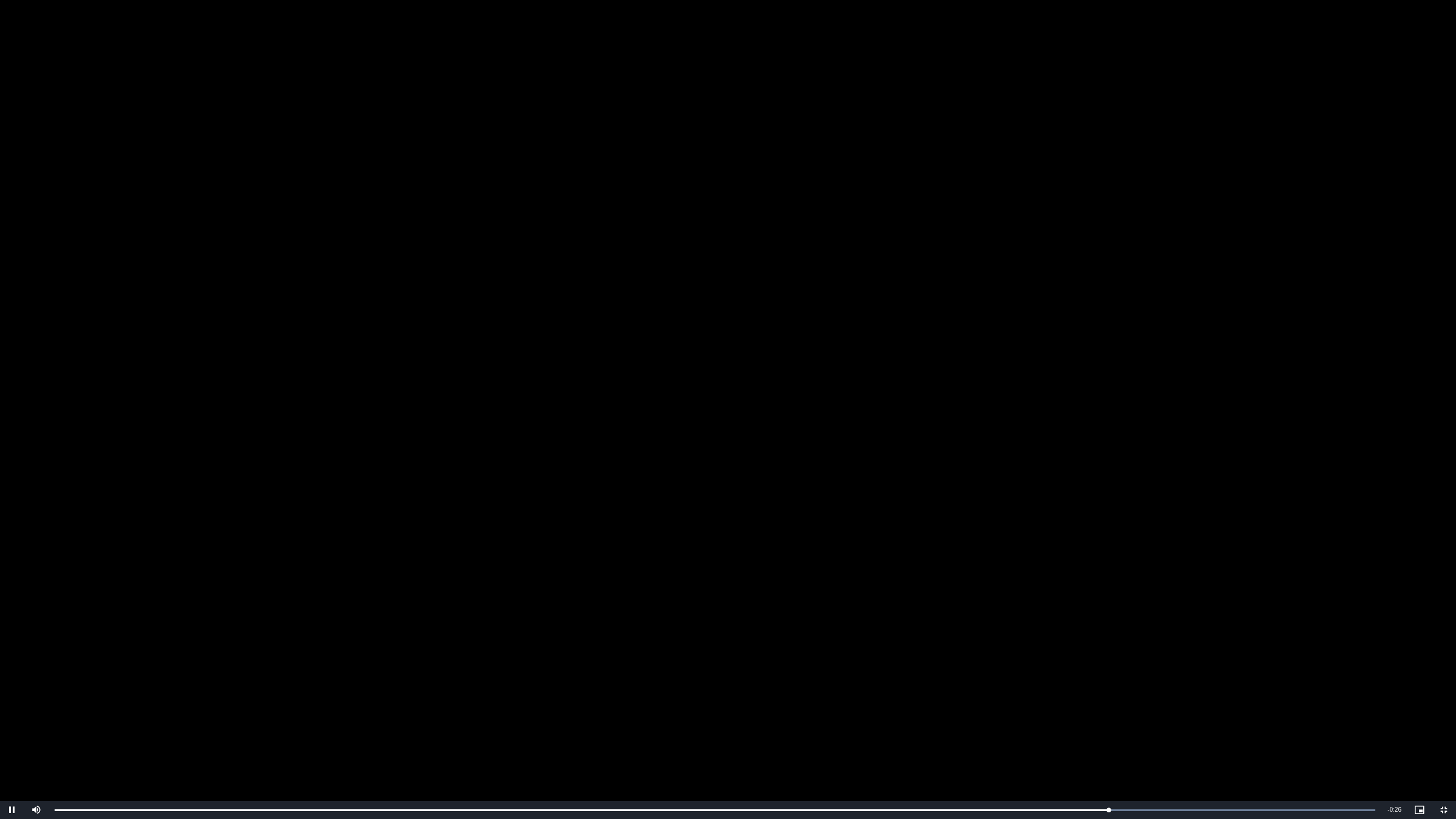
click at [893, 578] on video "To view this video please enable JavaScript, and consider upgrading to a web br…" at bounding box center [728, 410] width 1456 height 819
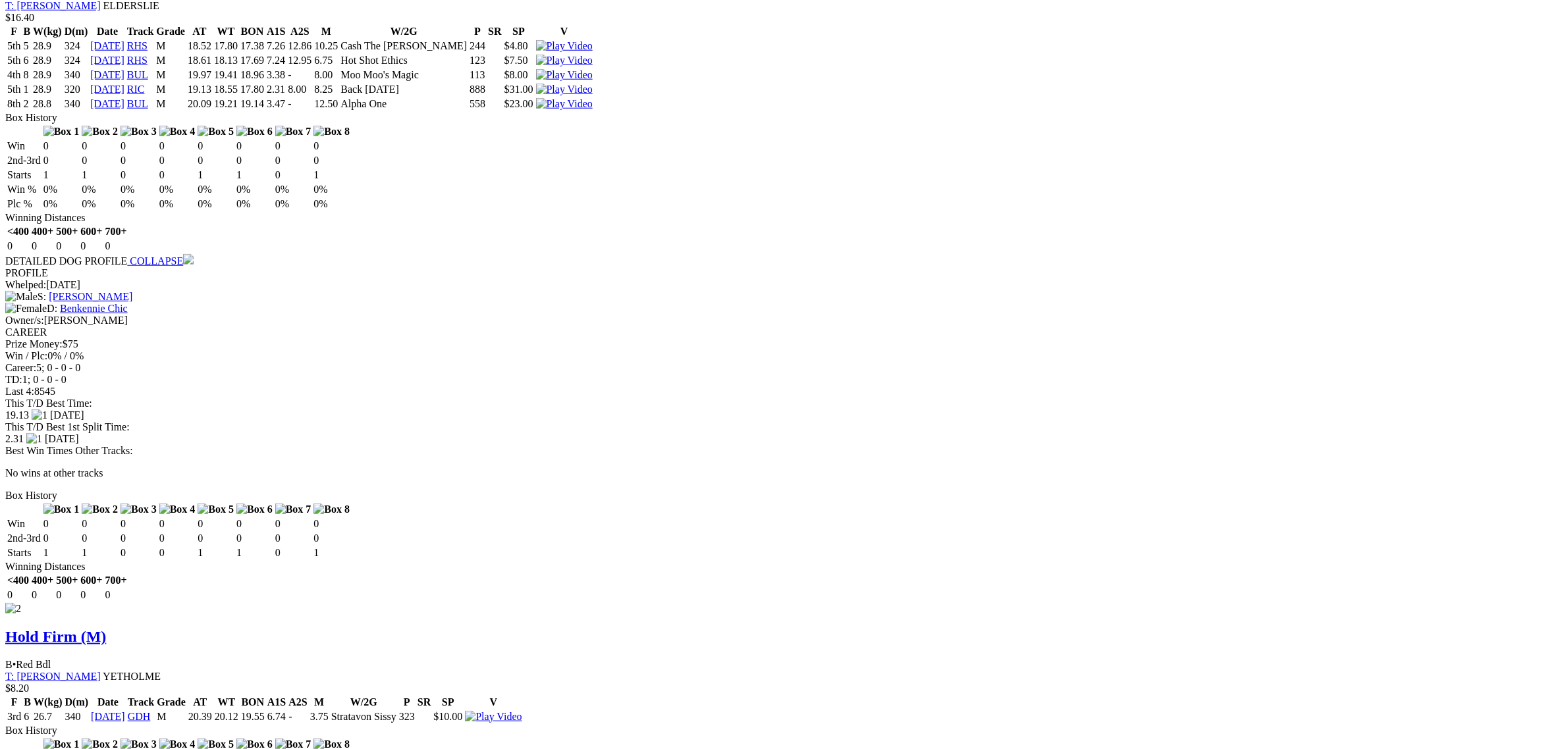
scroll to position [1399, 0]
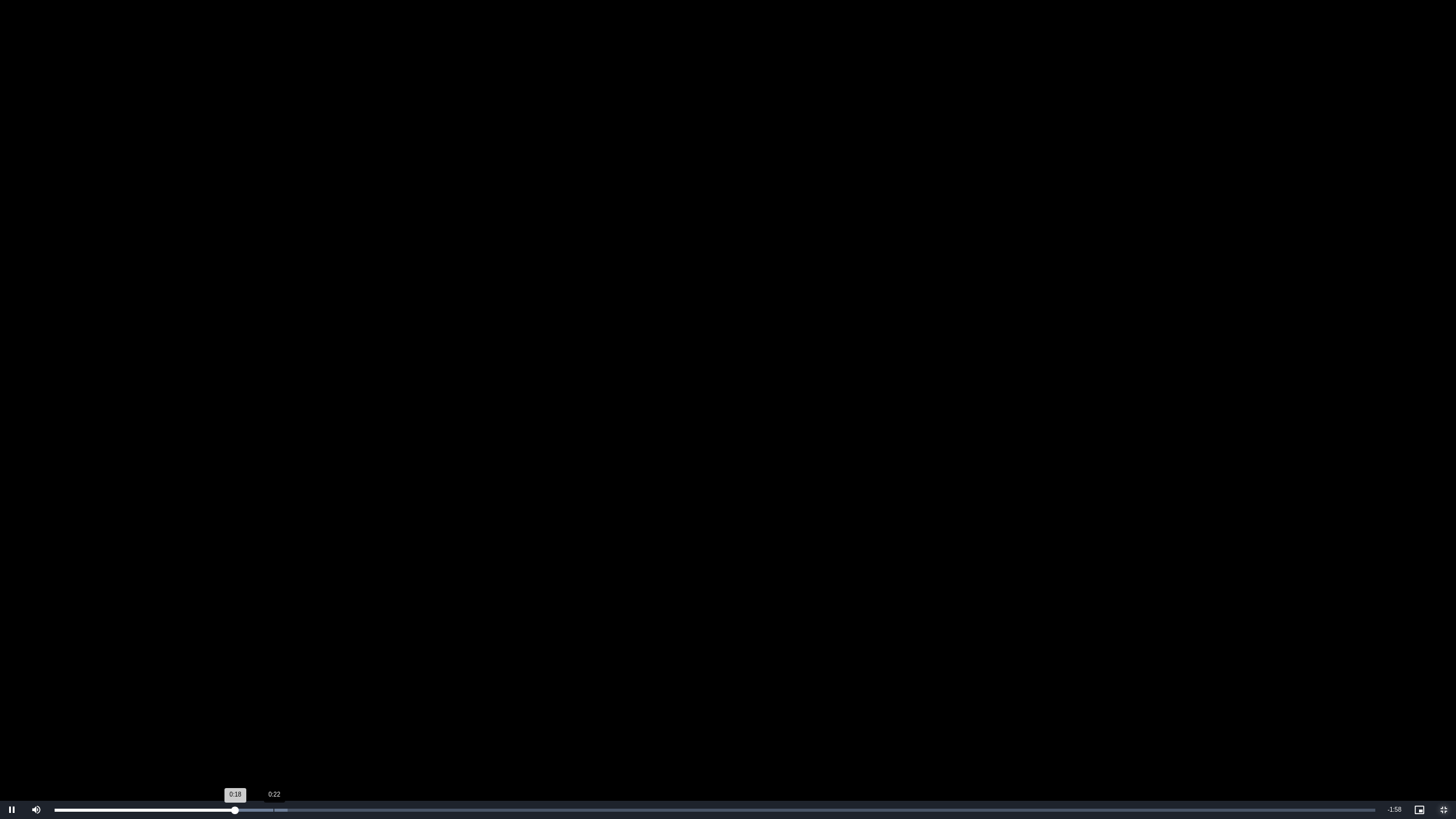
click at [273, 690] on div "Loaded : 17.66% 0:22 0:18" at bounding box center [715, 810] width 1333 height 18
click at [328, 690] on div "0:28" at bounding box center [327, 810] width 1 height 3
click at [361, 690] on div "0:31" at bounding box center [361, 810] width 1 height 3
click at [352, 690] on div "0:32" at bounding box center [210, 810] width 311 height 3
click at [723, 601] on video "To view this video please enable JavaScript, and consider upgrading to a web br…" at bounding box center [728, 410] width 1456 height 819
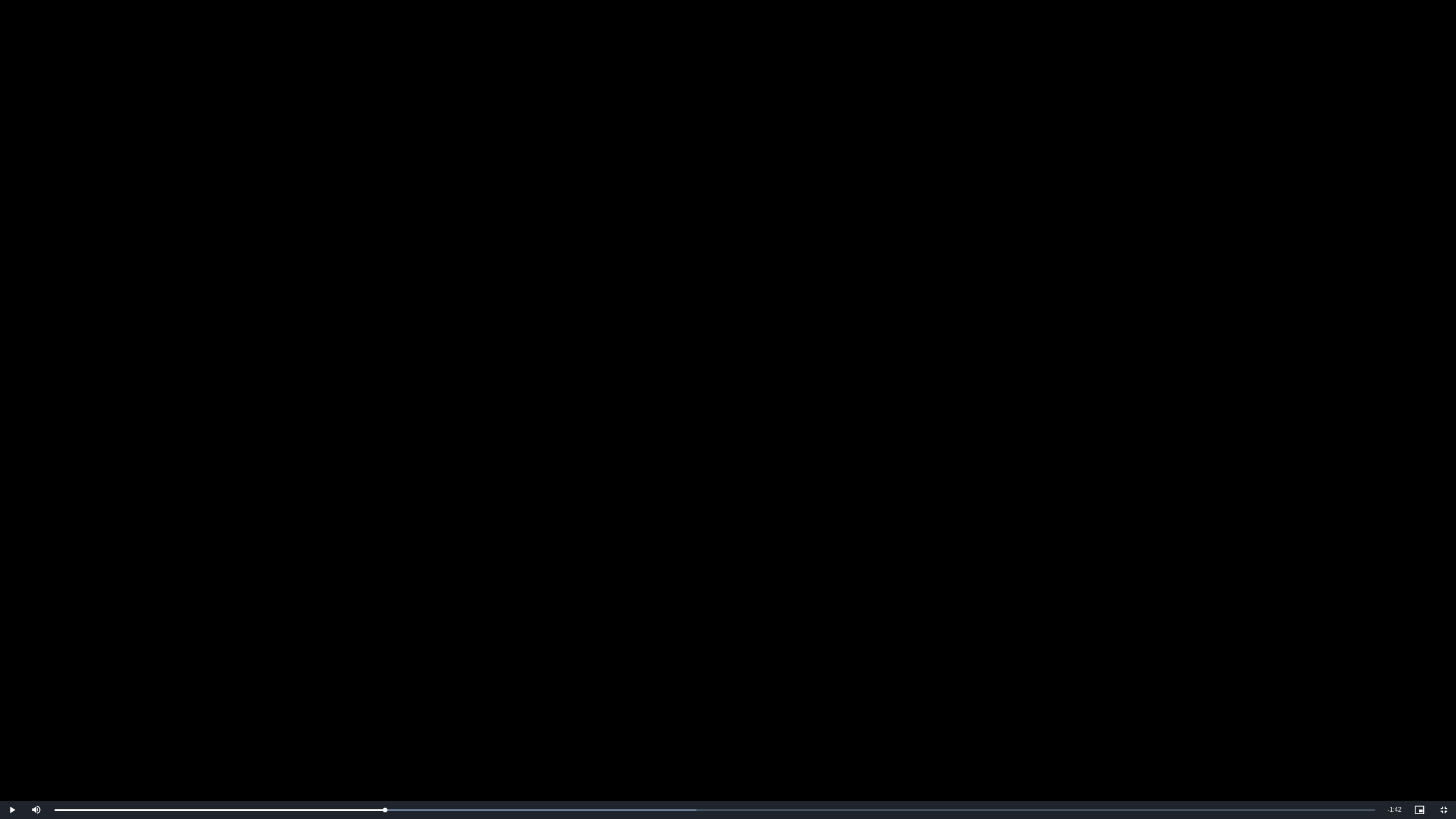
click at [723, 601] on video "To view this video please enable JavaScript, and consider upgrading to a web br…" at bounding box center [728, 410] width 1456 height 819
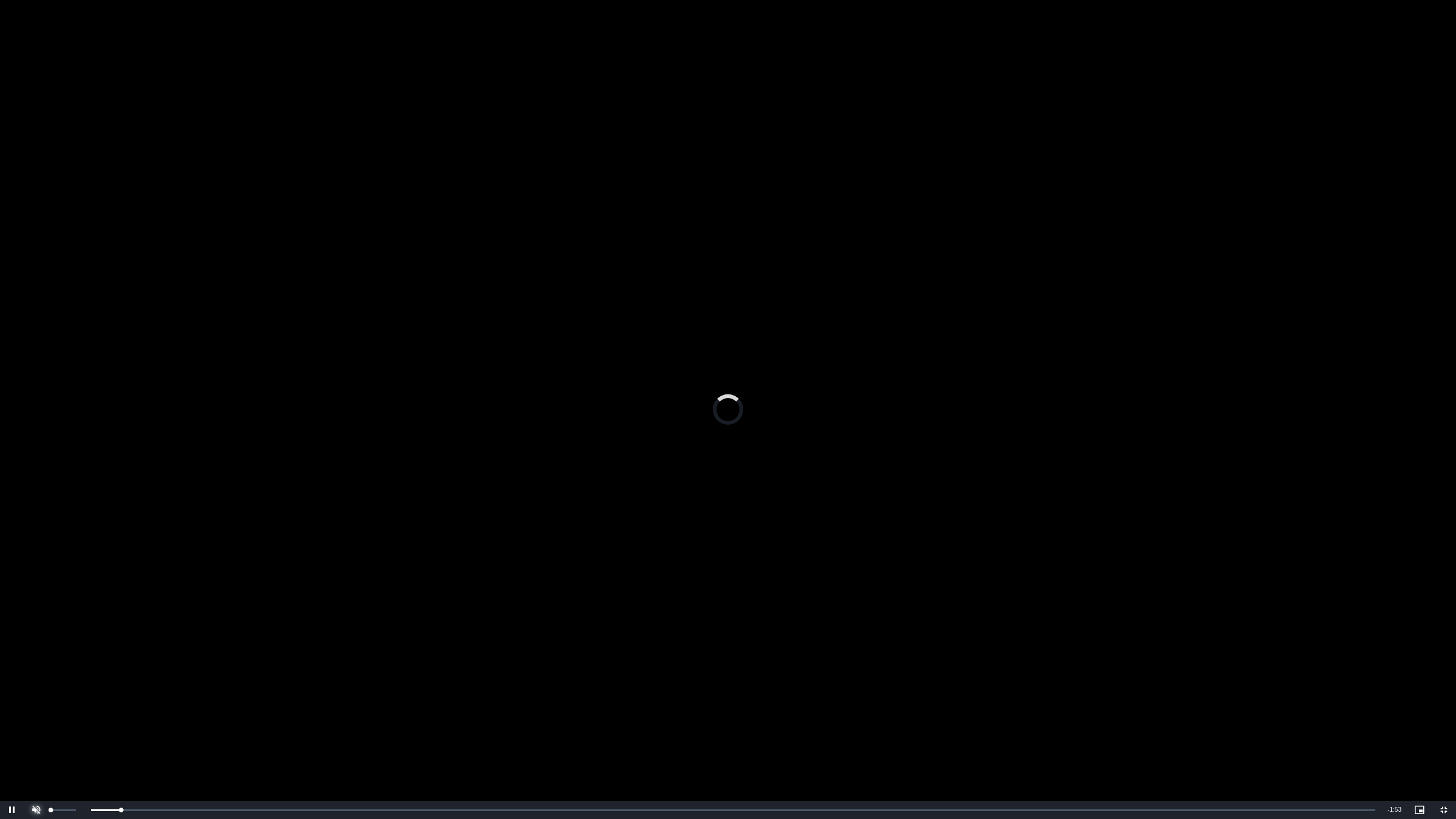
click at [43, 690] on span "Video Player" at bounding box center [37, 810] width 25 height 0
click at [132, 690] on div "Loaded : 5.22% 0:05 0:02" at bounding box center [715, 810] width 1321 height 3
click at [192, 690] on div "0:11" at bounding box center [192, 810] width 1 height 3
click at [213, 690] on div "0:13" at bounding box center [213, 810] width 1 height 3
click at [239, 690] on div "0:16" at bounding box center [239, 810] width 1 height 3
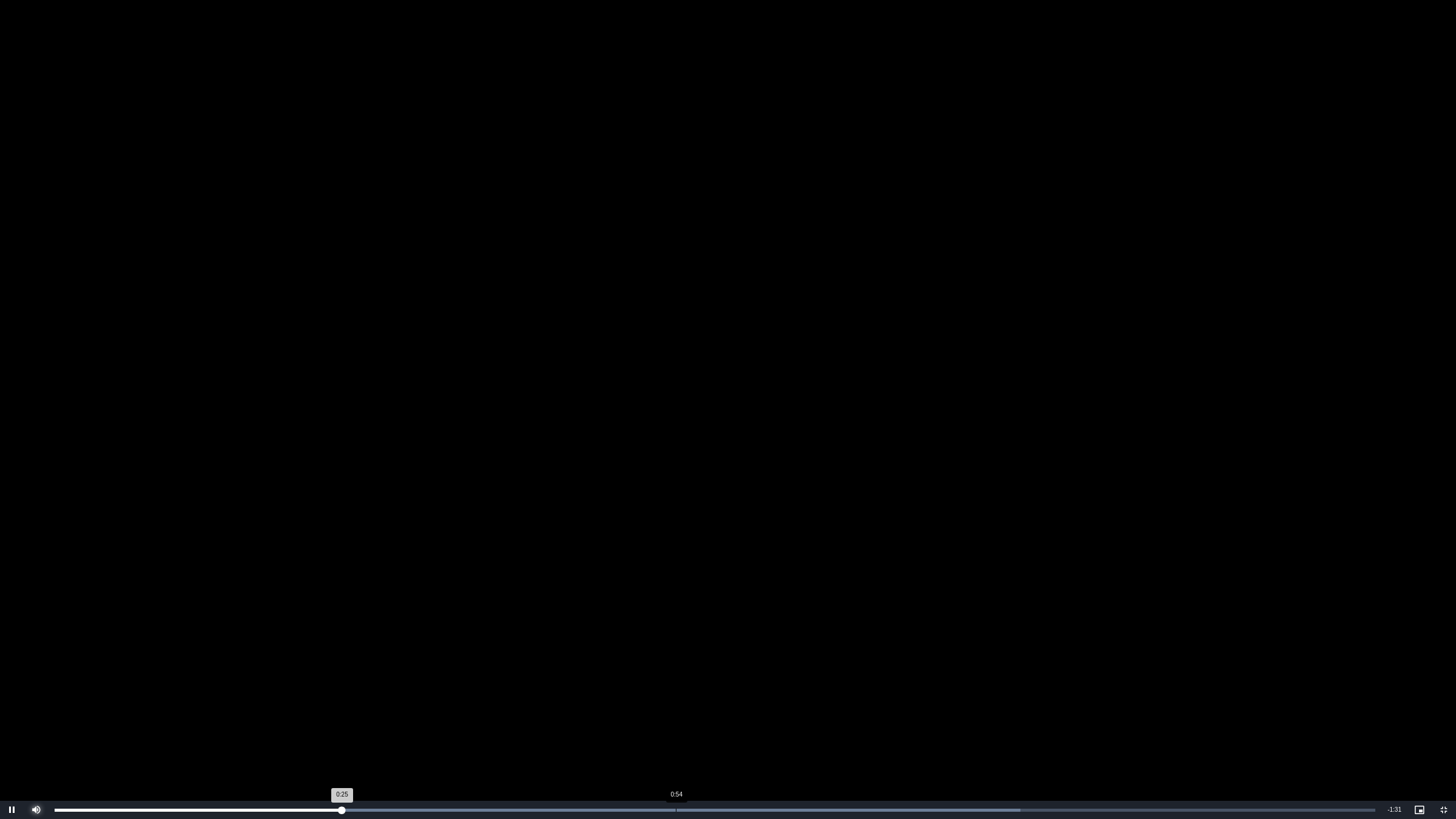
click at [675, 690] on div "Loaded : 73.12% 0:54 0:25" at bounding box center [715, 810] width 1333 height 18
click at [780, 690] on div "Loaded : 73.12% 1:03 0:54" at bounding box center [715, 810] width 1333 height 18
click at [867, 690] on div "Loaded : 73.12% 1:10 1:03" at bounding box center [715, 810] width 1321 height 3
click at [976, 690] on div "Loaded : 78.34% 1:17 1:11" at bounding box center [715, 810] width 1333 height 18
click at [1029, 690] on div "Loaded : 88.78% 1:20 1:20" at bounding box center [715, 810] width 1333 height 18
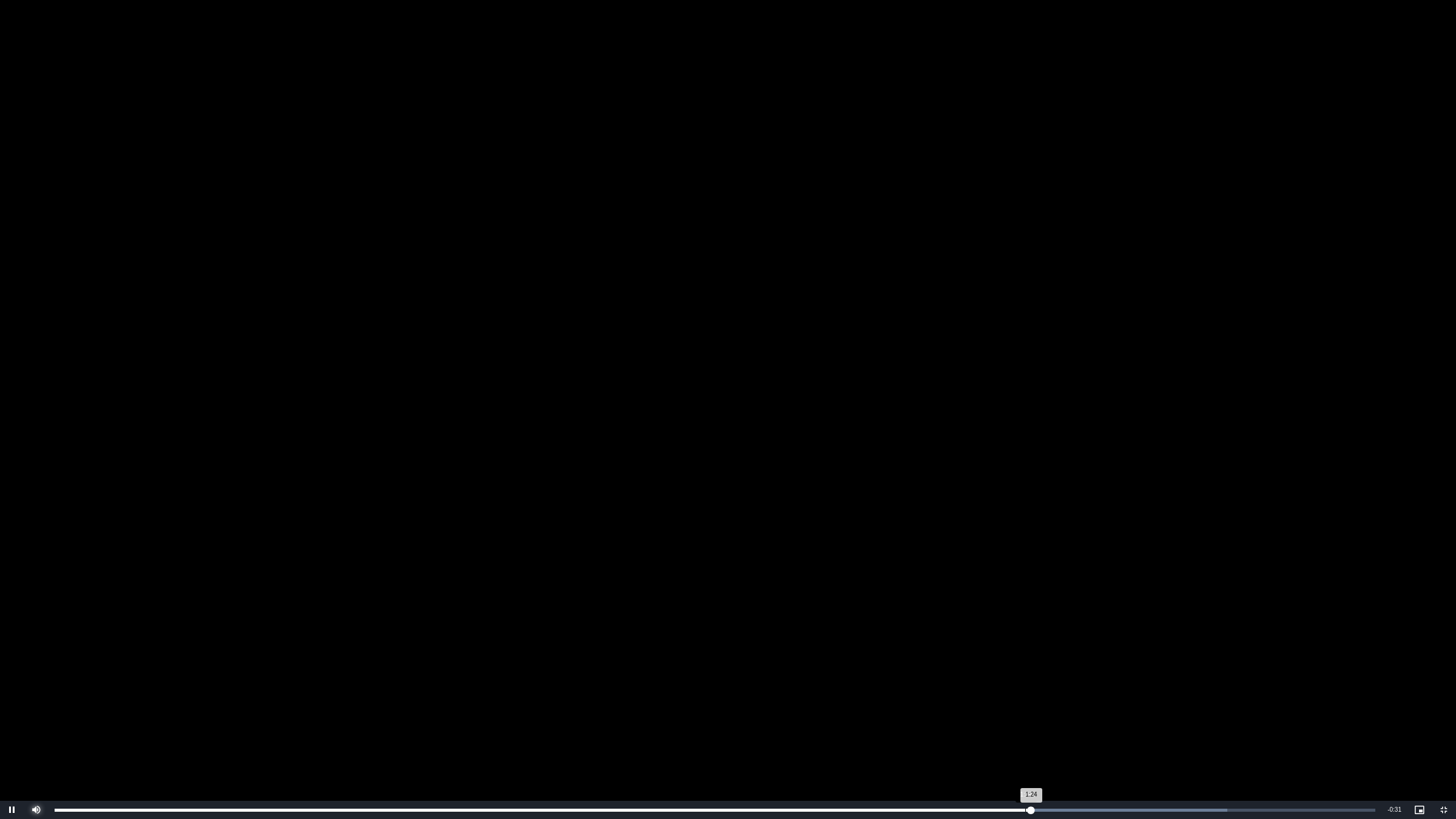
click at [1071, 690] on div "Loaded : 88.78% 1:24 1:24" at bounding box center [715, 810] width 1321 height 3
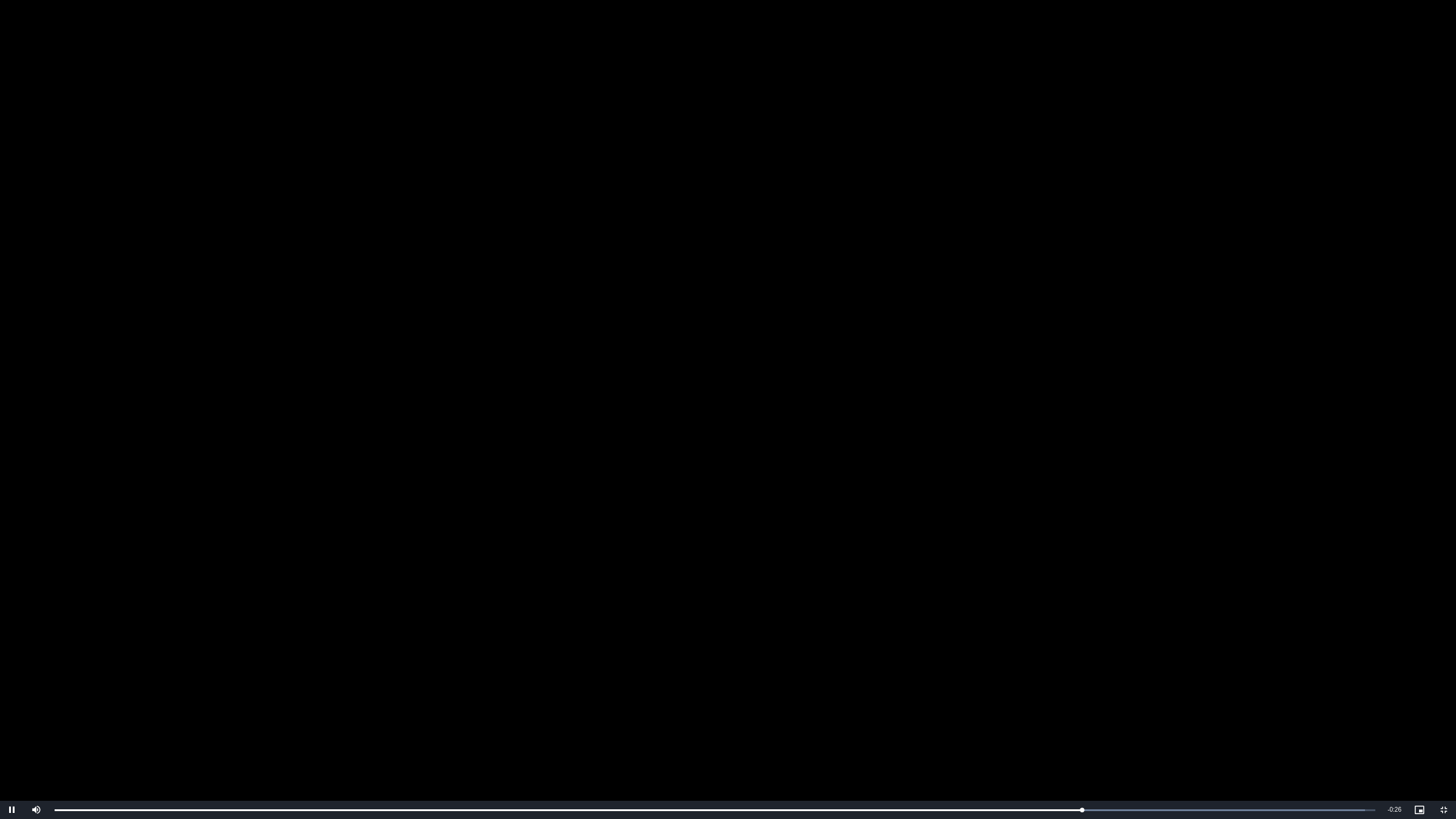
click at [940, 492] on video "To view this video please enable JavaScript, and consider upgrading to a web br…" at bounding box center [728, 410] width 1456 height 819
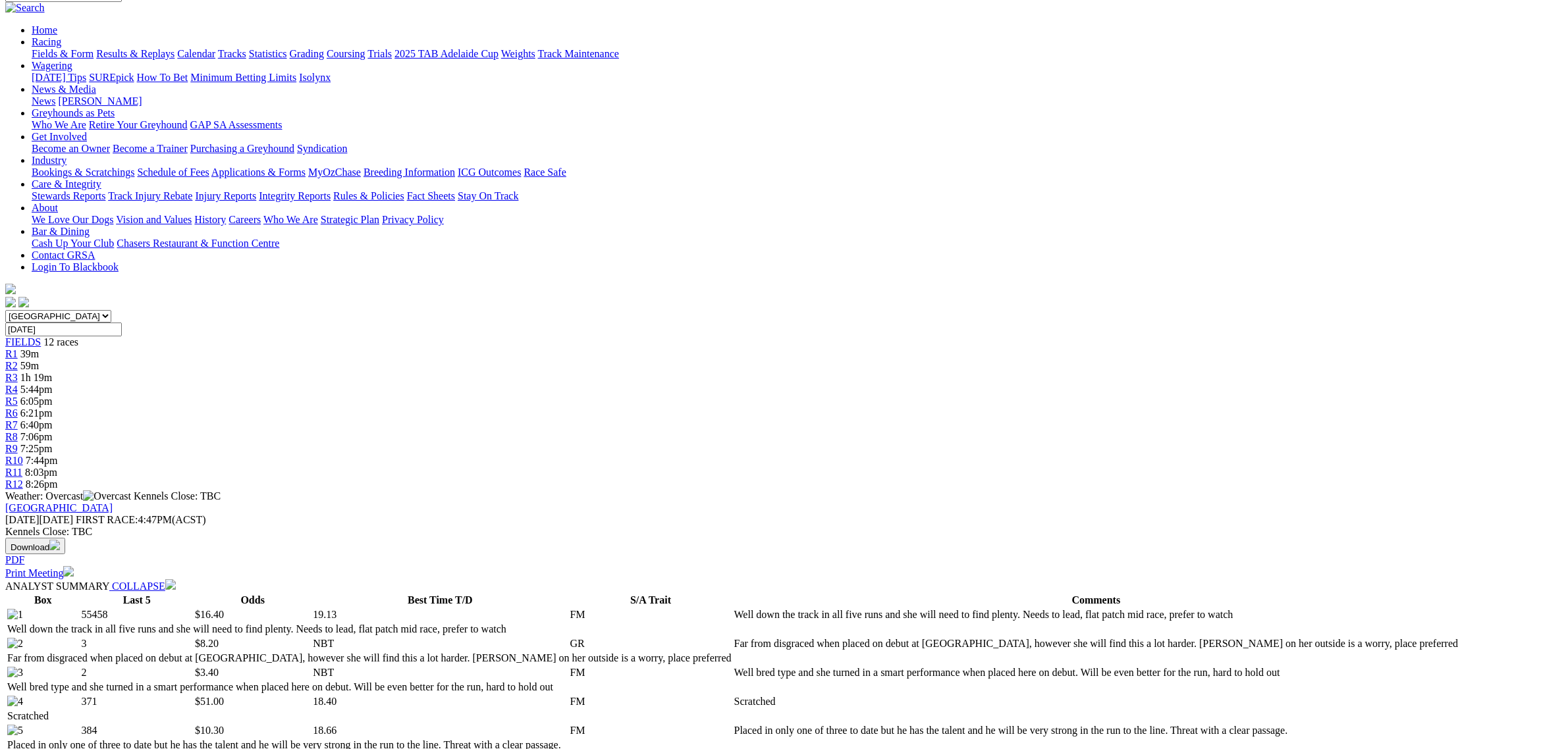
scroll to position [0, 0]
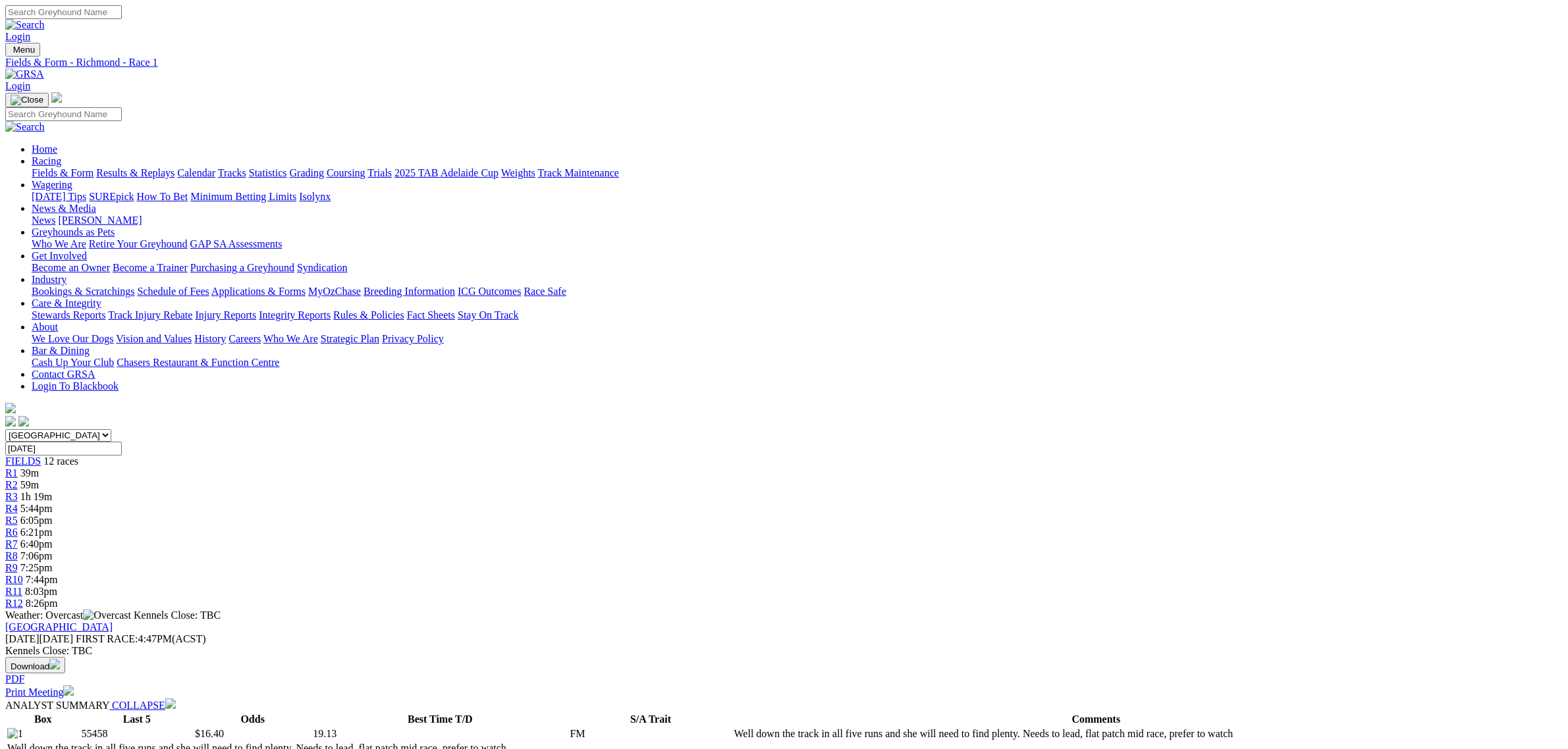
click at [18, 480] on link "R2" at bounding box center [12, 485] width 13 height 11
click at [93, 167] on link "Fields & Form" at bounding box center [62, 173] width 62 height 11
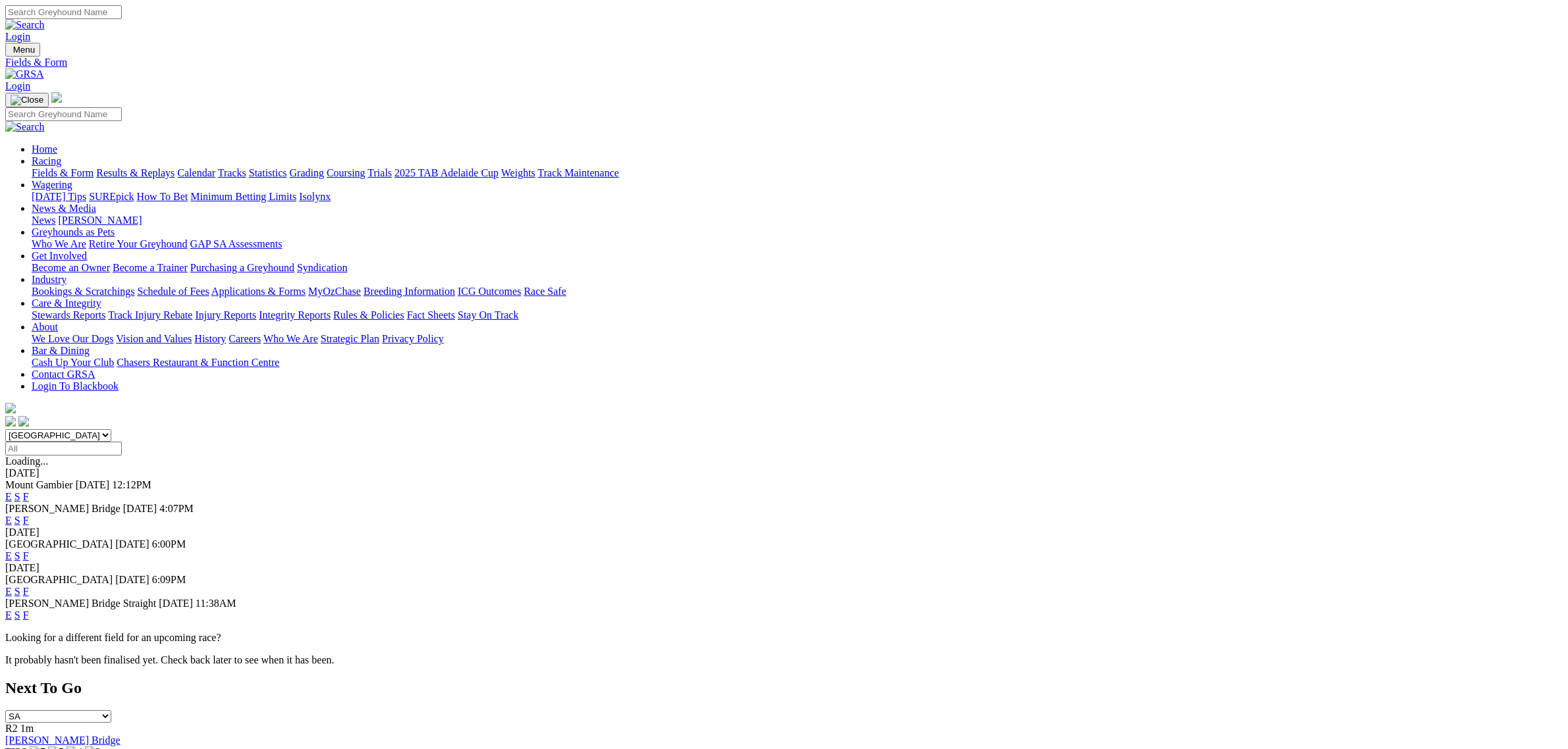
click at [111, 429] on select "[GEOGRAPHIC_DATA] [GEOGRAPHIC_DATA] [GEOGRAPHIC_DATA] [GEOGRAPHIC_DATA] [GEOGRA…" at bounding box center [58, 436] width 106 height 13
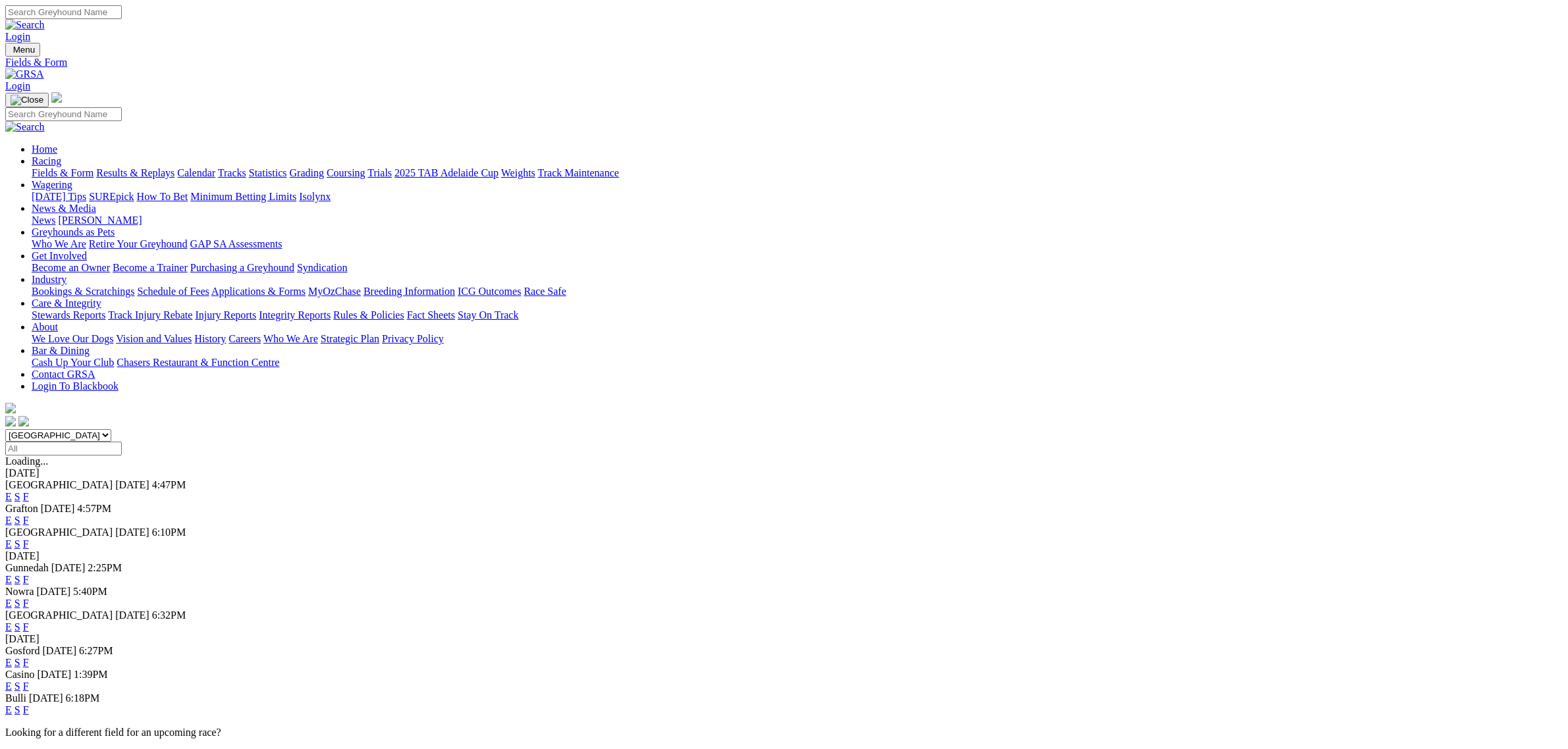
click at [111, 429] on select "South Australia New South Wales Northern Territory Queensland Tasmania Victoria…" at bounding box center [58, 436] width 106 height 13
select select "QLD"
click at [111, 429] on select "South Australia New South Wales Northern Territory Queensland Tasmania Victoria…" at bounding box center [58, 436] width 106 height 13
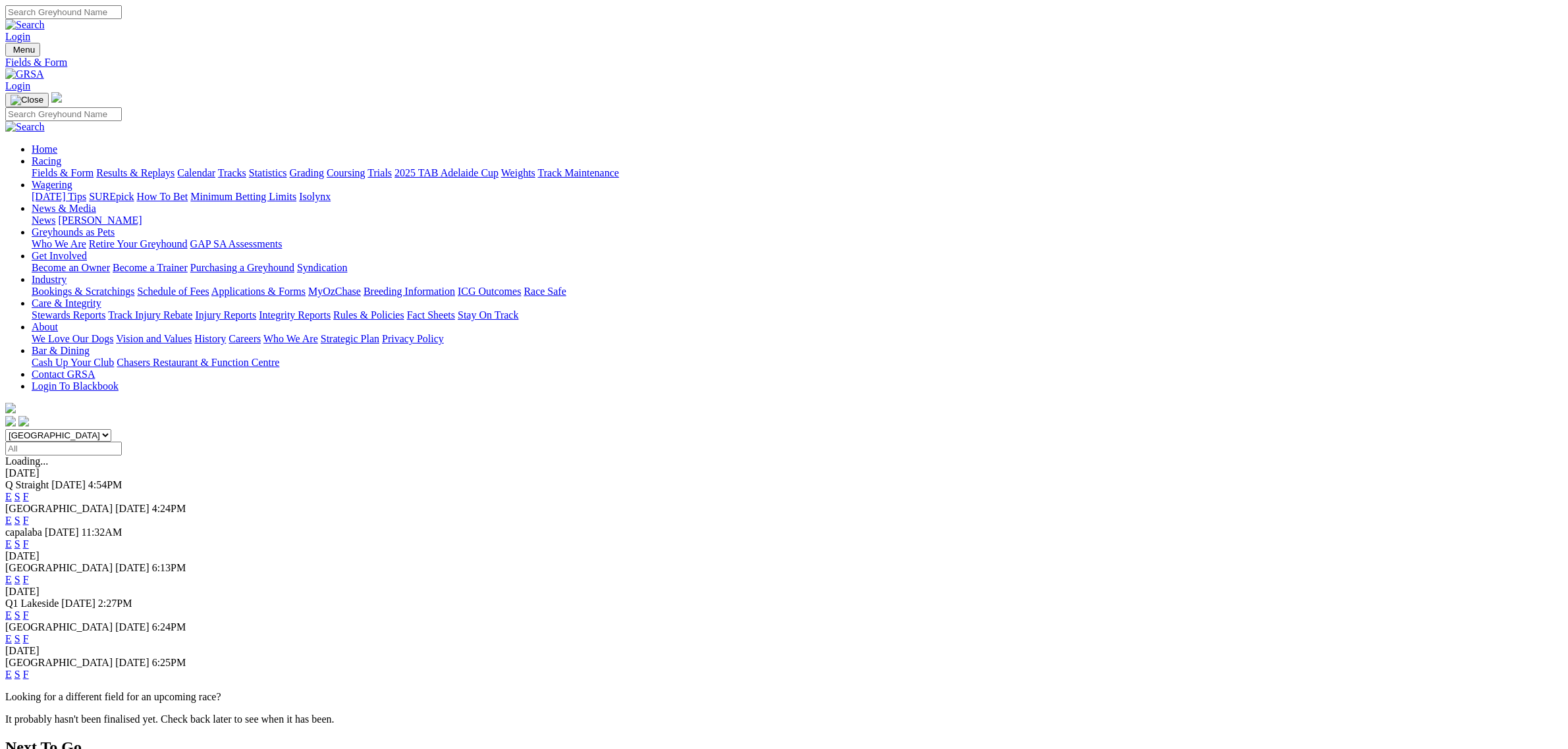
click at [12, 515] on link "E" at bounding box center [9, 521] width 6 height 11
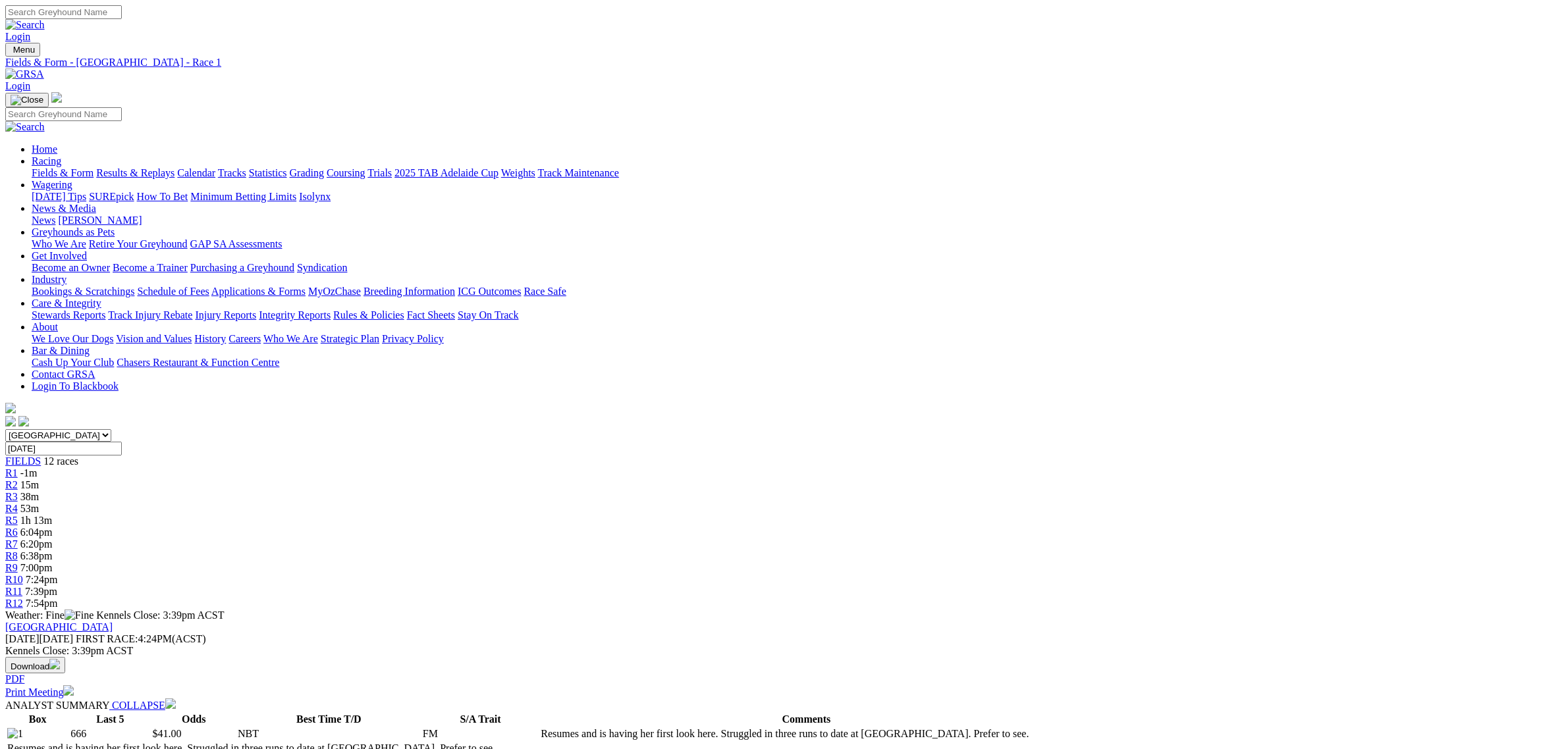
click at [525, 480] on div "R2 15m" at bounding box center [784, 485] width 1557 height 12
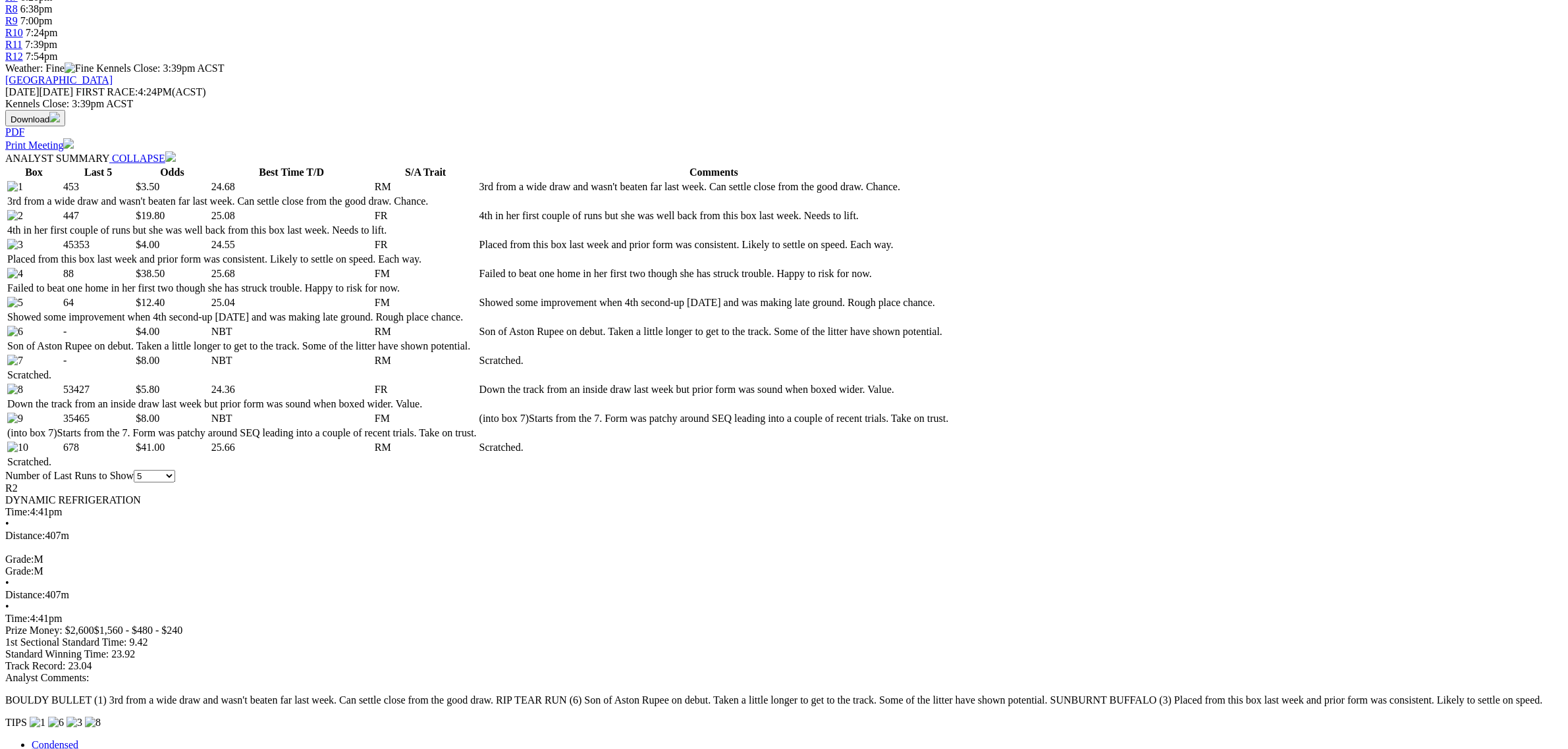
scroll to position [576, 0]
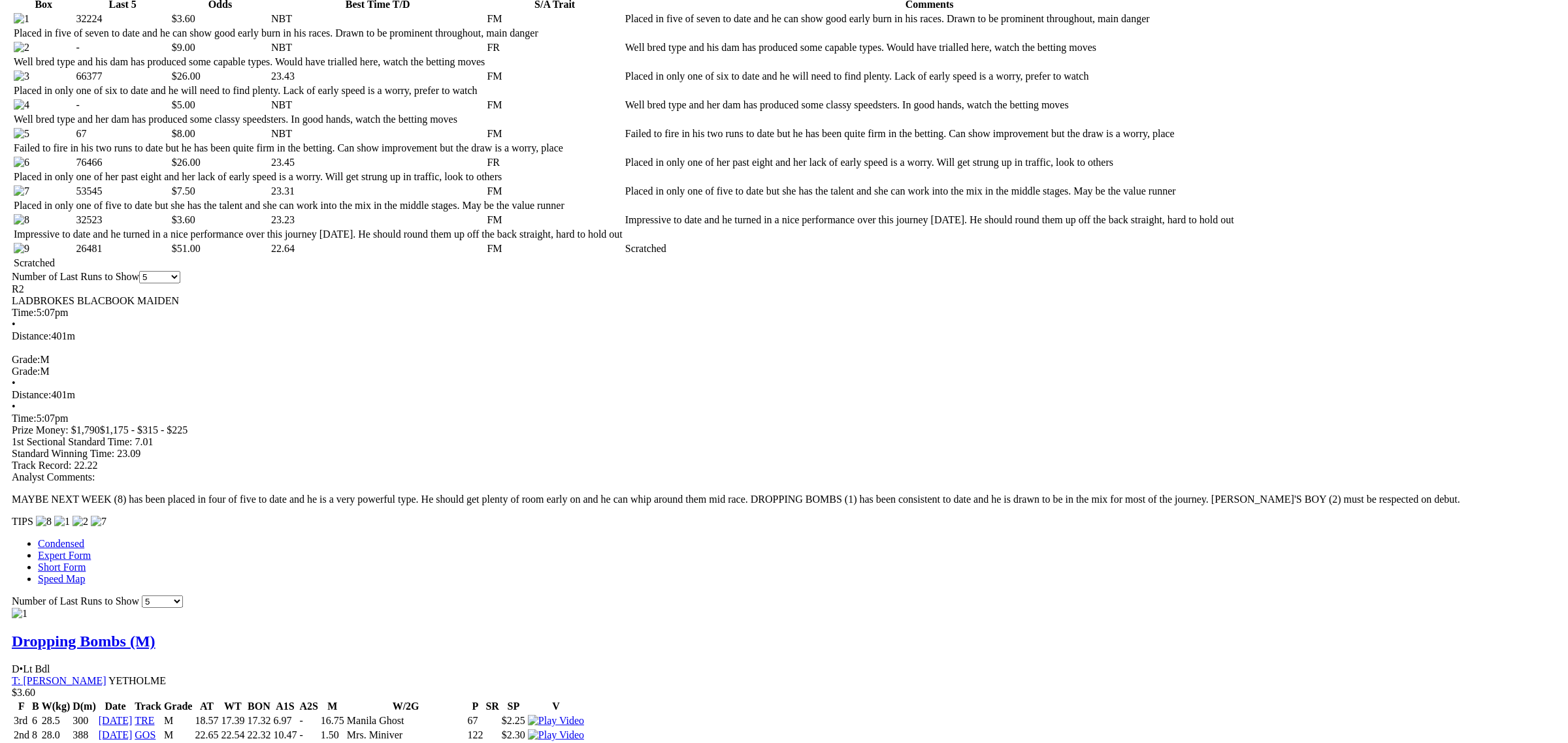
scroll to position [734, 0]
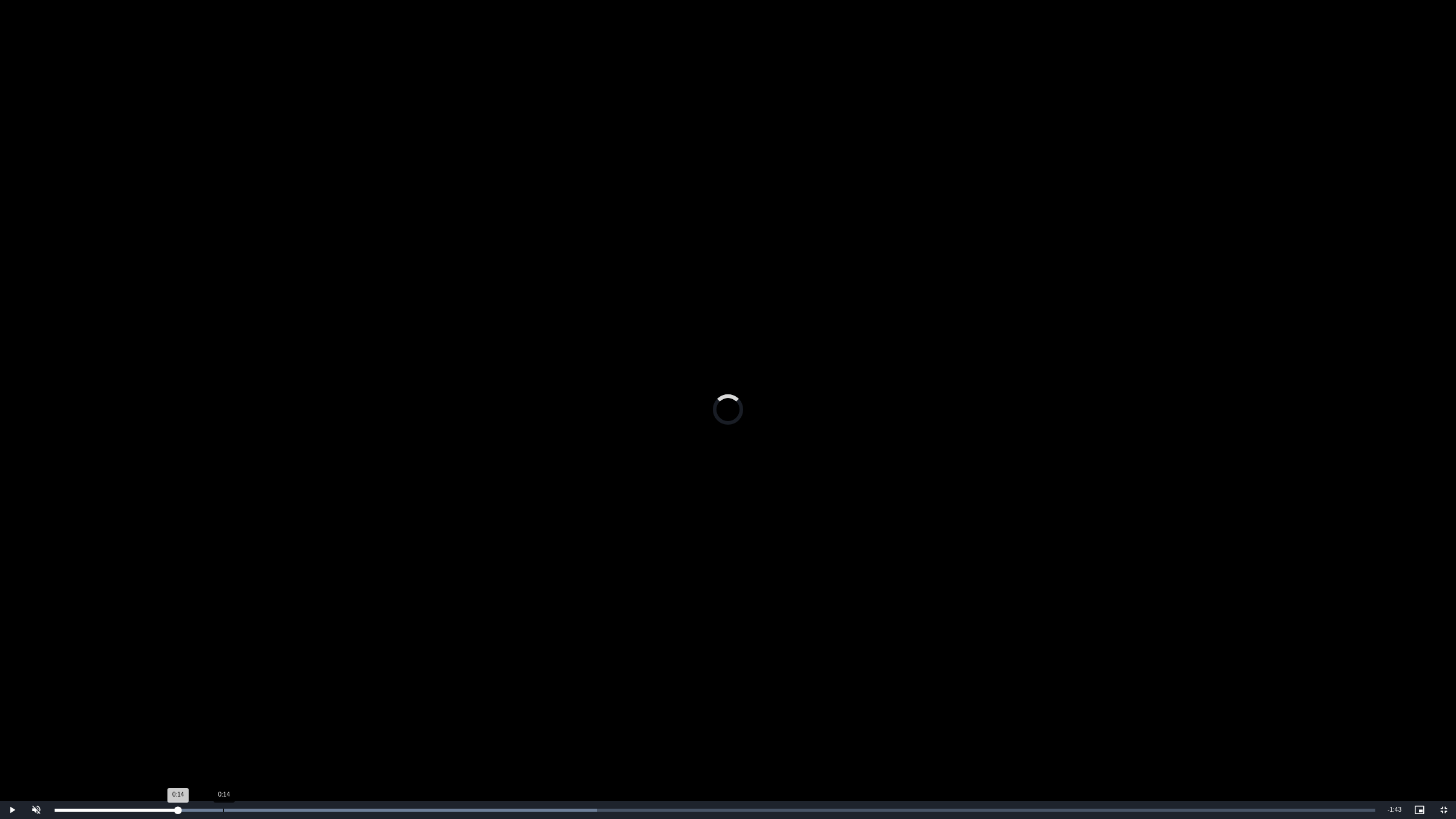
click at [223, 690] on div "0:14" at bounding box center [223, 810] width 1 height 3
click at [247, 690] on div "Loaded : 46.20% 0:17 0:15" at bounding box center [715, 810] width 1333 height 18
click at [267, 690] on div "Loaded : 51.33% 0:18 0:17" at bounding box center [715, 810] width 1333 height 18
click at [290, 690] on div "0:20" at bounding box center [290, 810] width 1 height 3
click at [307, 690] on div "0:22" at bounding box center [307, 810] width 1 height 3
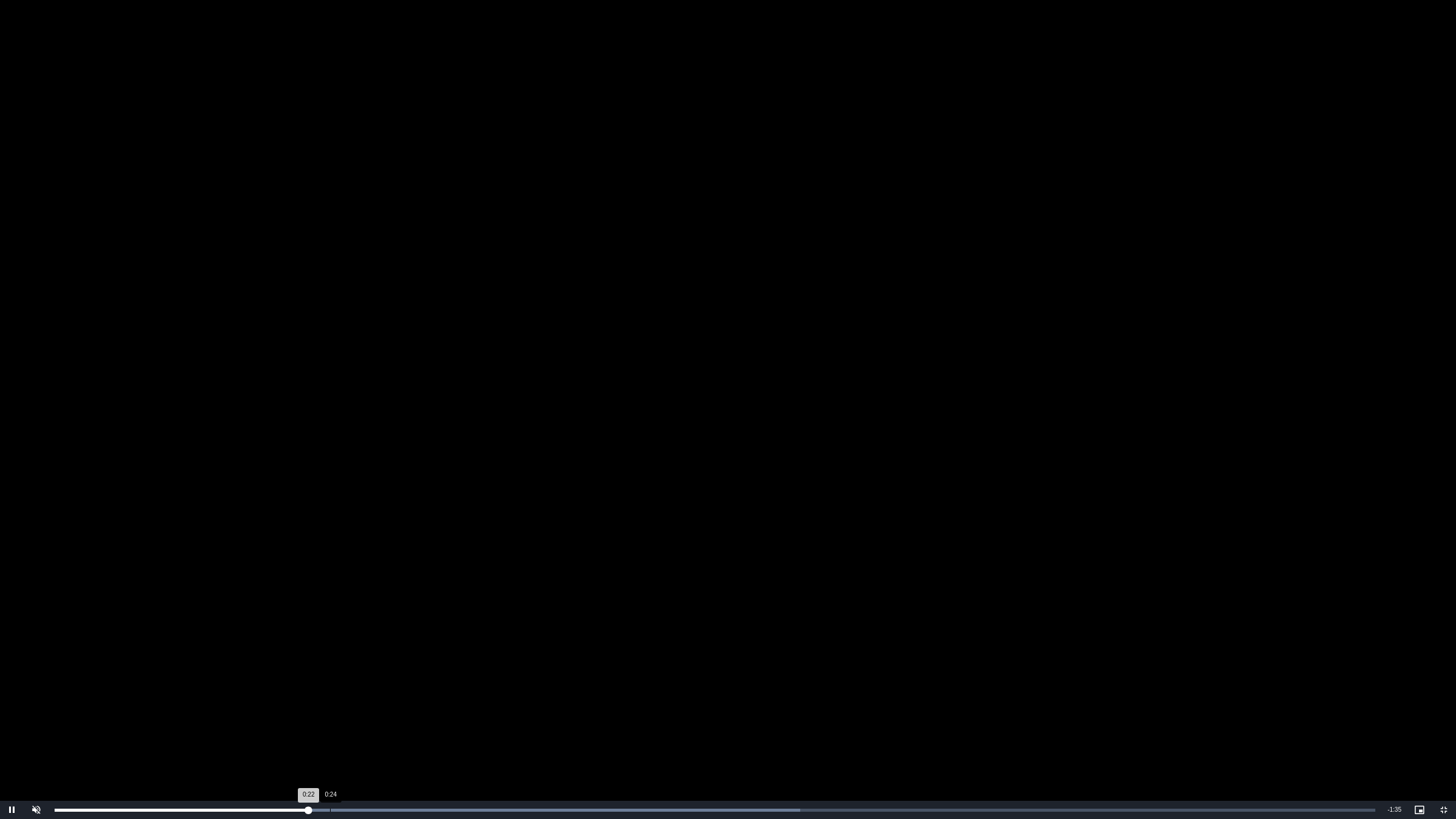
click at [333, 690] on div "Loaded : 56.47% 0:24 0:22" at bounding box center [715, 810] width 1333 height 18
click at [384, 690] on div "Loaded : 61.60% 0:29 0:24" at bounding box center [715, 810] width 1333 height 18
click at [407, 690] on div "Loaded : 66.73% 0:31 0:31" at bounding box center [715, 810] width 1333 height 18
click at [396, 690] on div "Loaded : 71.87% 0:30 0:32" at bounding box center [715, 810] width 1333 height 18
click at [405, 690] on div "Loaded : 77.00% 0:31 0:30" at bounding box center [715, 810] width 1333 height 18
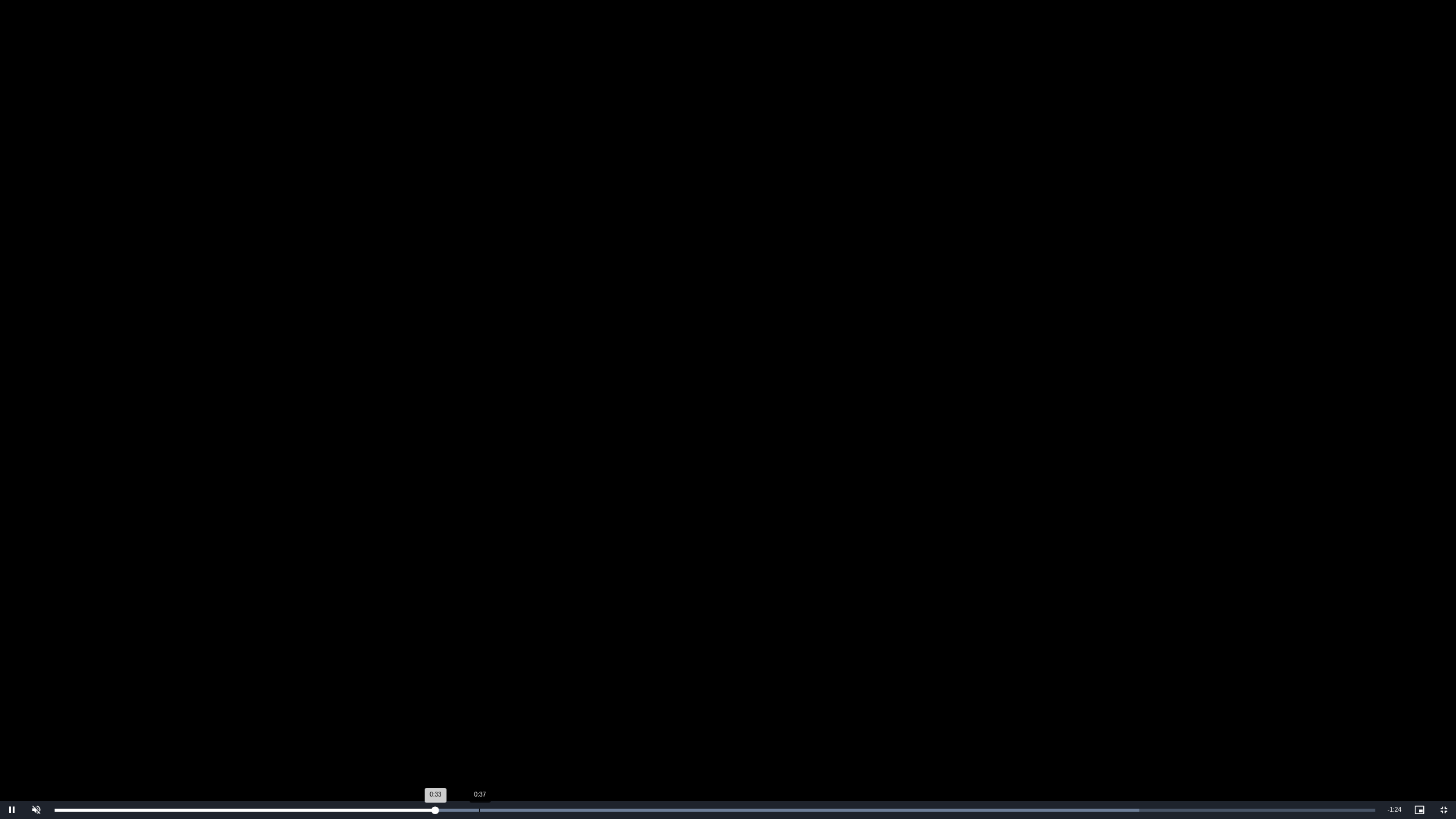
click at [480, 690] on div "Loaded : 82.13% 0:37 0:33" at bounding box center [715, 810] width 1333 height 18
click at [568, 690] on div "Loaded : 82.13% 0:45 0:37" at bounding box center [715, 810] width 1333 height 18
click at [625, 690] on div "Loaded : 82.13% 0:48 0:45" at bounding box center [715, 810] width 1333 height 18
click at [699, 690] on div "Loaded : 87.27% 0:57 0:57" at bounding box center [715, 810] width 1333 height 18
click at [756, 690] on div "Loaded : 92.40% 0:57 0:57" at bounding box center [715, 810] width 1333 height 18
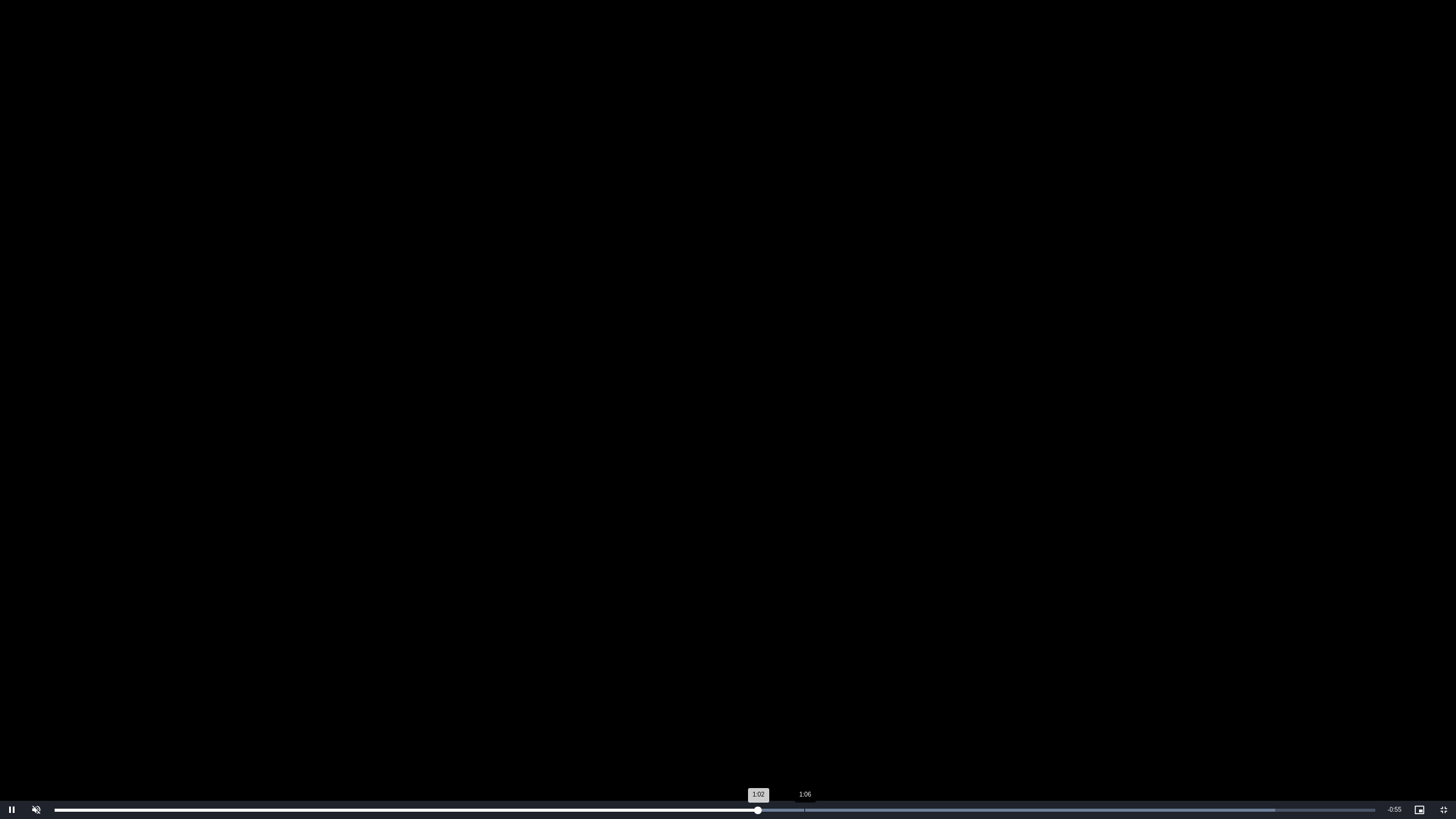
click at [804, 690] on div "Loaded : 92.40% 1:06 1:02" at bounding box center [715, 810] width 1333 height 18
click at [856, 690] on div "Loaded : 92.40% 1:06 1:06" at bounding box center [715, 810] width 1333 height 18
click at [899, 690] on div "Loaded : 100.00% 1:12 1:11" at bounding box center [715, 810] width 1333 height 18
click at [953, 690] on div "Loaded : 100.00% 1:18 1:14" at bounding box center [715, 810] width 1333 height 18
click at [990, 690] on div "Loaded : 100.00% 1:22 1:19" at bounding box center [715, 810] width 1333 height 18
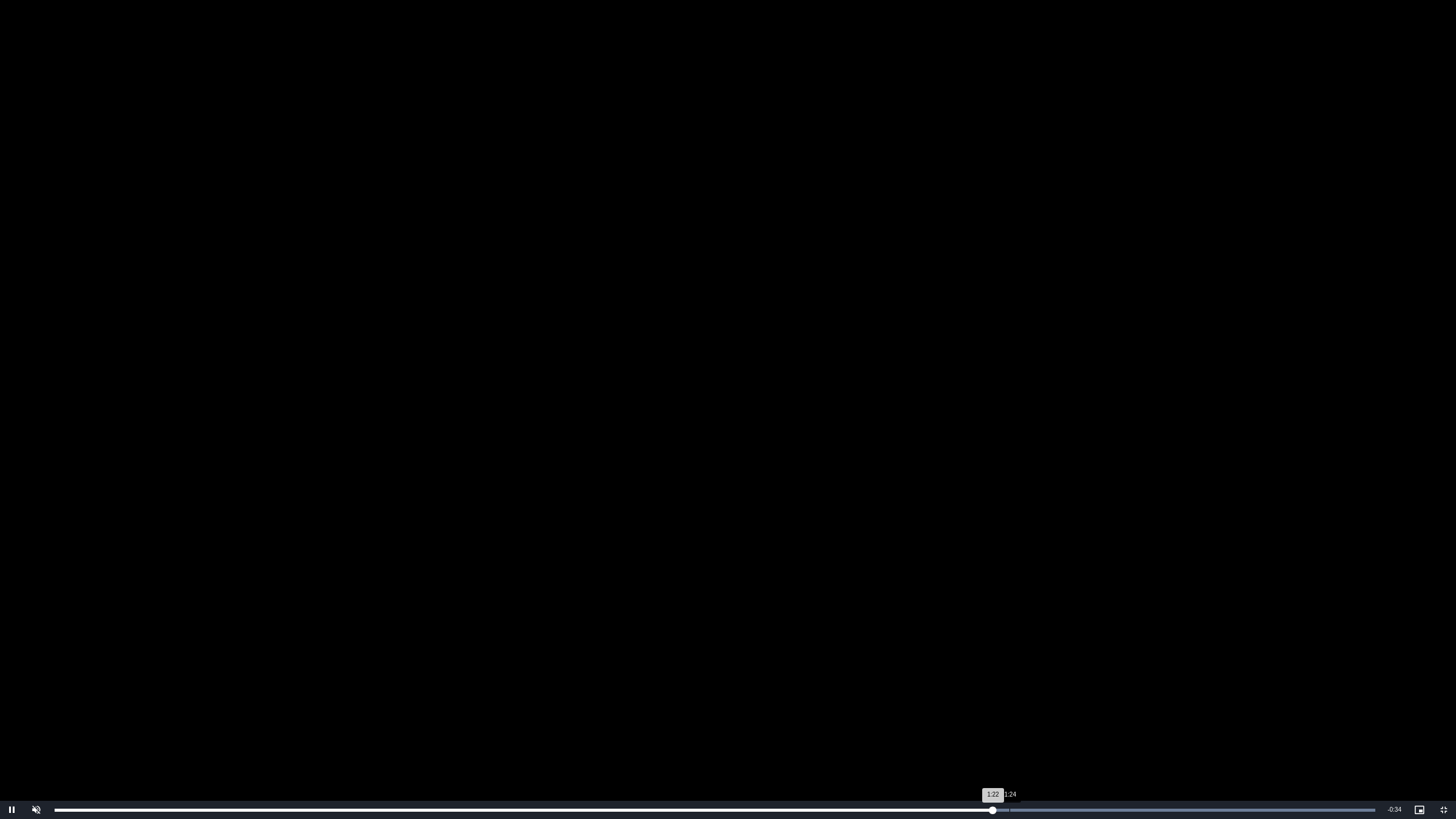
click at [1021, 690] on div "Loaded : 100.00% 1:24 1:22" at bounding box center [715, 810] width 1333 height 18
click at [1062, 690] on div "Loaded : 100.00% 1:28 1:25" at bounding box center [715, 810] width 1333 height 18
click at [1109, 690] on div "Loaded : 100.00% 1:29 1:28" at bounding box center [715, 810] width 1333 height 18
click at [1090, 690] on div "Loaded : 100.00% 1:31 1:33" at bounding box center [715, 810] width 1333 height 18
click at [1070, 690] on div "Loaded : 100.00% 1:31 1:31" at bounding box center [715, 810] width 1333 height 18
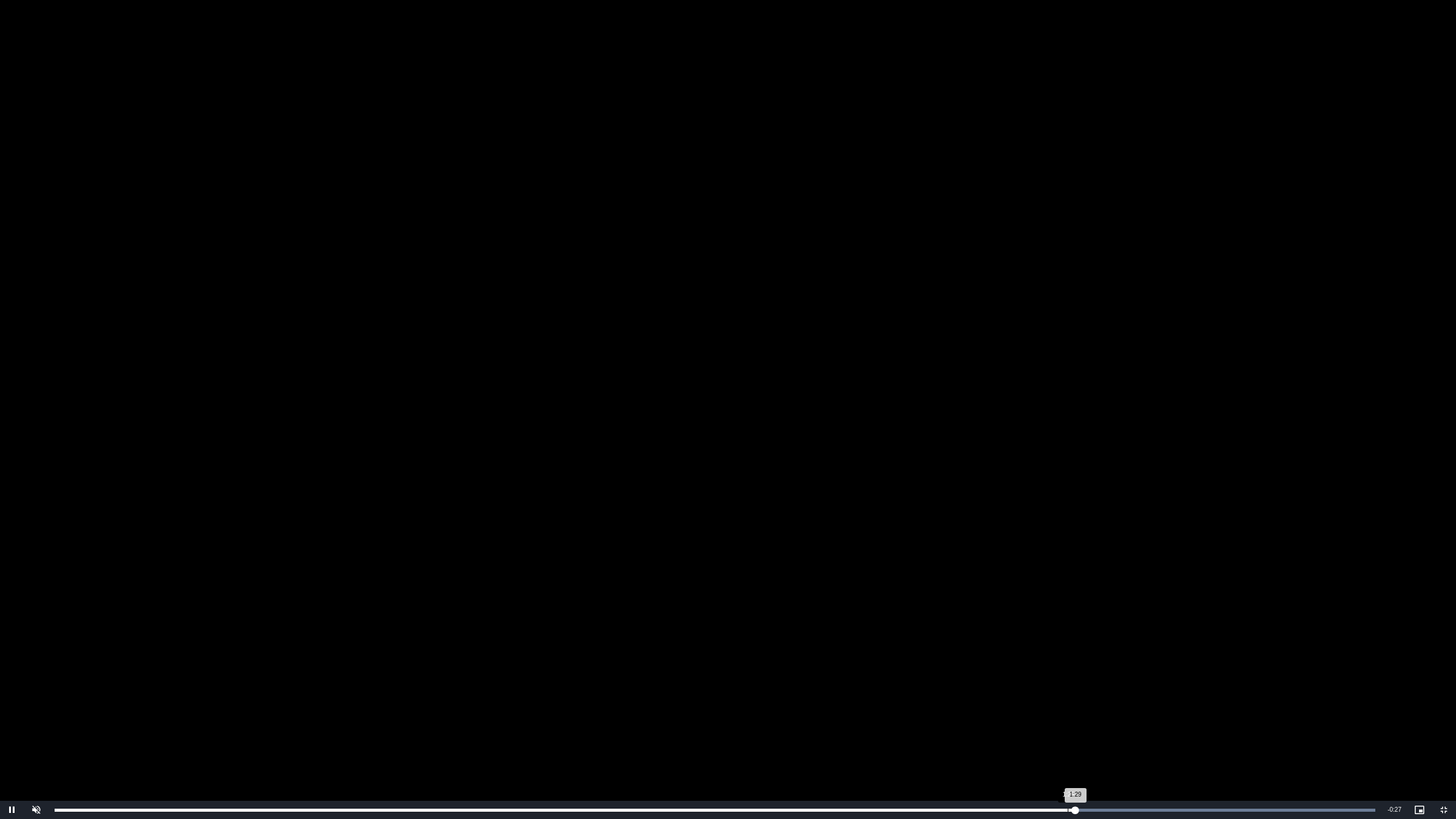
click at [1057, 690] on div "Loaded : 100.00% 1:29 1:29" at bounding box center [715, 810] width 1333 height 18
click at [1051, 690] on div "1:27" at bounding box center [1051, 810] width 1 height 3
click at [1066, 690] on div "Loaded : 100.00% 1:29 1:27" at bounding box center [715, 810] width 1321 height 3
click at [1081, 690] on div "1:30" at bounding box center [1080, 810] width 1 height 3
click at [1107, 690] on div "1:32" at bounding box center [1107, 810] width 1 height 3
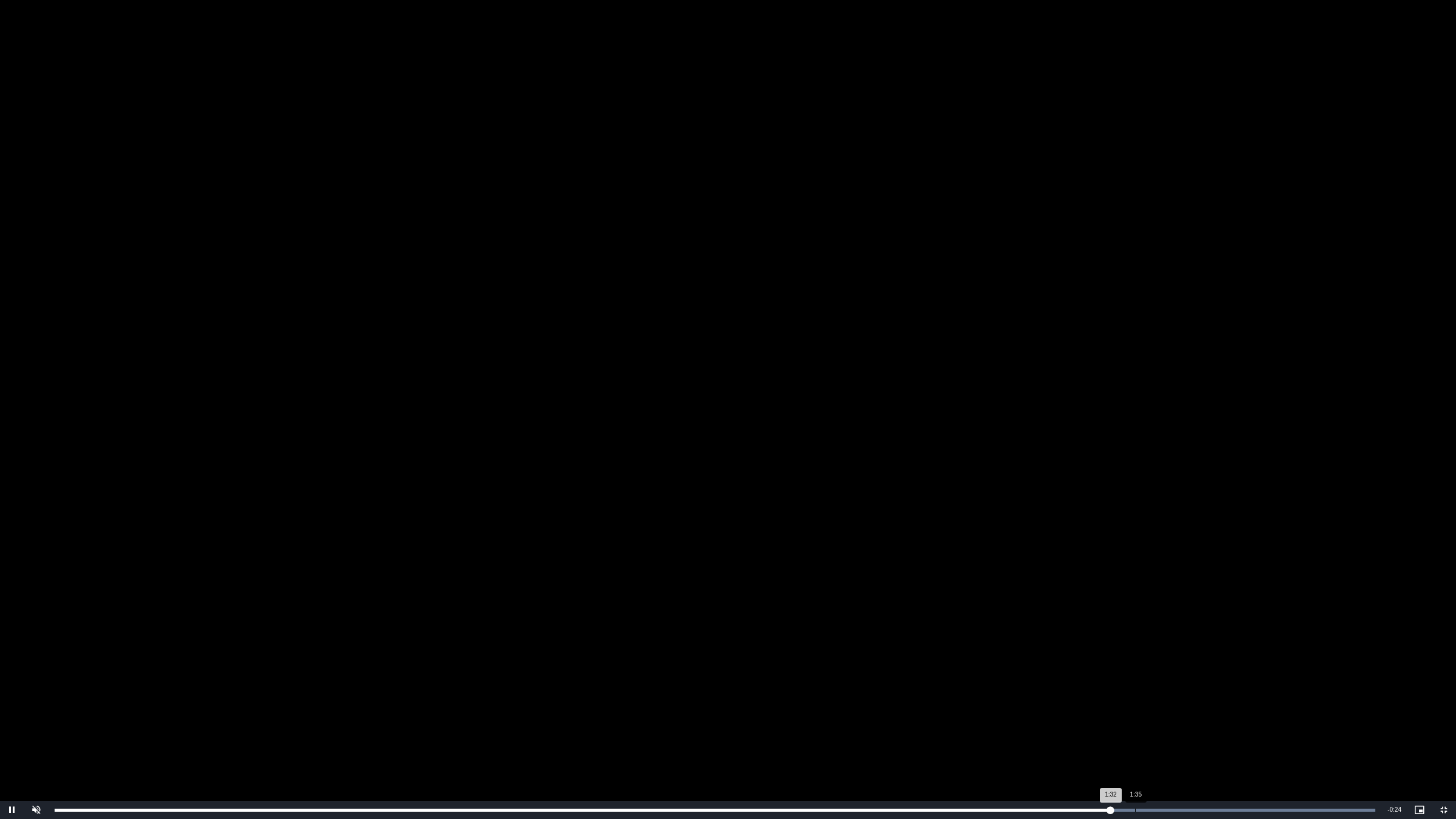
click at [1136, 690] on div "Progress Bar" at bounding box center [937, 810] width 877 height 3
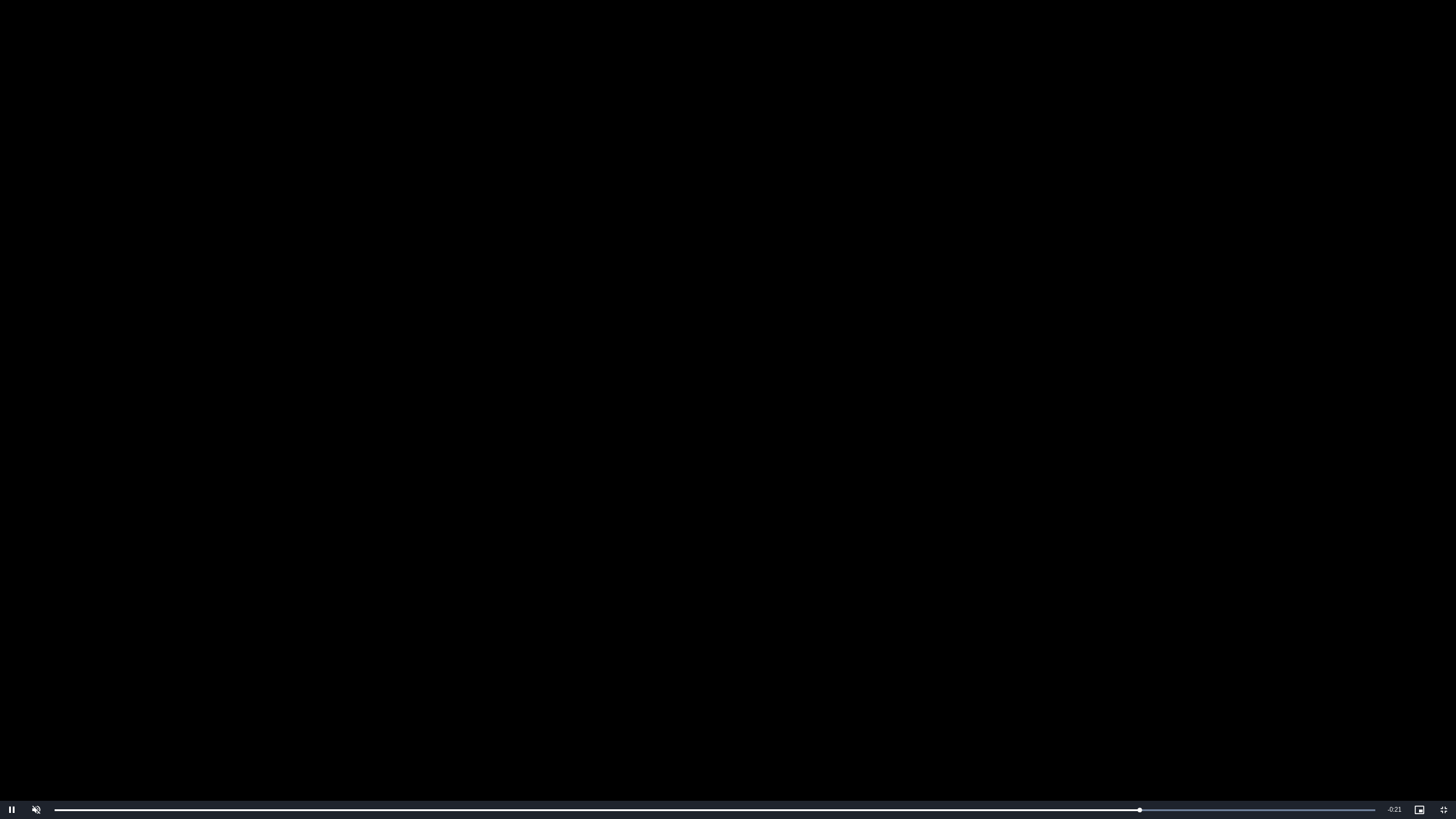
click at [895, 487] on video "To view this video please enable JavaScript, and consider upgrading to a web br…" at bounding box center [728, 410] width 1456 height 819
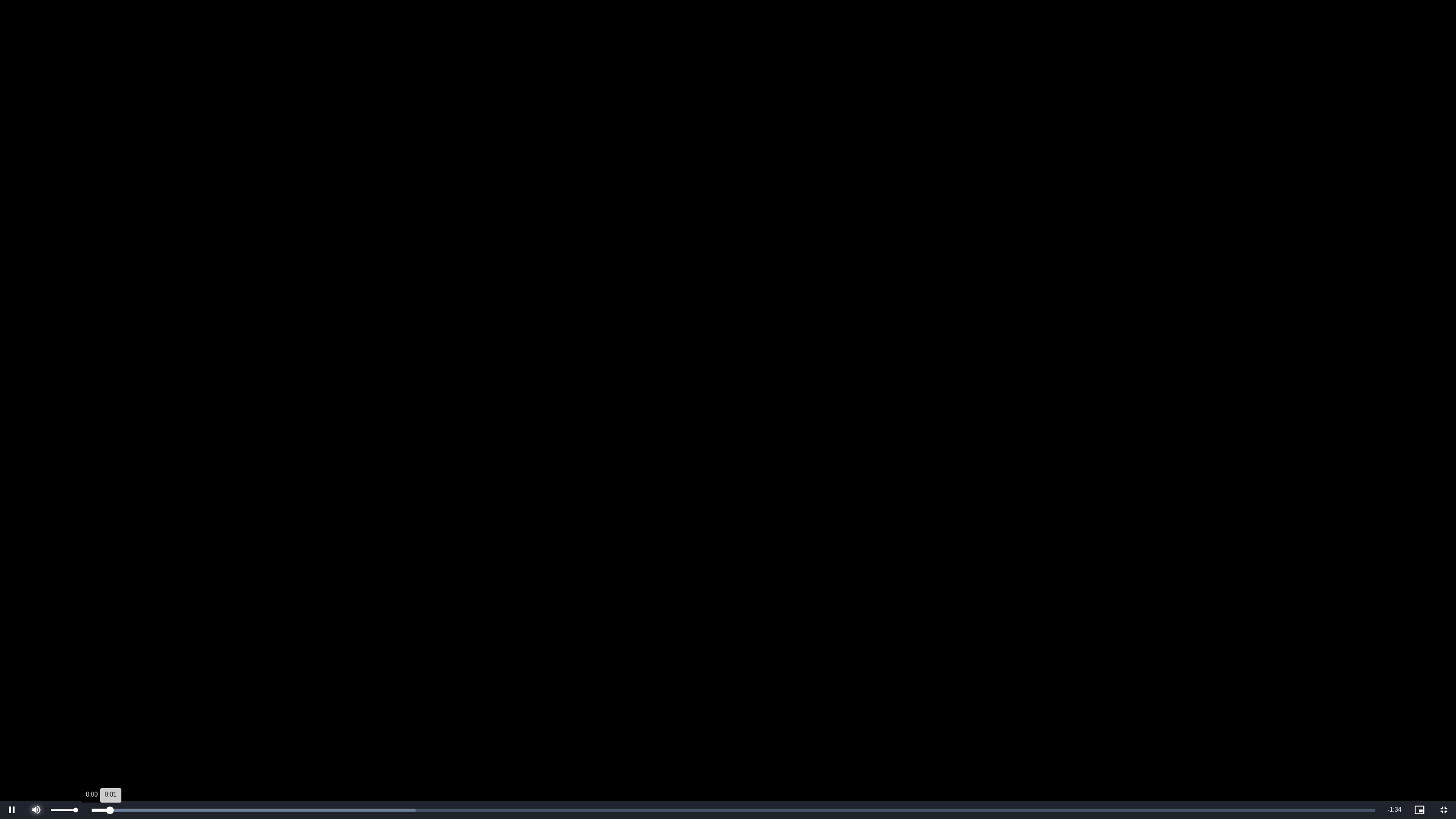
drag, startPoint x: 40, startPoint y: 805, endPoint x: 89, endPoint y: 817, distance: 50.4
click at [40, 690] on span "Video Player" at bounding box center [37, 810] width 25 height 0
click at [116, 690] on div "Loaded : 31.61% 0:02 0:01" at bounding box center [715, 810] width 1333 height 18
click at [171, 690] on div "Loaded : 31.61% 0:04 0:03" at bounding box center [715, 810] width 1333 height 18
click at [187, 690] on div "0:09" at bounding box center [187, 810] width 1 height 3
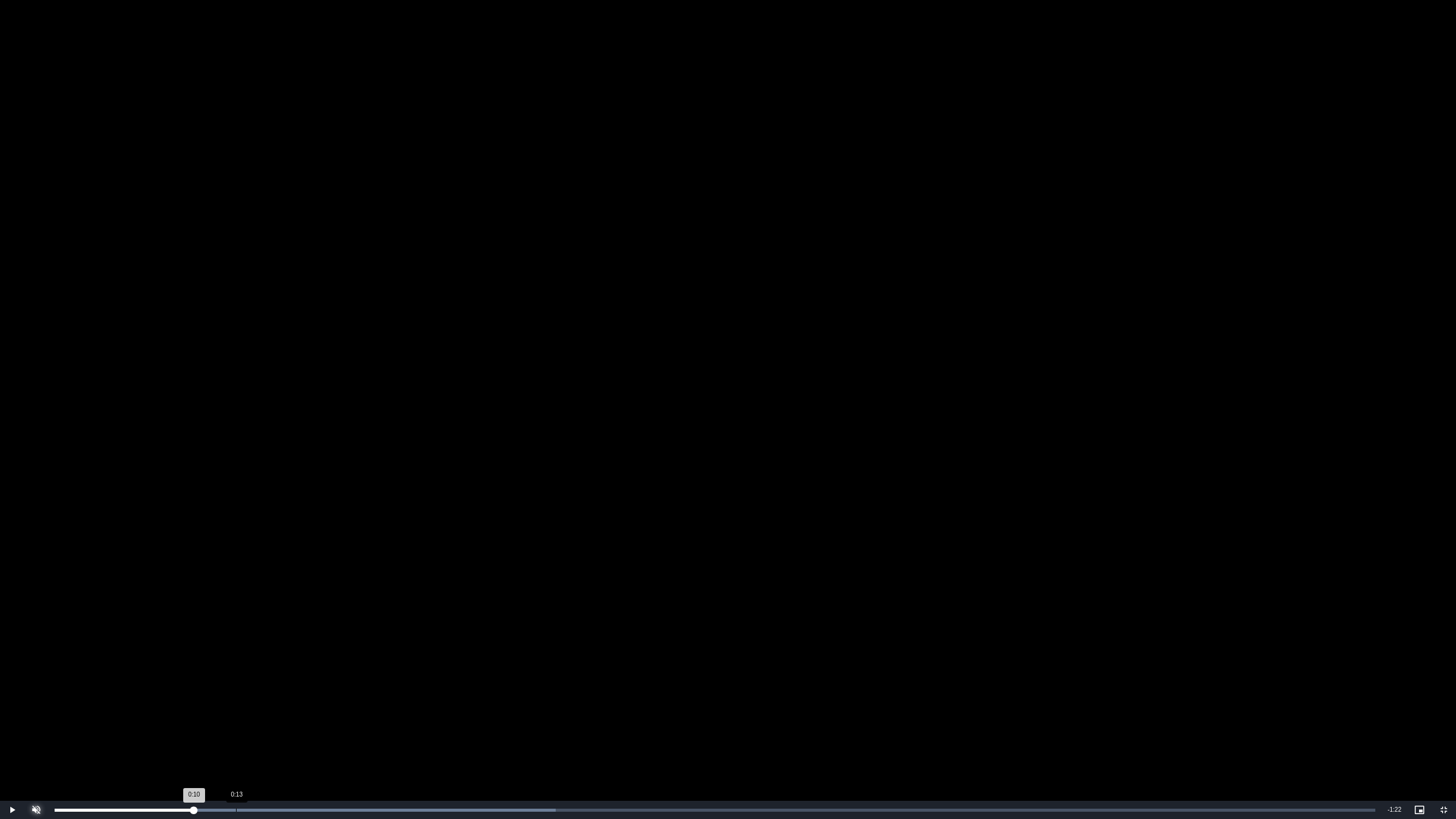
click at [236, 690] on div "0:13" at bounding box center [236, 810] width 1 height 3
click at [257, 690] on div "Loaded : 44.25% 0:14 0:13" at bounding box center [715, 810] width 1333 height 18
click at [311, 690] on div "Loaded : 50.58% 0:18 0:18" at bounding box center [715, 810] width 1333 height 18
click at [370, 690] on div "Loaded : 50.58% 0:22 0:22" at bounding box center [715, 810] width 1333 height 18
click at [404, 690] on div "Loaded : 56.90% 0:25 0:23" at bounding box center [715, 810] width 1333 height 18
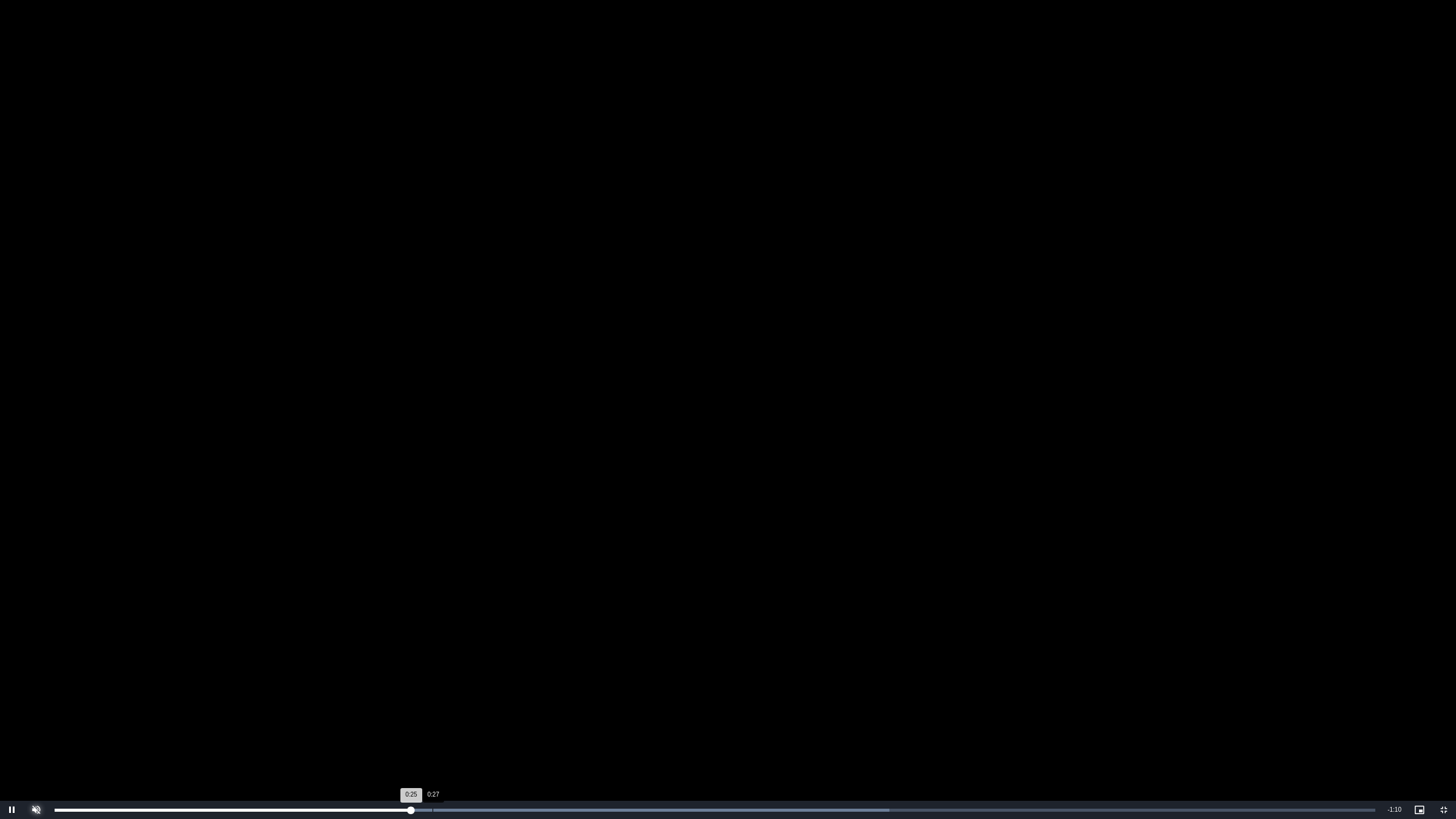
click at [440, 690] on div "Loaded : 63.22% 0:27 0:25" at bounding box center [715, 810] width 1333 height 18
click at [412, 690] on div "Loaded : 69.54% 0:25 0:28" at bounding box center [715, 810] width 1333 height 18
click at [1026, 603] on video "To view this video please enable JavaScript, and consider upgrading to a web br…" at bounding box center [728, 410] width 1456 height 819
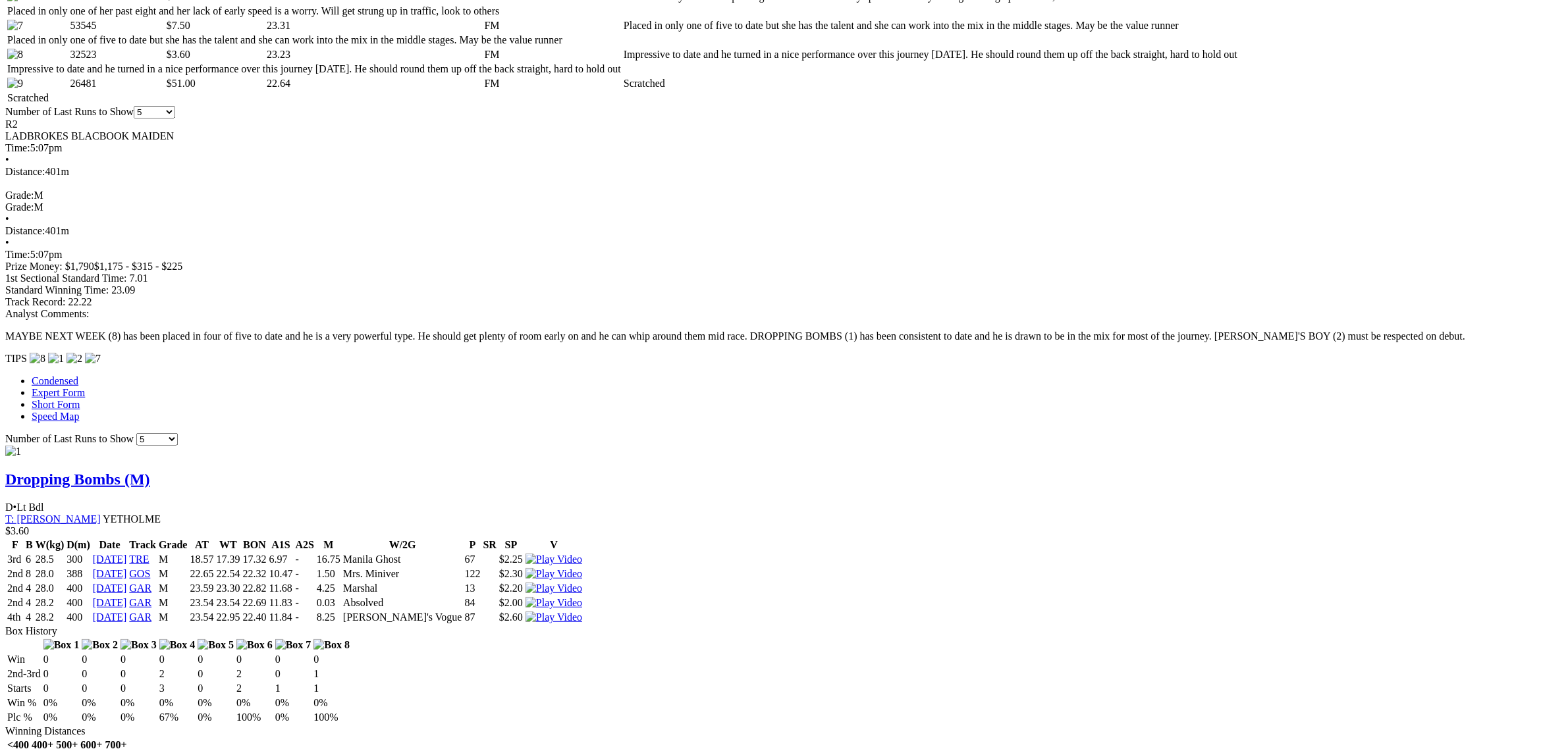
scroll to position [988, 0]
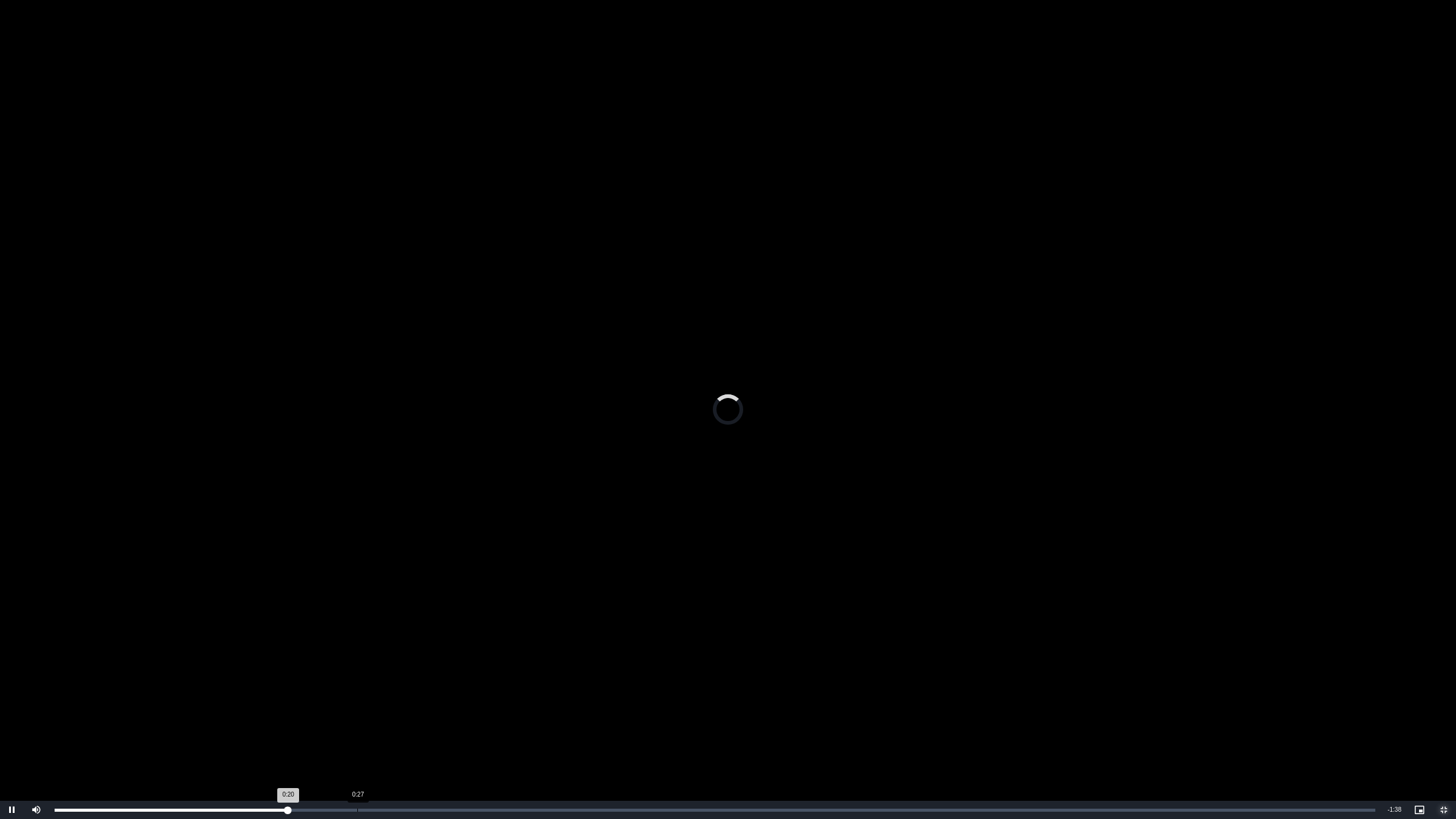
click at [370, 690] on div "Loaded : 0.00% 0:27 0:20" at bounding box center [715, 810] width 1333 height 18
click at [464, 690] on div "Loaded : 30.54% 0:36 0:29" at bounding box center [715, 810] width 1333 height 18
click at [491, 690] on div "0:38" at bounding box center [490, 810] width 1 height 3
click at [538, 690] on div "Loaded : 40.72% 0:43 0:40" at bounding box center [715, 810] width 1333 height 18
click at [550, 690] on div "Loaded : 45.81% 0:44 0:44" at bounding box center [715, 810] width 1333 height 18
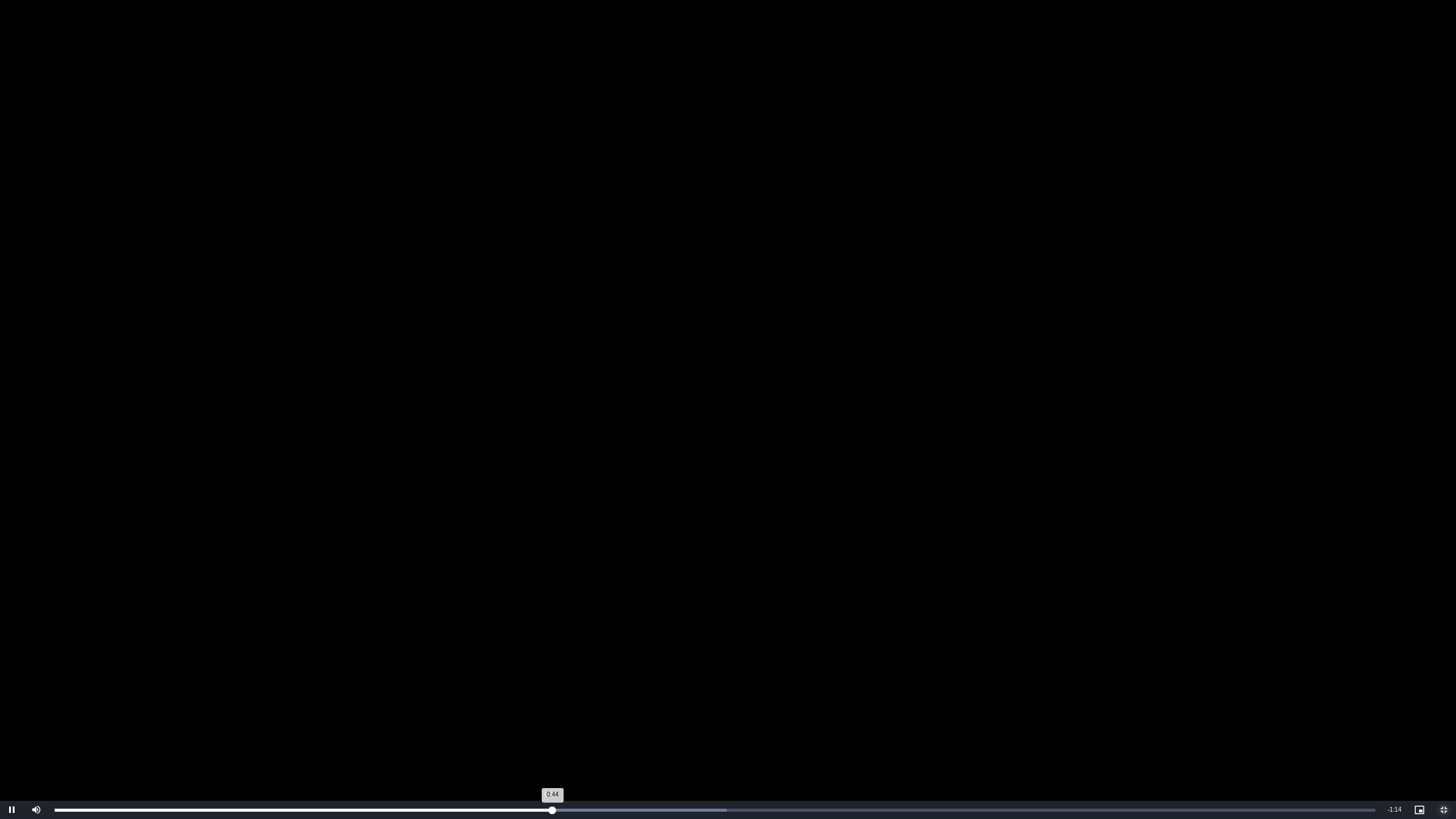
click at [562, 690] on div "Loaded : 50.90% 0:44 0:44" at bounding box center [715, 810] width 1333 height 18
click at [843, 690] on div "Loaded : 86.53% 1:10 0:50" at bounding box center [715, 810] width 1333 height 18
click at [906, 690] on div "Loaded : 86.53% 1:16 1:10" at bounding box center [715, 810] width 1333 height 18
click at [997, 690] on div "Progress Bar" at bounding box center [827, 810] width 739 height 3
click at [1044, 690] on div "Progress Bar" at bounding box center [979, 810] width 571 height 3
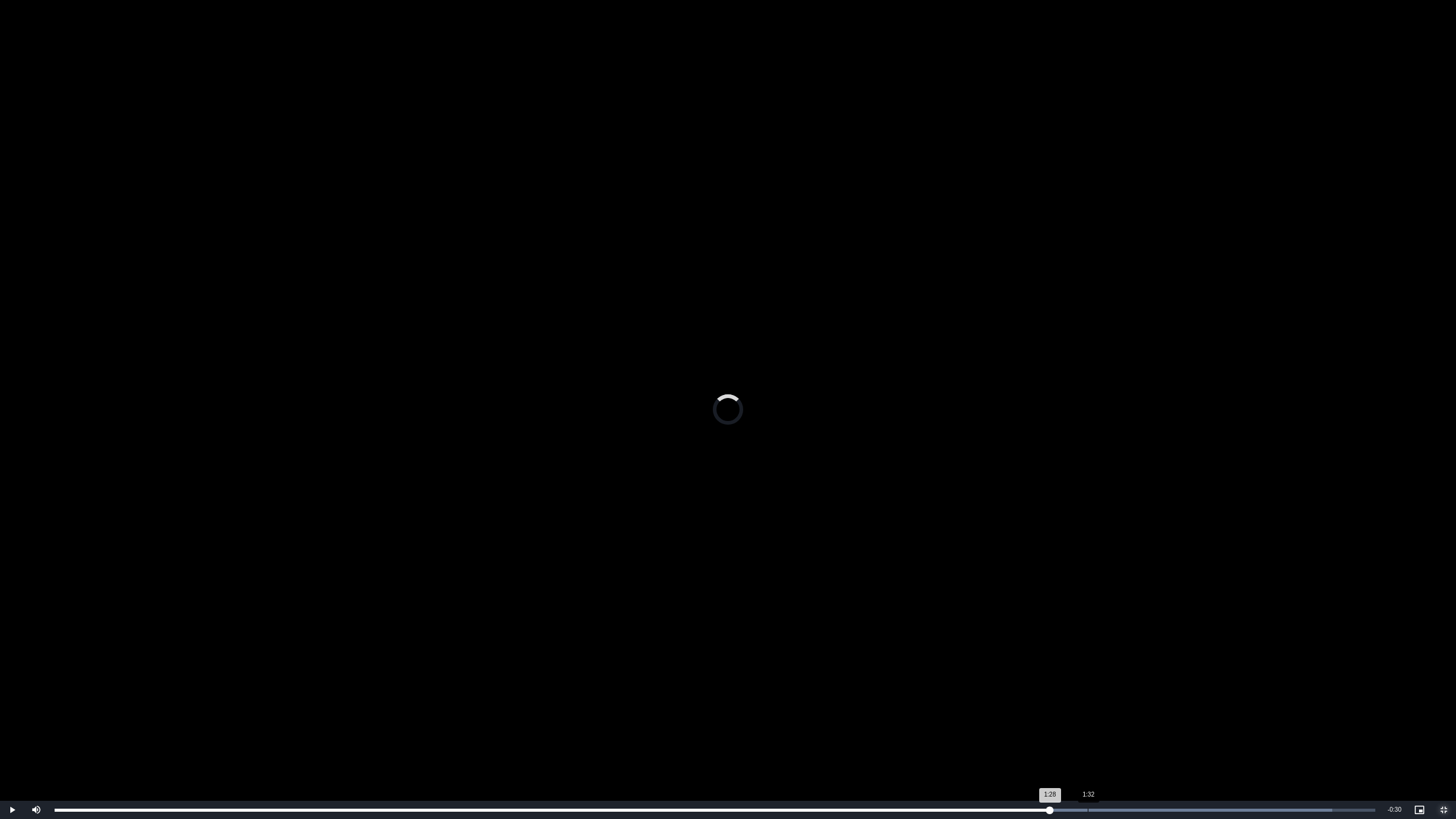
click at [1088, 690] on div "Loaded : 96.71% 1:32 1:28" at bounding box center [715, 810] width 1333 height 18
click at [1141, 690] on div "Loaded : 100.00% 1:36 1:32" at bounding box center [715, 810] width 1333 height 18
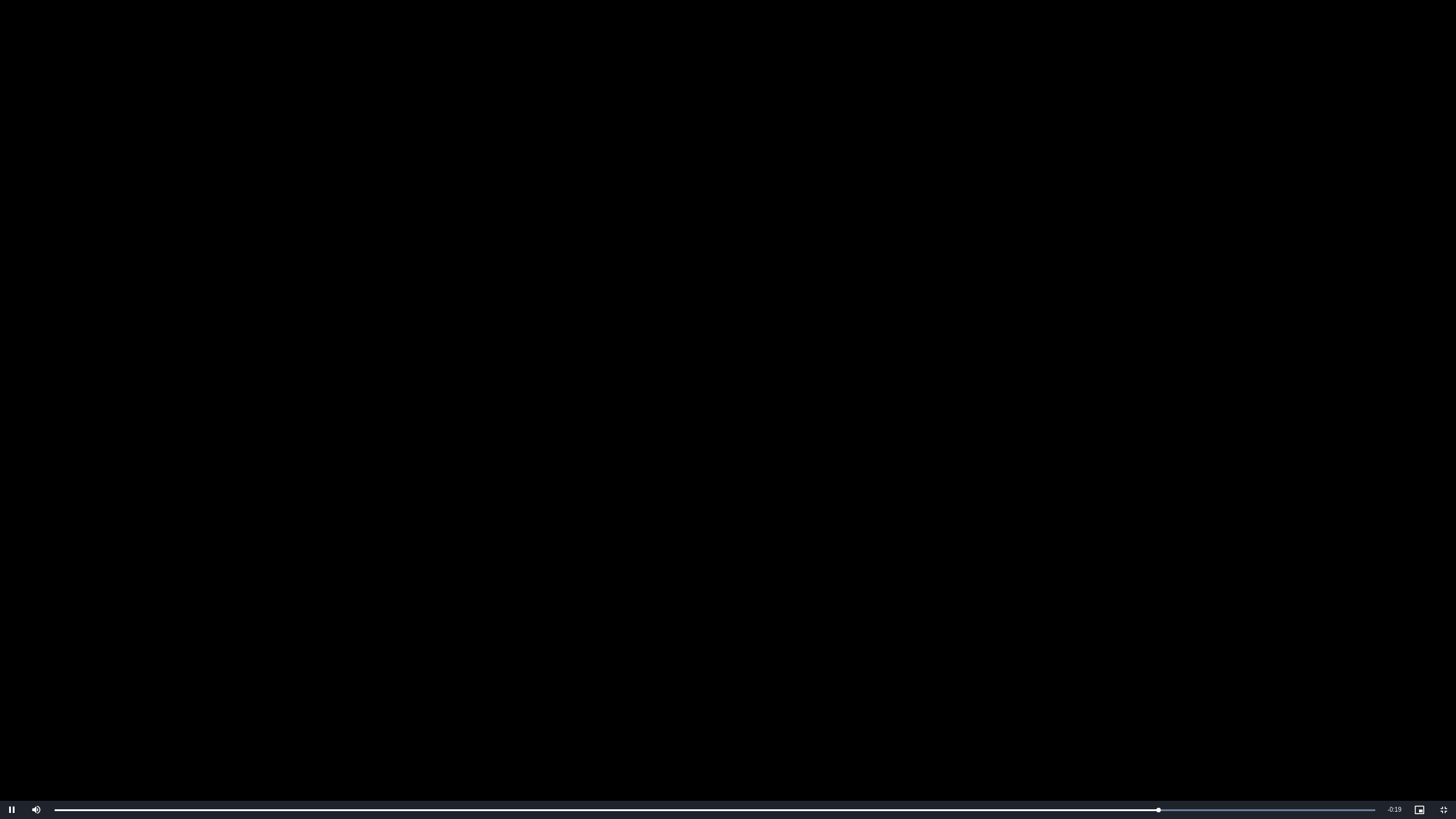
click at [932, 471] on video "To view this video please enable JavaScript, and consider upgrading to a web br…" at bounding box center [728, 410] width 1456 height 819
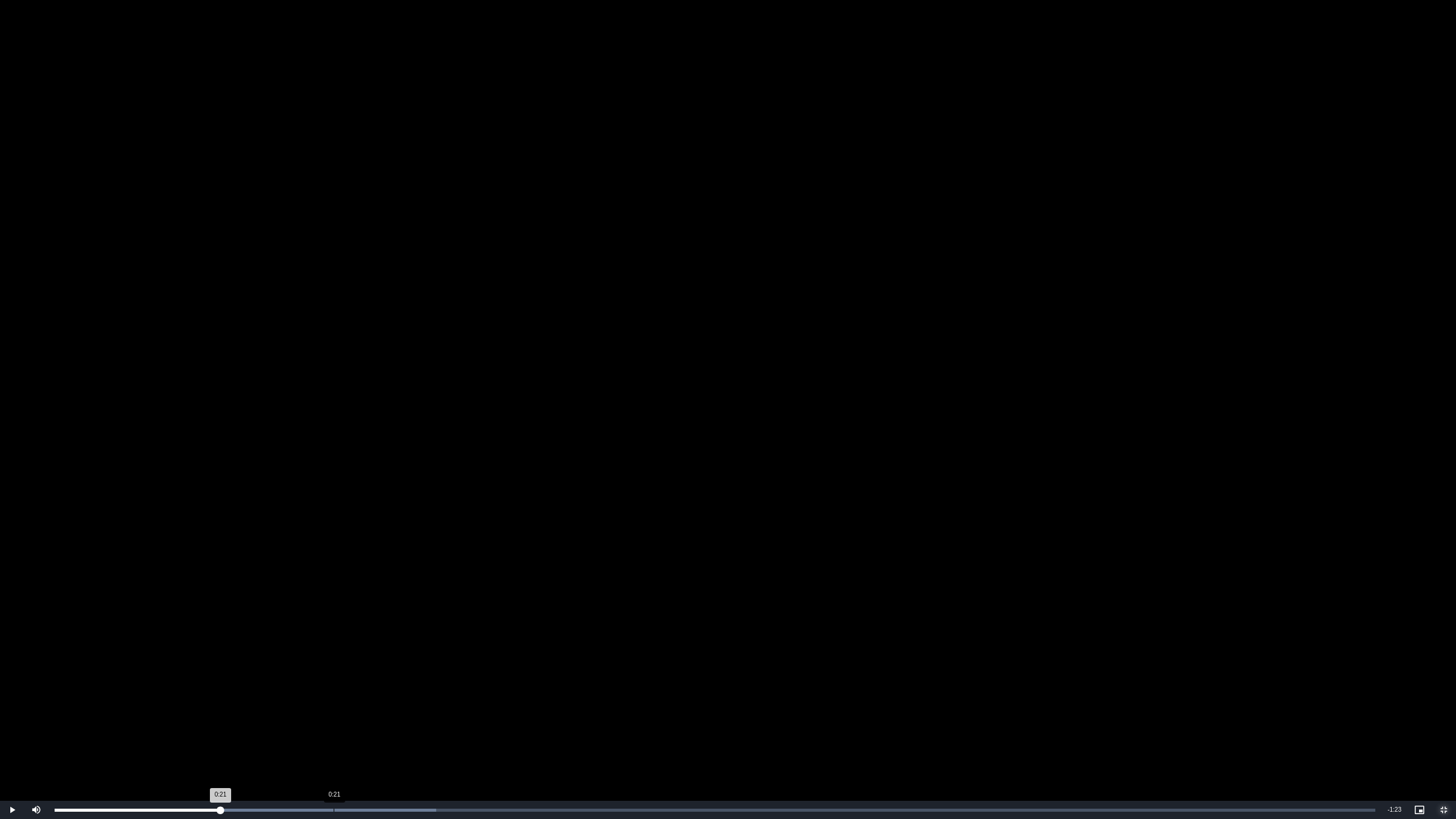
click at [333, 690] on div "Loaded : 28.88% 0:21 0:21" at bounding box center [715, 810] width 1333 height 18
click at [450, 690] on div "Loaded : 28.88% 0:31 0:22" at bounding box center [715, 810] width 1333 height 18
click at [870, 690] on div "Loaded : 86.63% 1:04 0:38" at bounding box center [715, 810] width 1333 height 18
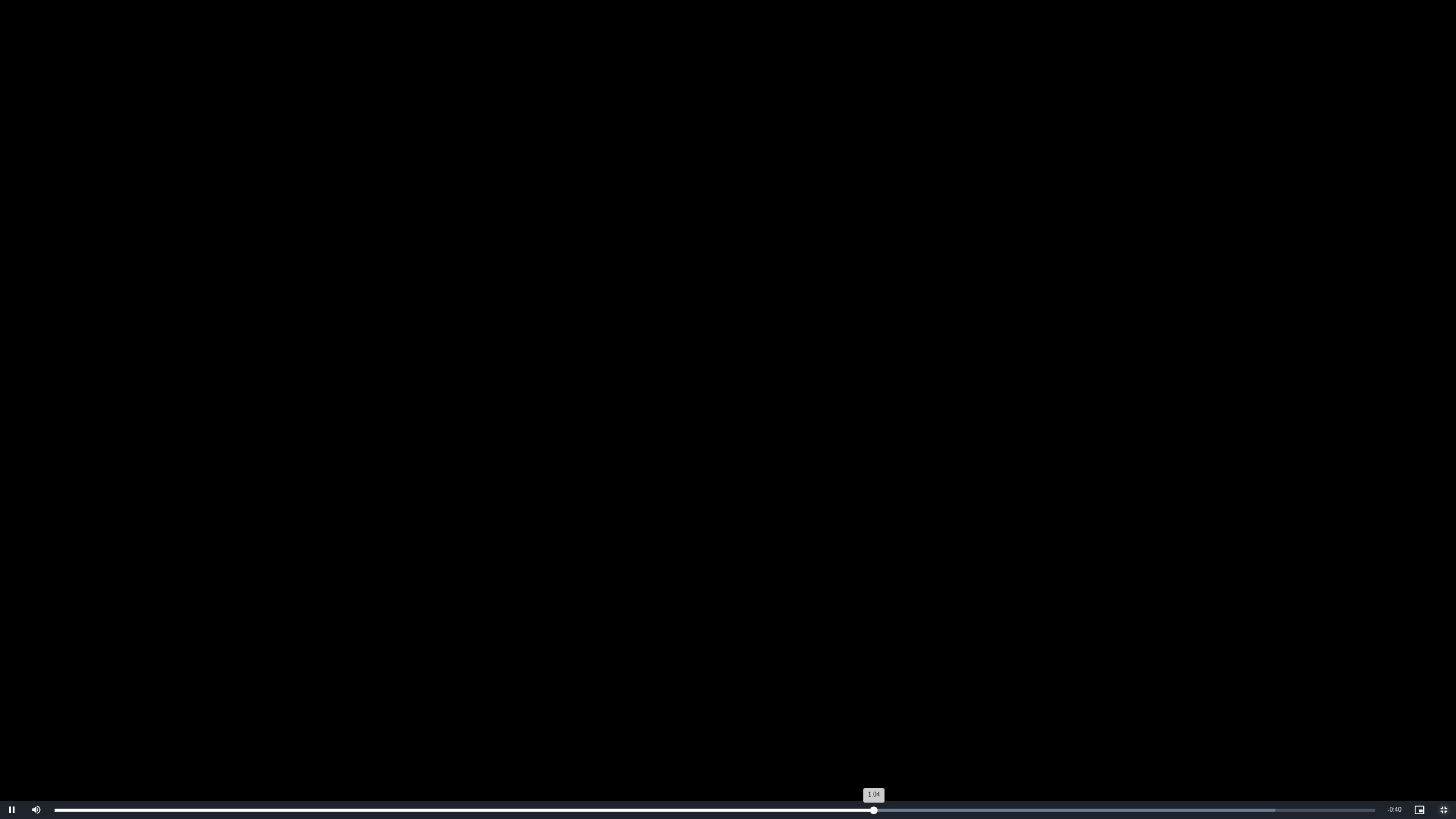
click at [1063, 690] on div "Loaded : 92.40% 1:04 1:04" at bounding box center [715, 810] width 1333 height 18
click at [1141, 690] on div "Loaded : 98.17% 1:25 1:19" at bounding box center [715, 810] width 1333 height 18
click at [1096, 690] on div "Loaded : 100.00% 1:21 1:26" at bounding box center [715, 810] width 1333 height 18
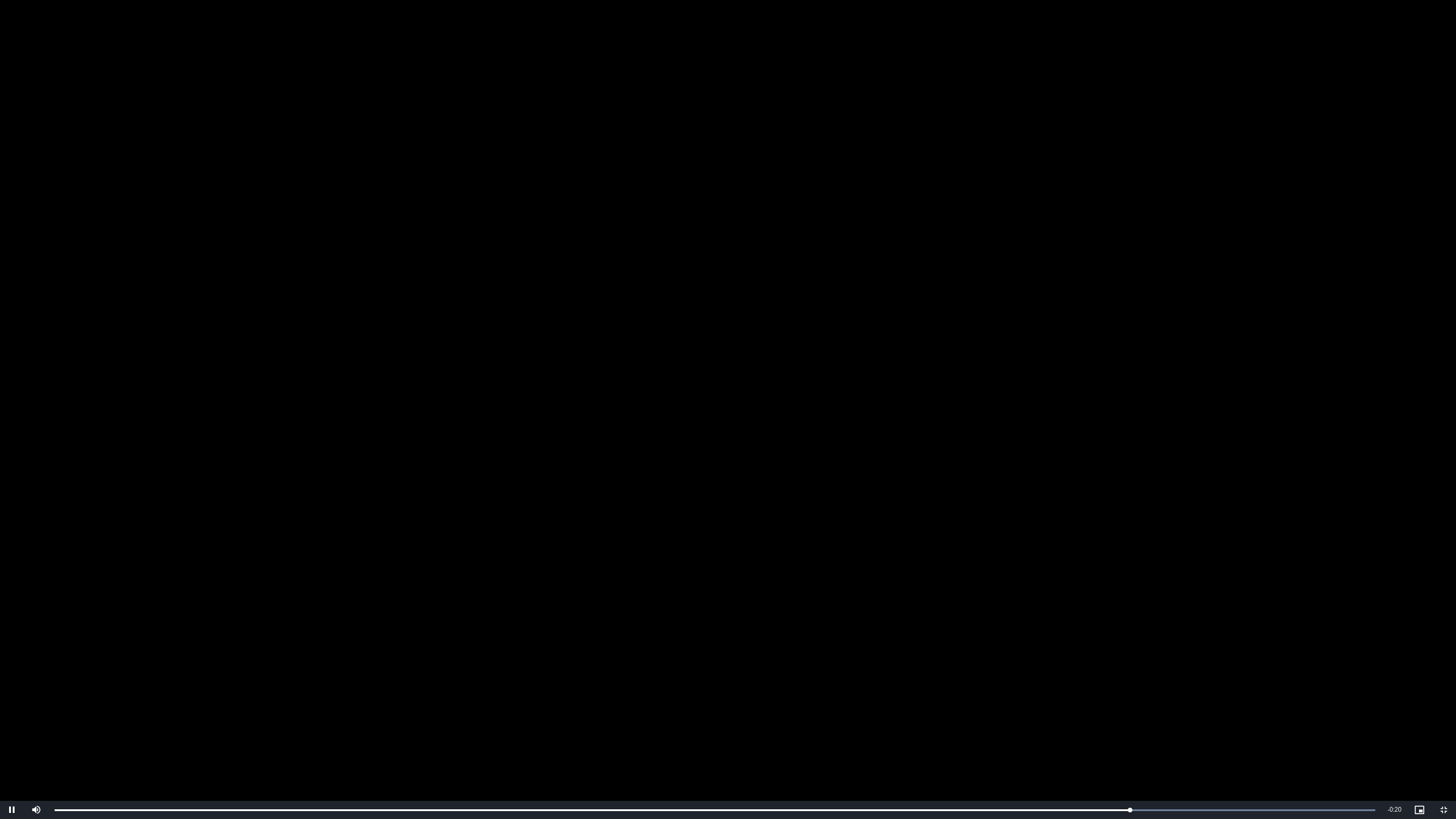
click at [927, 532] on video "To view this video please enable JavaScript, and consider upgrading to a web br…" at bounding box center [728, 410] width 1456 height 819
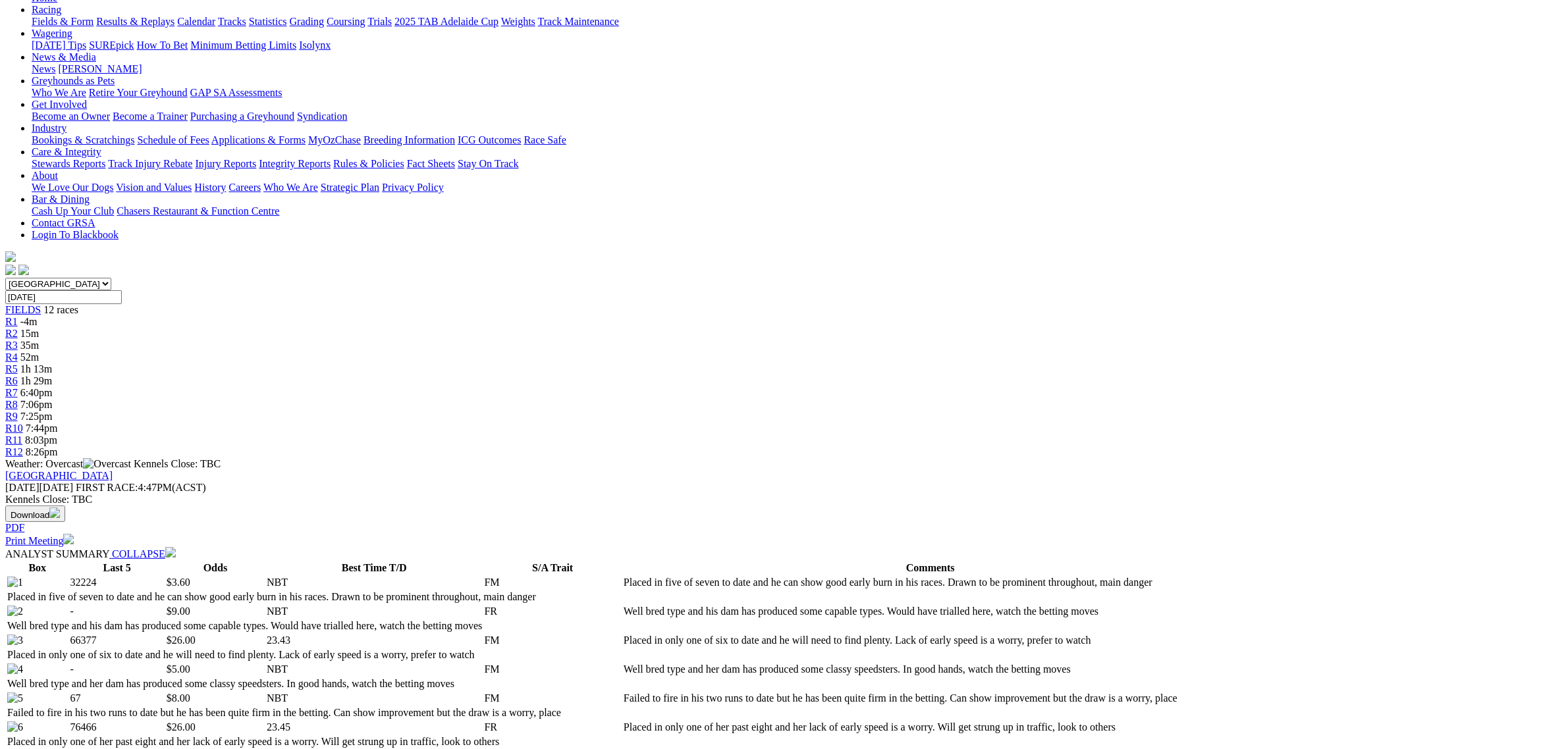
scroll to position [0, 0]
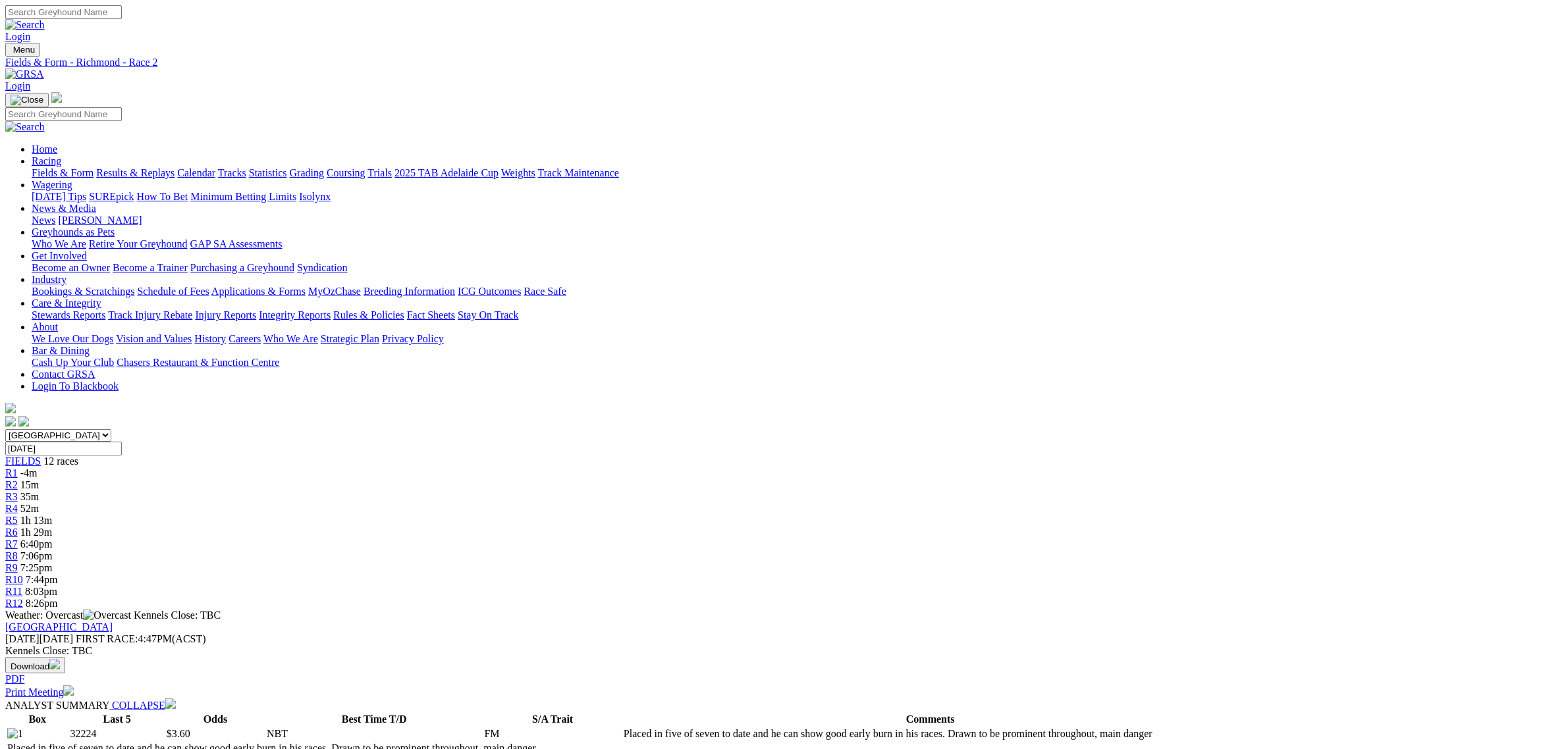
click at [18, 467] on link "R1" at bounding box center [12, 473] width 13 height 11
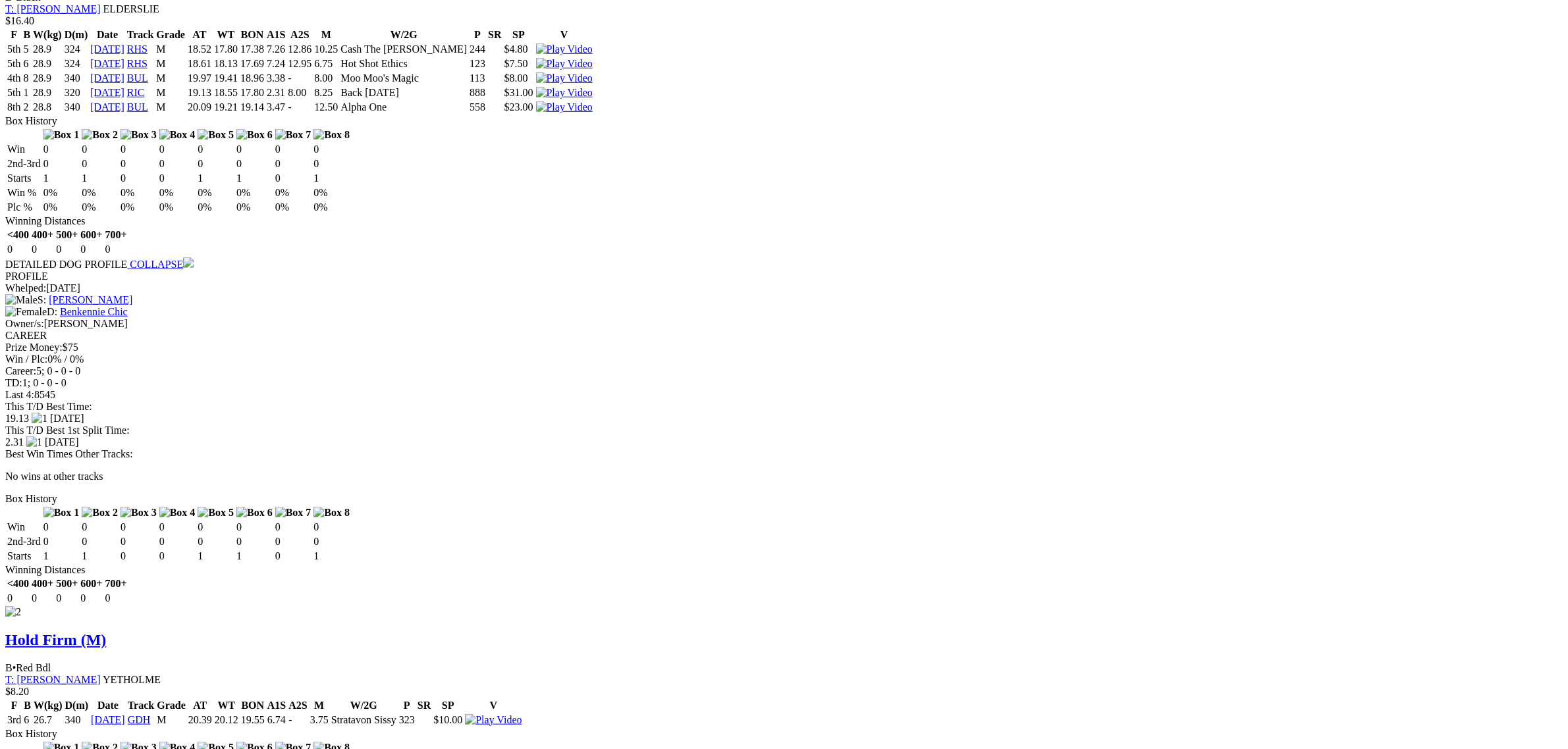
scroll to position [1482, 0]
